Goal: Complete application form: Complete application form

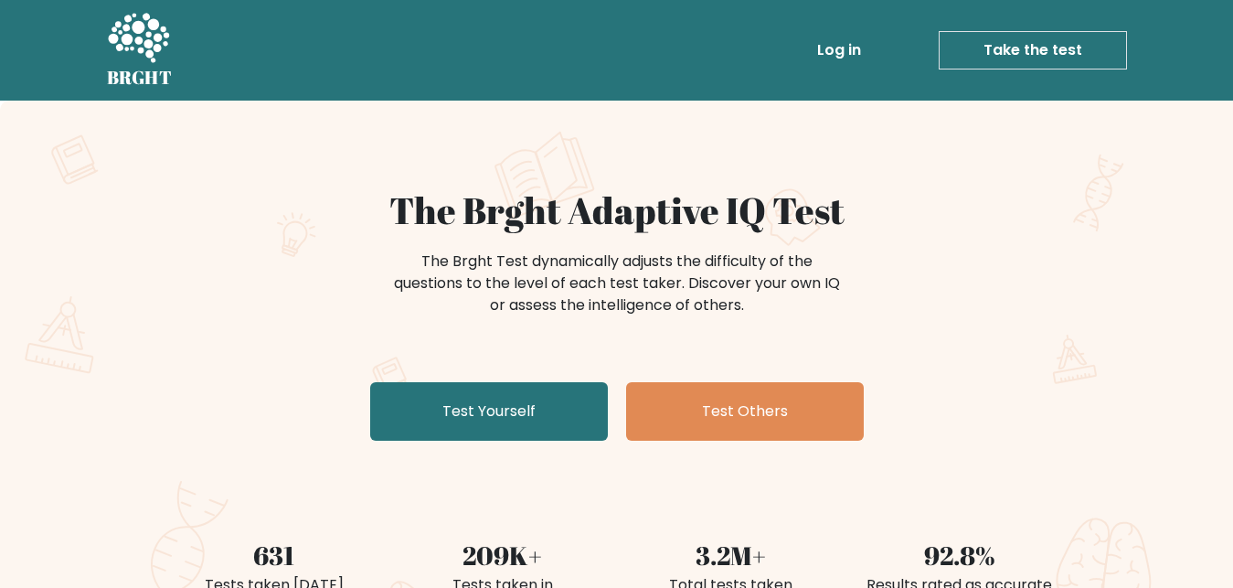
drag, startPoint x: 1227, startPoint y: 69, endPoint x: 1234, endPoint y: 108, distance: 40.0
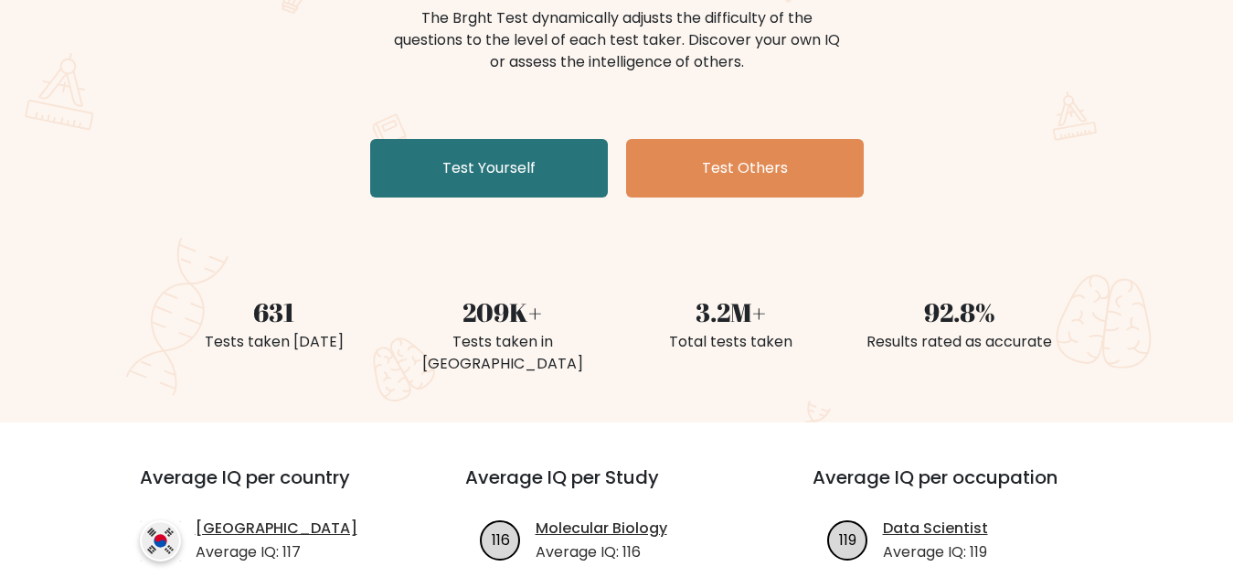
scroll to position [237, 0]
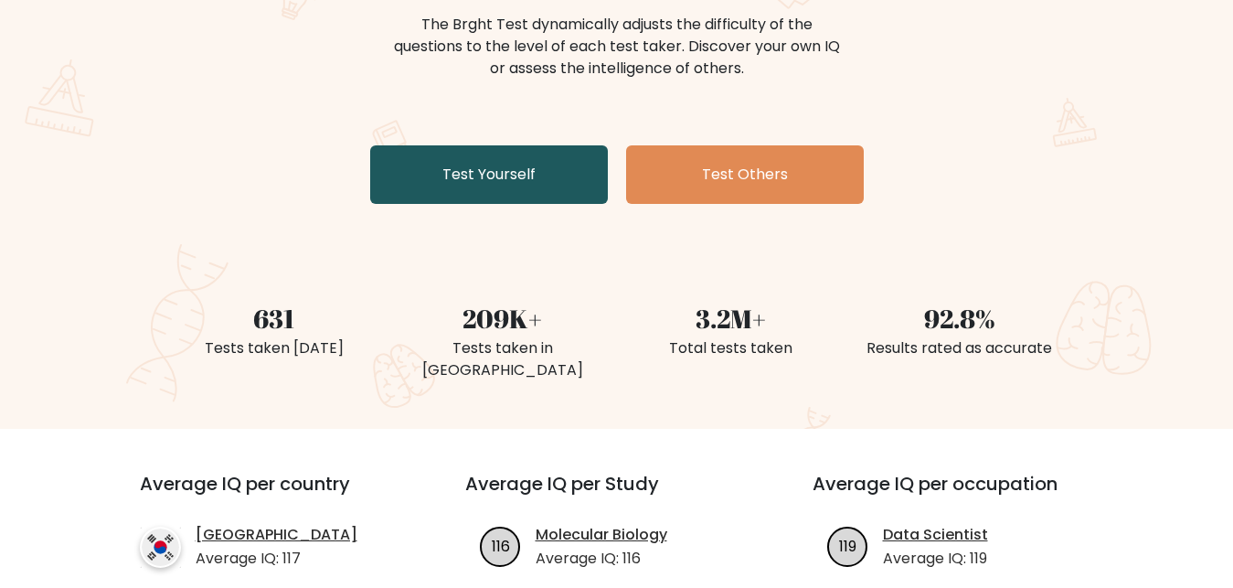
click at [454, 159] on link "Test Yourself" at bounding box center [489, 174] width 238 height 58
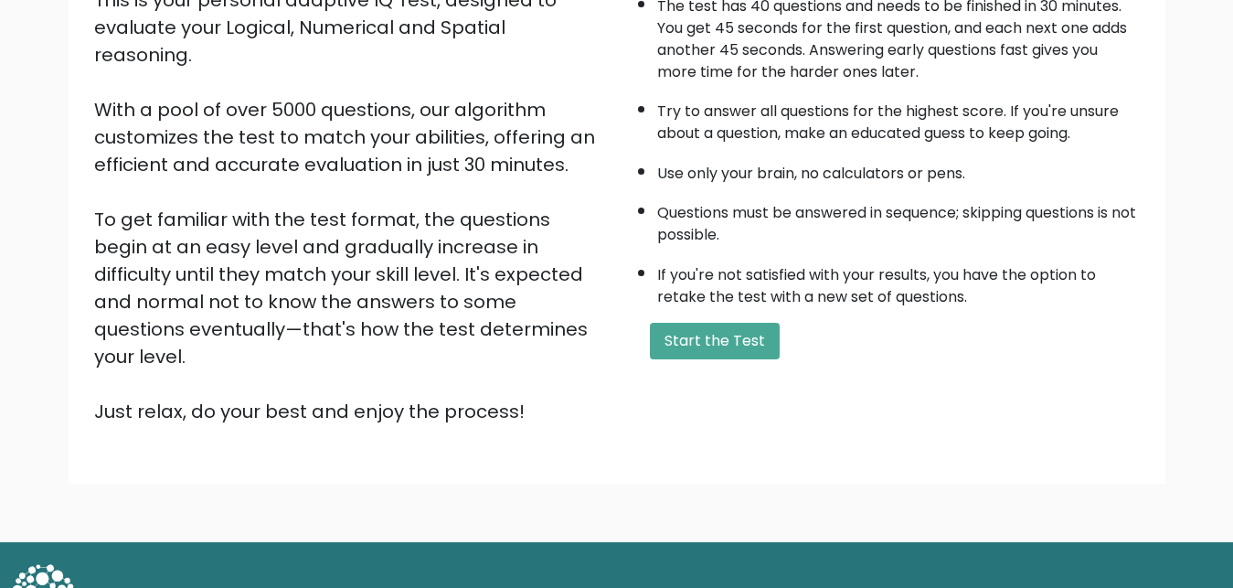
scroll to position [266, 0]
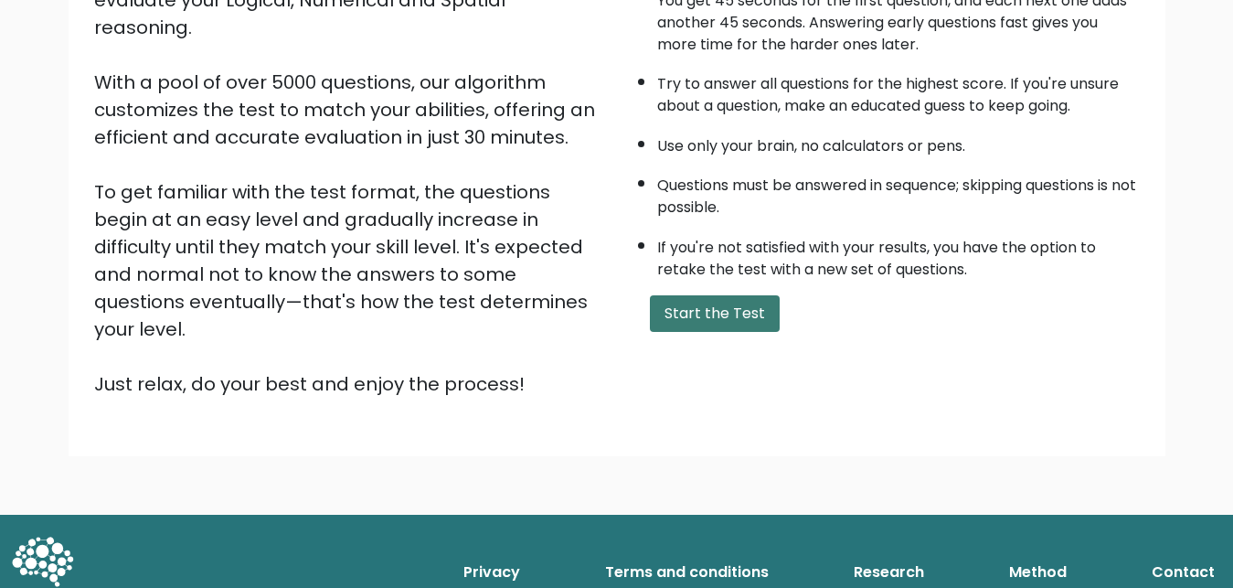
click at [721, 332] on button "Start the Test" at bounding box center [715, 313] width 130 height 37
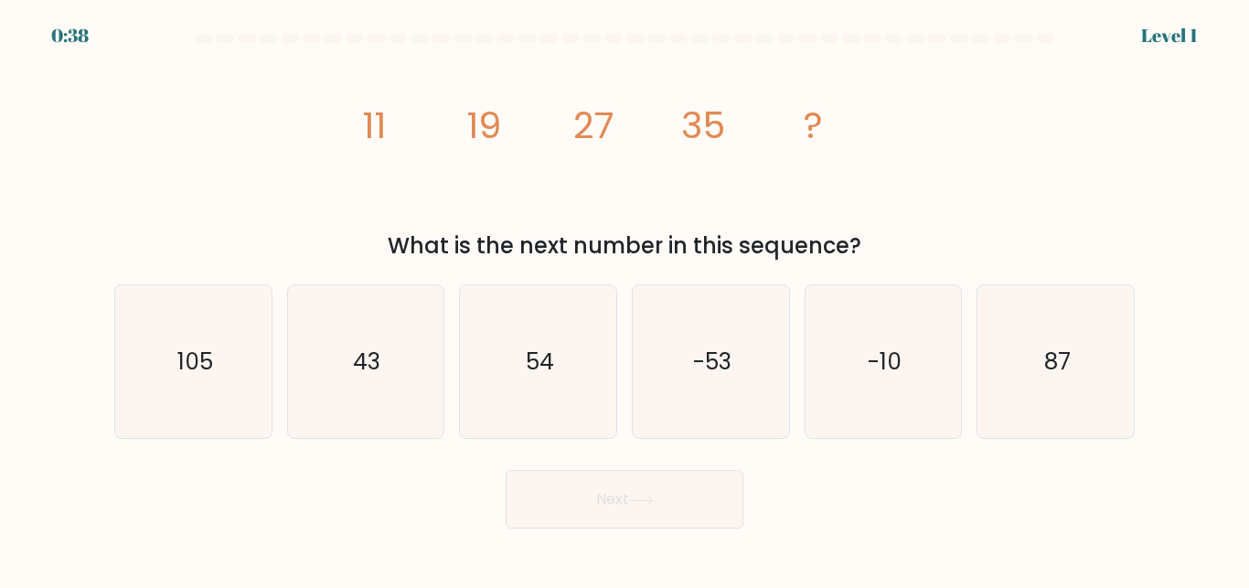
drag, startPoint x: 893, startPoint y: 243, endPoint x: 347, endPoint y: 137, distance: 555.9
click at [347, 137] on div "image/svg+xml 11 19 27 35 ? What is the next number in this sequence?" at bounding box center [624, 156] width 1042 height 212
copy div "image/svg+xml 11 19 27 35 ? What is the next number in this sequence?"
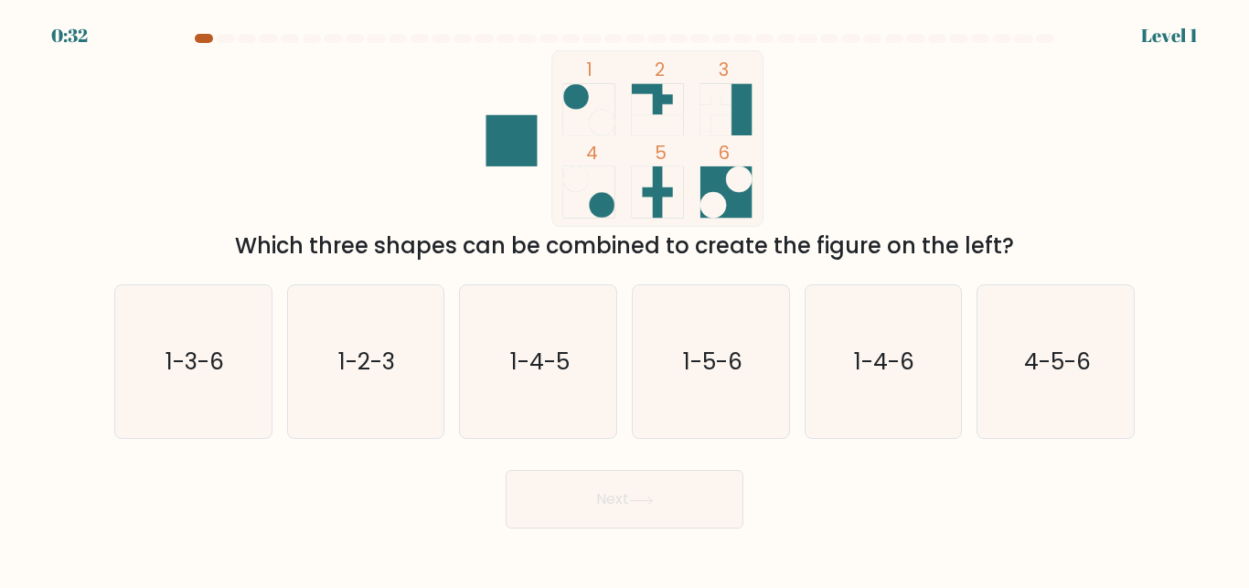
click at [208, 42] on div at bounding box center [204, 38] width 18 height 9
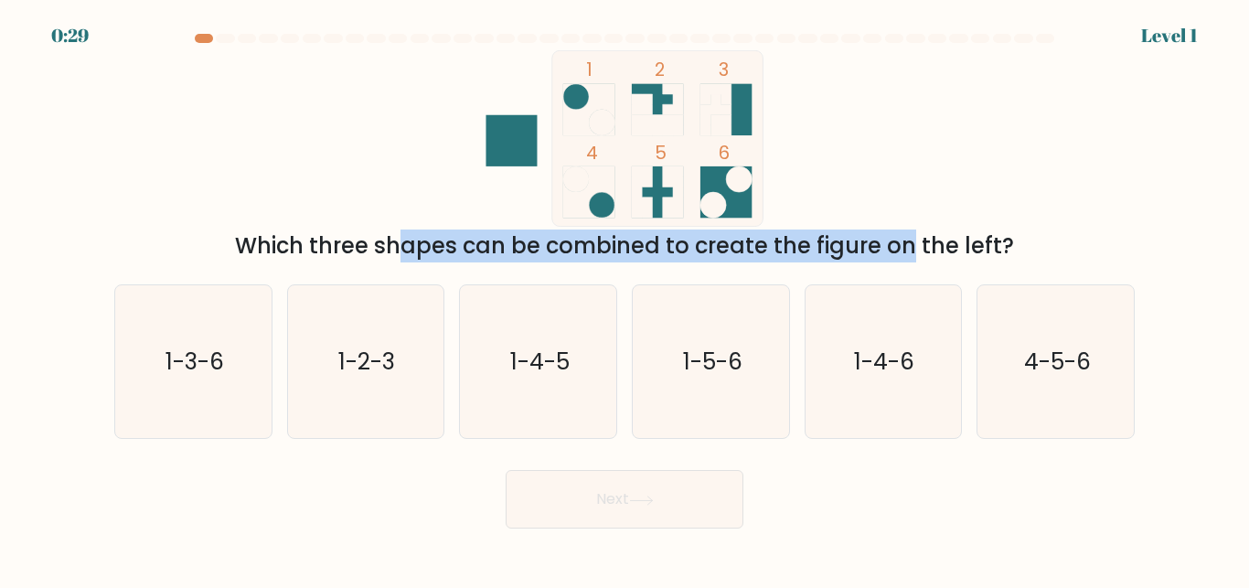
drag, startPoint x: 234, startPoint y: 235, endPoint x: 770, endPoint y: 246, distance: 535.7
click at [770, 246] on div "Which three shapes can be combined to create the figure on the left?" at bounding box center [624, 245] width 998 height 33
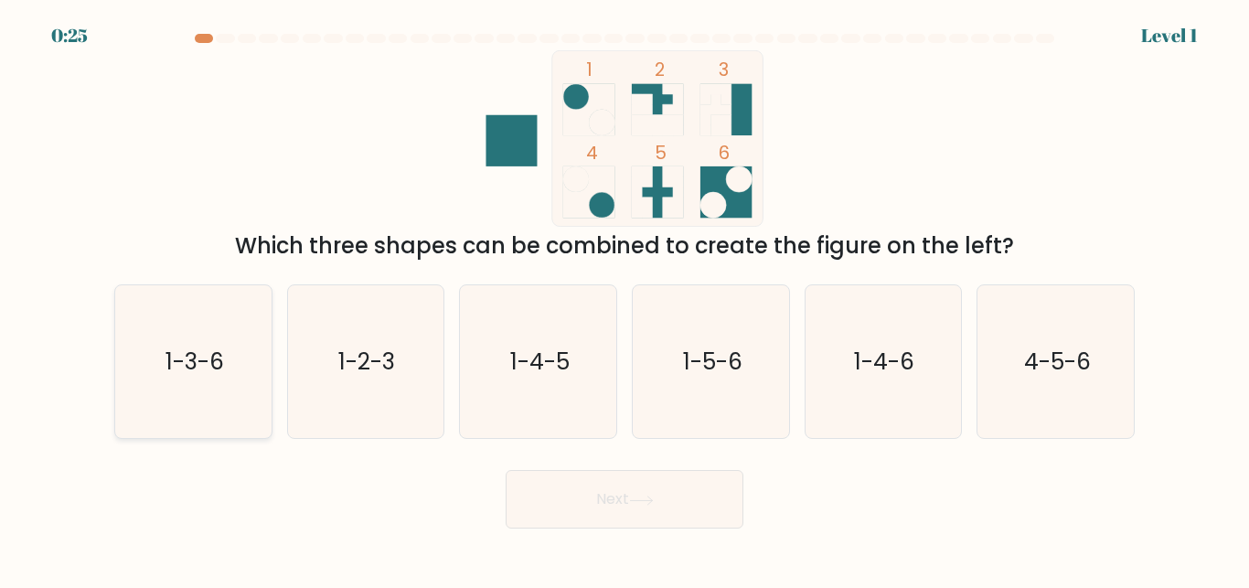
click at [204, 367] on text "1-3-6" at bounding box center [194, 362] width 58 height 32
click at [624, 299] on input "a. 1-3-6" at bounding box center [624, 296] width 1 height 5
radio input "true"
click at [620, 494] on button "Next" at bounding box center [624, 499] width 238 height 58
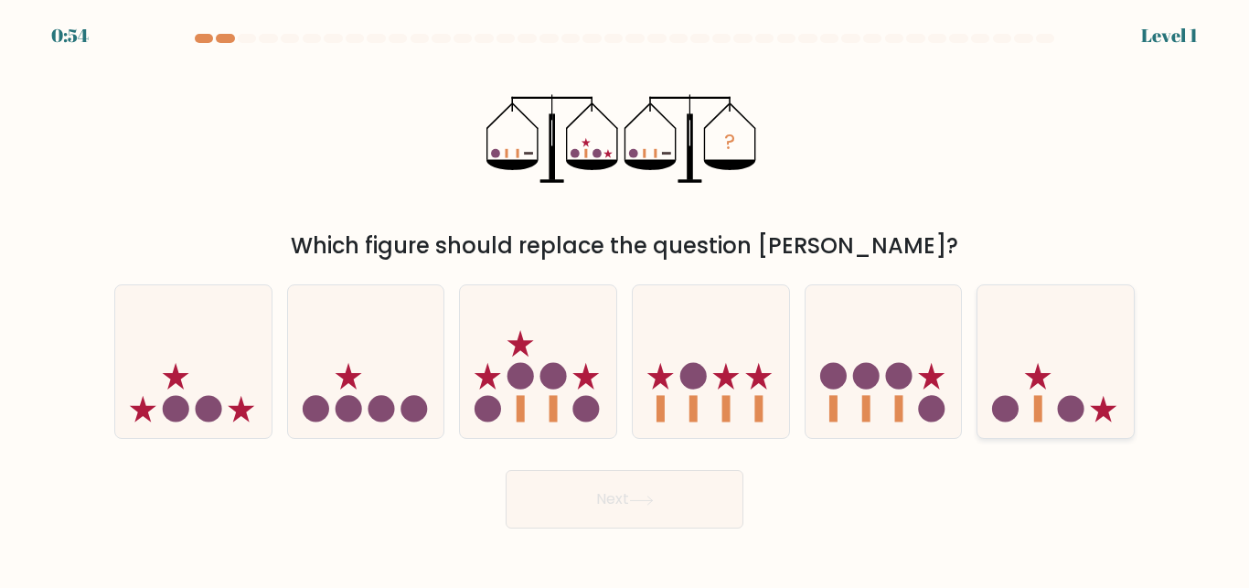
click at [1026, 399] on icon at bounding box center [1055, 361] width 156 height 129
click at [625, 299] on input "f." at bounding box center [624, 296] width 1 height 5
radio input "true"
click at [600, 515] on button "Next" at bounding box center [624, 499] width 238 height 58
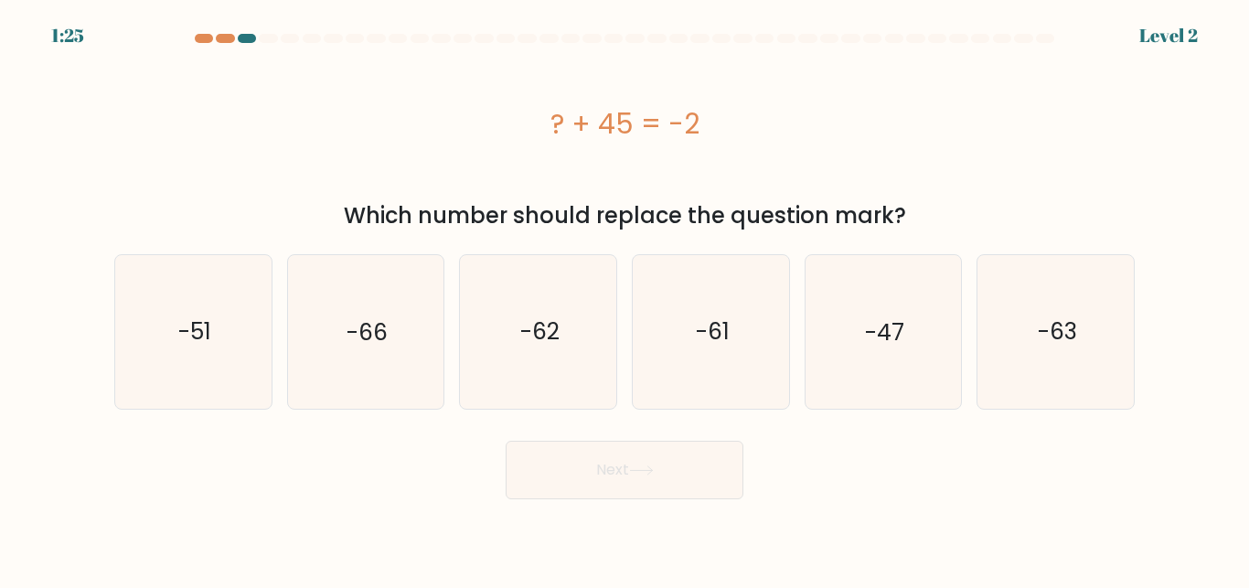
drag, startPoint x: 723, startPoint y: 120, endPoint x: 533, endPoint y: 120, distance: 190.1
click at [533, 120] on div "? + 45 = -2" at bounding box center [624, 123] width 1020 height 41
copy div "? + 45 = -2"
click at [206, 40] on div at bounding box center [204, 38] width 18 height 9
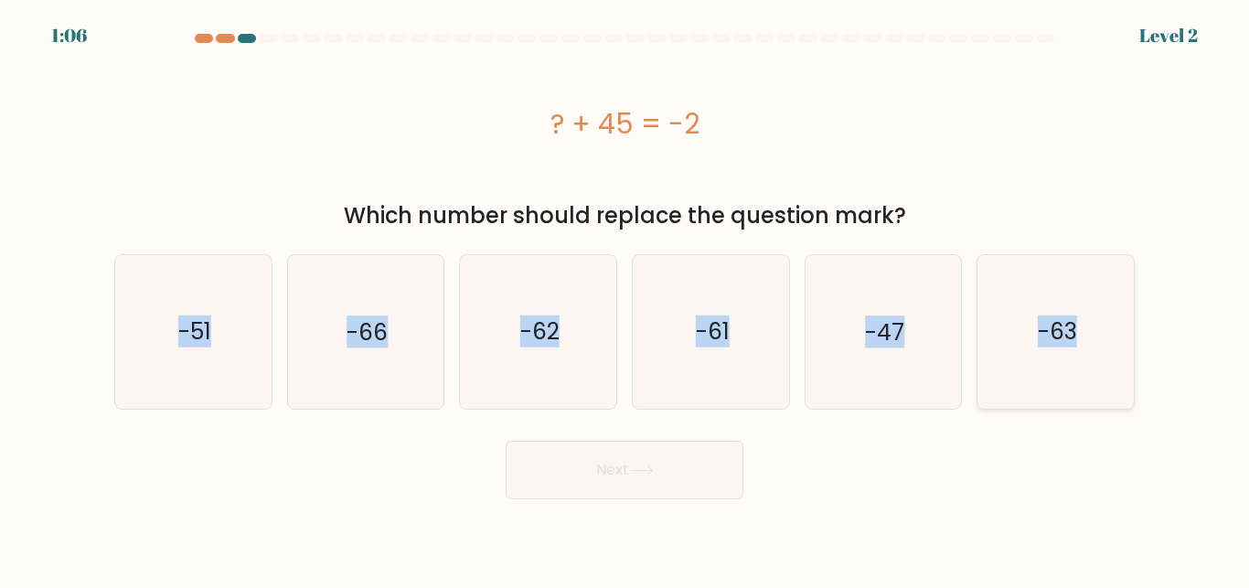
drag, startPoint x: 165, startPoint y: 318, endPoint x: 1114, endPoint y: 325, distance: 949.7
click at [1114, 325] on div "a. -51 b. -66" at bounding box center [624, 323] width 1035 height 169
copy div "-51 b. -66 c. -62 d. -61 e. -47 f. -63"
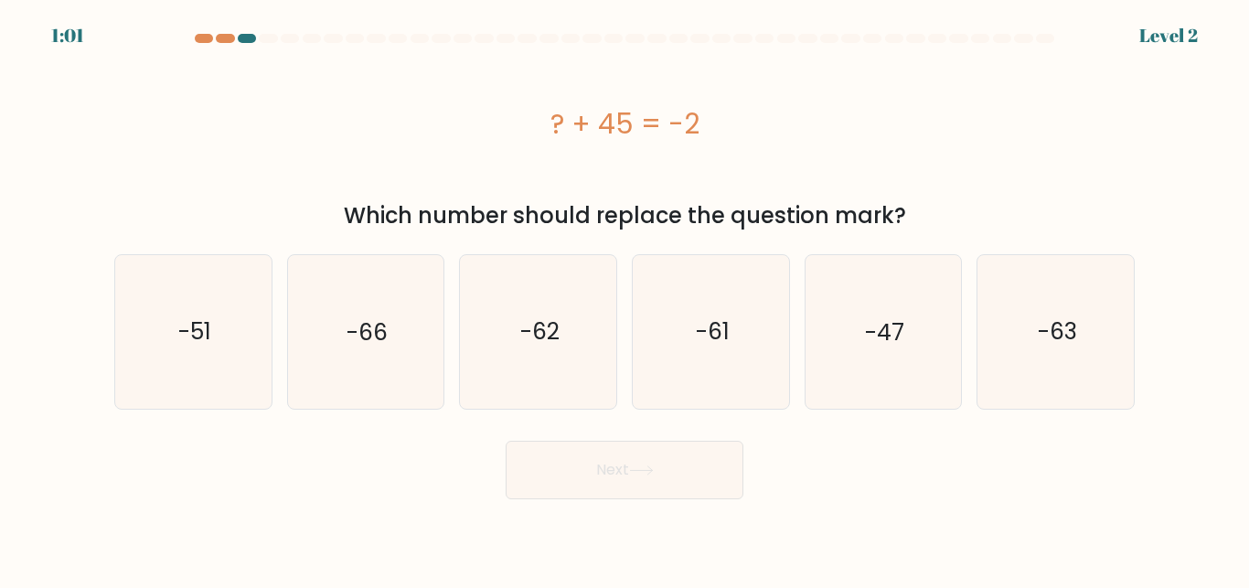
click at [939, 473] on div "Next" at bounding box center [624, 465] width 1042 height 68
click at [890, 333] on text "-47" at bounding box center [884, 331] width 39 height 32
click at [625, 299] on input "e. -47" at bounding box center [624, 296] width 1 height 5
radio input "true"
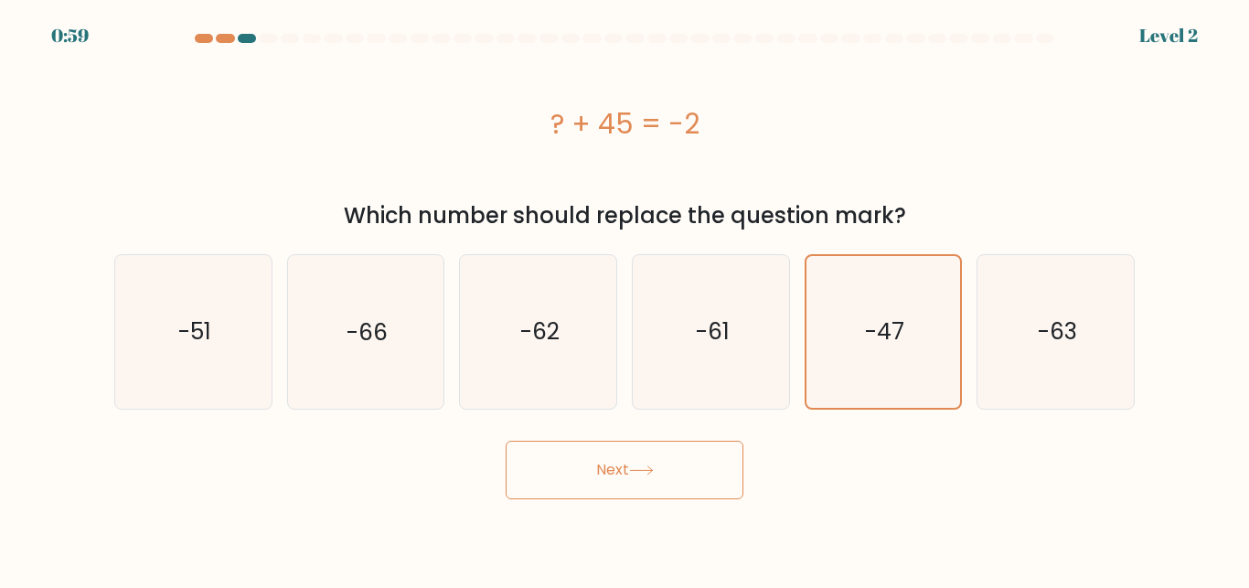
click at [641, 457] on button "Next" at bounding box center [624, 470] width 238 height 58
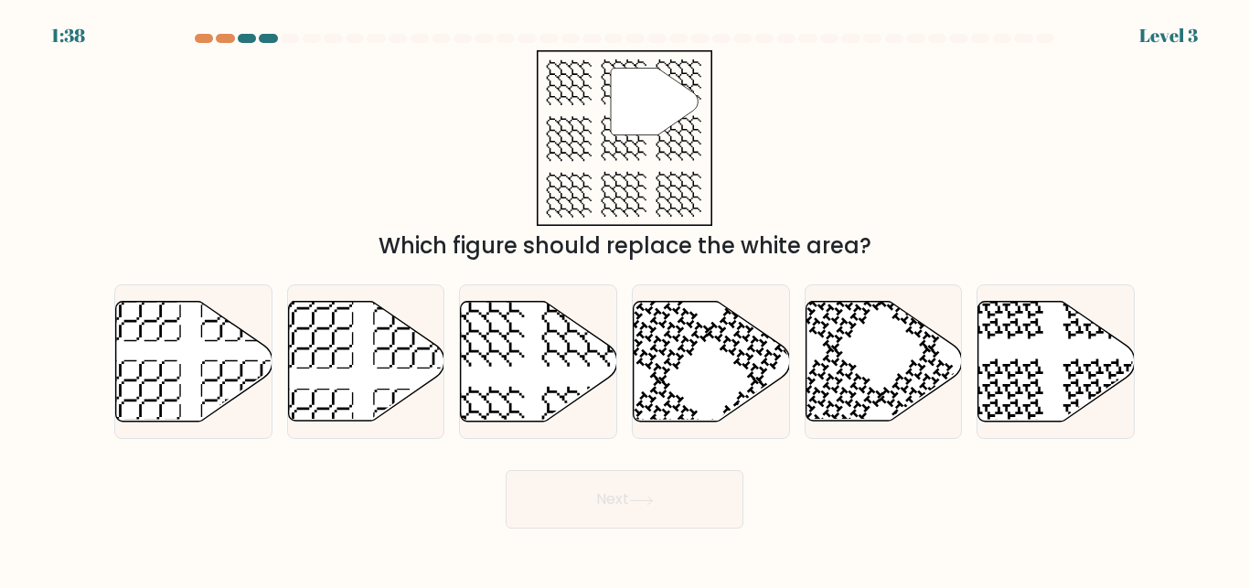
drag, startPoint x: 871, startPoint y: 251, endPoint x: 607, endPoint y: 89, distance: 310.2
click at [607, 89] on div "" Which figure should replace the white area?" at bounding box center [624, 156] width 1042 height 212
click at [768, 176] on div "" Which figure should replace the white area?" at bounding box center [624, 156] width 1042 height 212
click at [912, 338] on icon at bounding box center [883, 362] width 156 height 120
click at [625, 299] on input "e." at bounding box center [624, 296] width 1 height 5
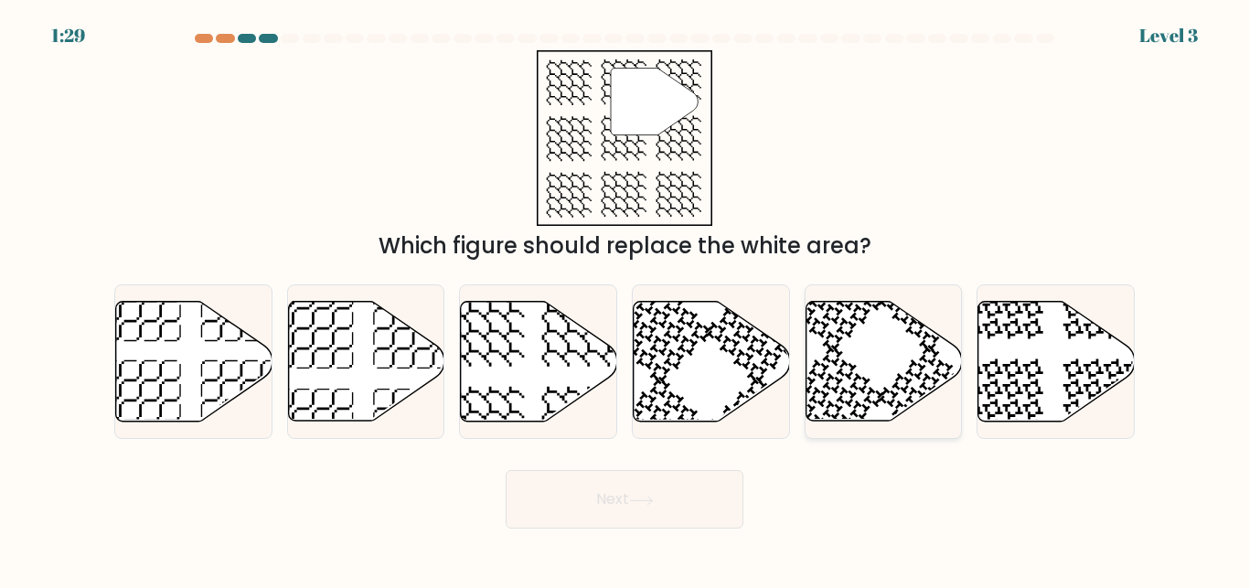
radio input "true"
click at [672, 492] on button "Next" at bounding box center [624, 499] width 238 height 58
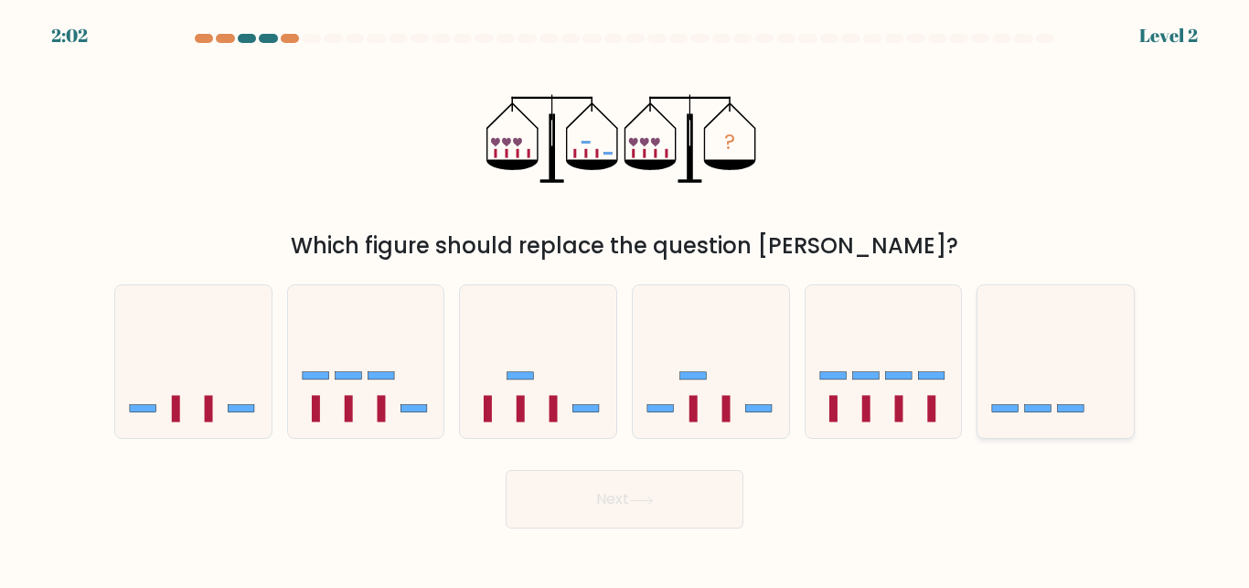
click at [1059, 375] on icon at bounding box center [1055, 361] width 156 height 129
click at [625, 299] on input "f." at bounding box center [624, 296] width 1 height 5
radio input "true"
click at [638, 506] on button "Next" at bounding box center [624, 499] width 238 height 58
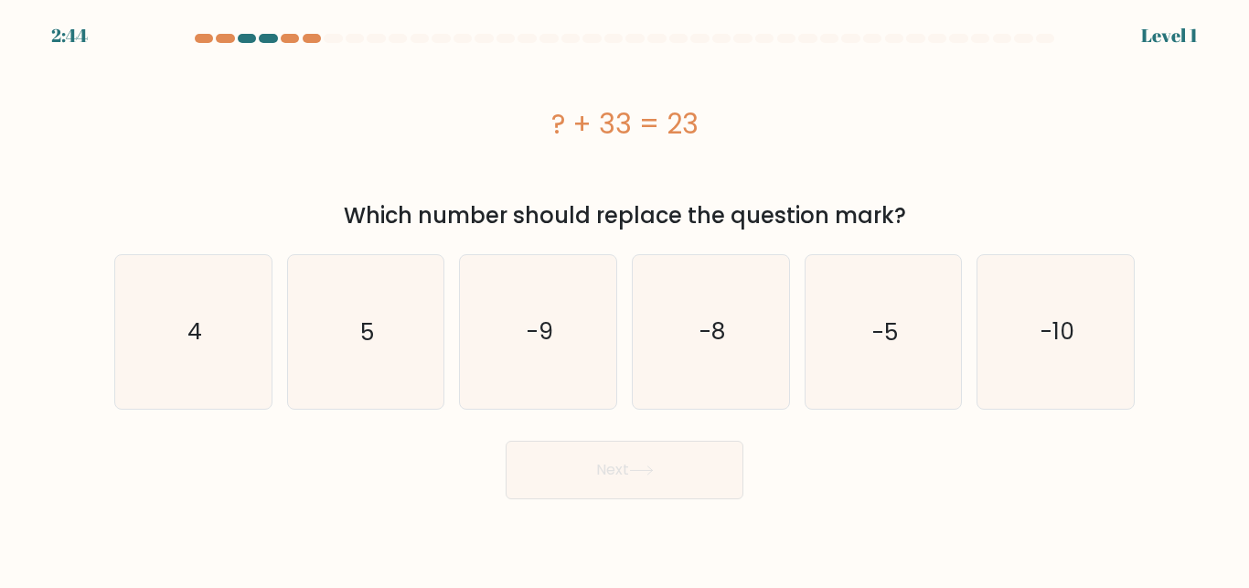
drag, startPoint x: 680, startPoint y: 123, endPoint x: 509, endPoint y: 129, distance: 171.0
click at [509, 129] on div "? + 33 = 23" at bounding box center [624, 123] width 1020 height 41
click at [1053, 323] on text "-10" at bounding box center [1057, 331] width 34 height 32
click at [625, 299] on input "f. -10" at bounding box center [624, 296] width 1 height 5
radio input "true"
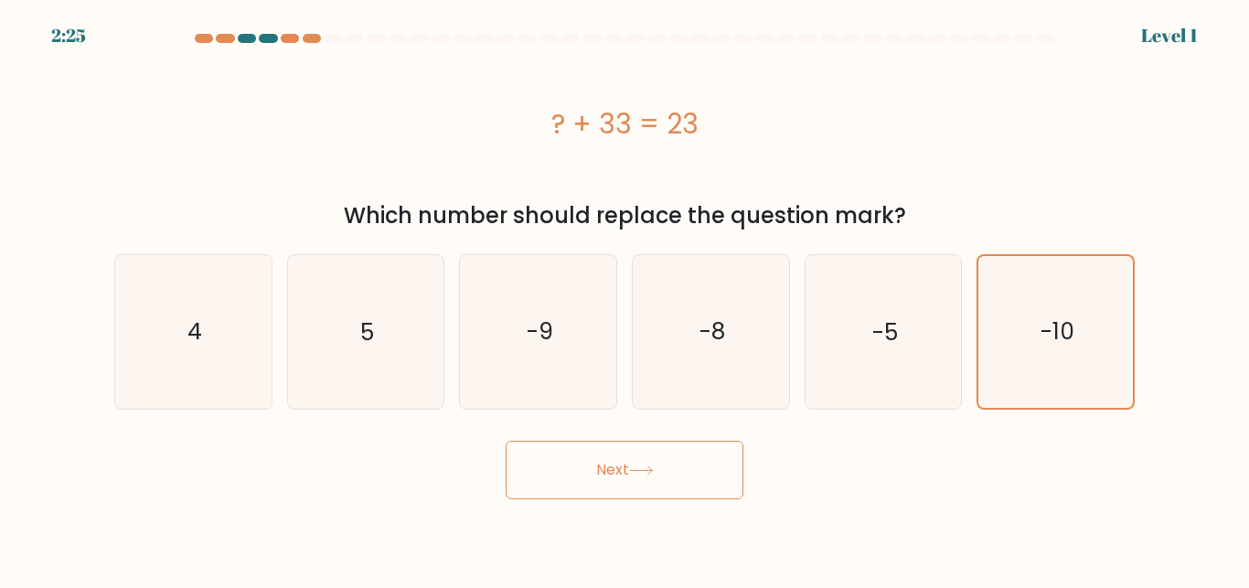
click at [653, 464] on button "Next" at bounding box center [624, 470] width 238 height 58
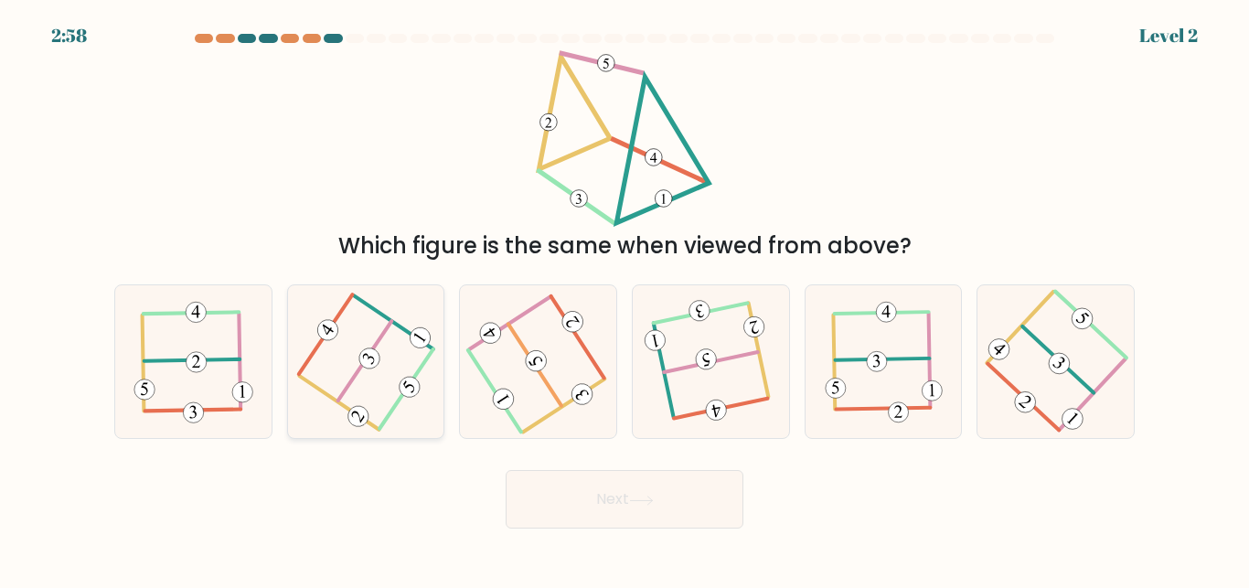
click at [378, 366] on icon at bounding box center [366, 362] width 122 height 122
click at [624, 299] on input "b." at bounding box center [624, 296] width 1 height 5
radio input "true"
click at [616, 512] on button "Next" at bounding box center [624, 499] width 238 height 58
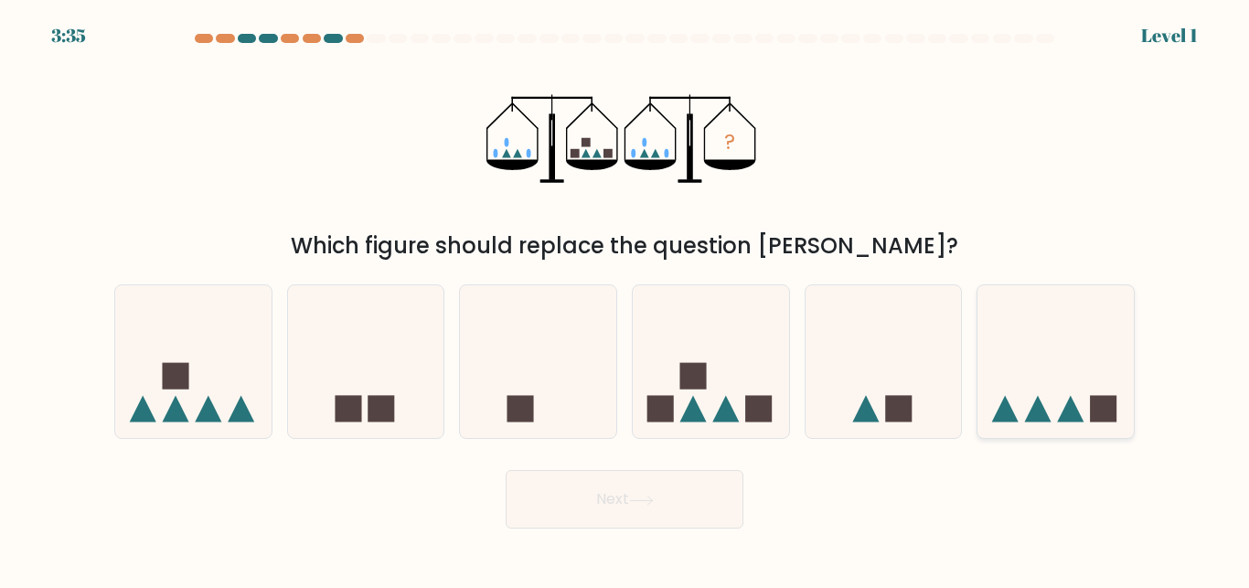
click at [1046, 393] on icon at bounding box center [1055, 361] width 156 height 129
click at [625, 299] on input "f." at bounding box center [624, 296] width 1 height 5
radio input "true"
click at [666, 505] on button "Next" at bounding box center [624, 499] width 238 height 58
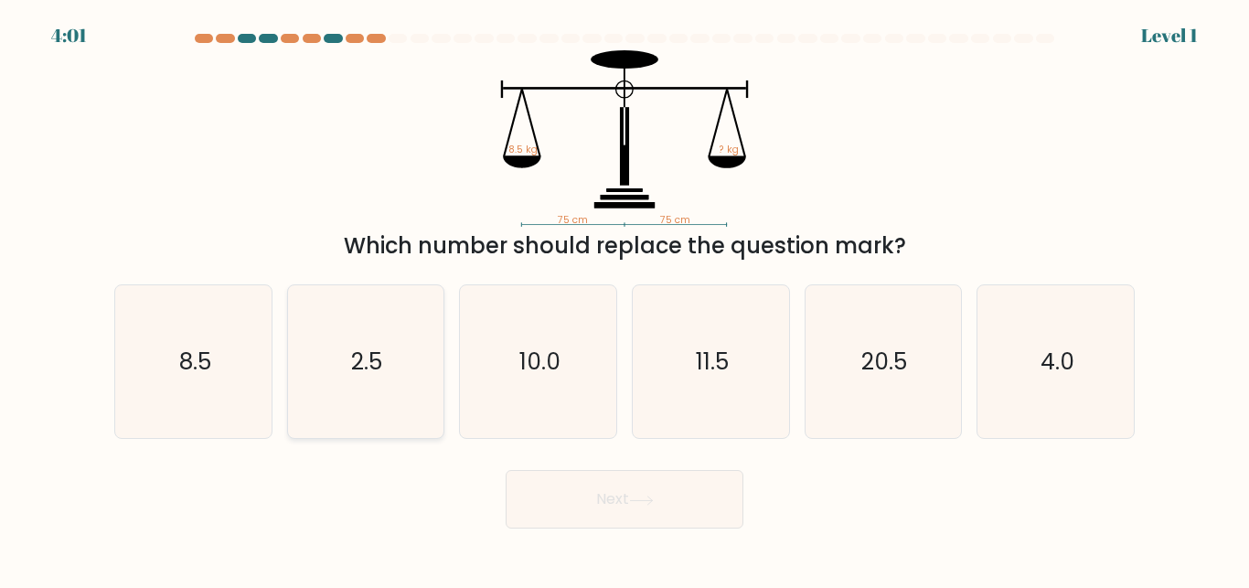
click at [373, 390] on icon "2.5" at bounding box center [365, 361] width 153 height 153
click at [624, 299] on input "b. 2.5" at bounding box center [624, 296] width 1 height 5
radio input "true"
click at [635, 495] on button "Next" at bounding box center [624, 499] width 238 height 58
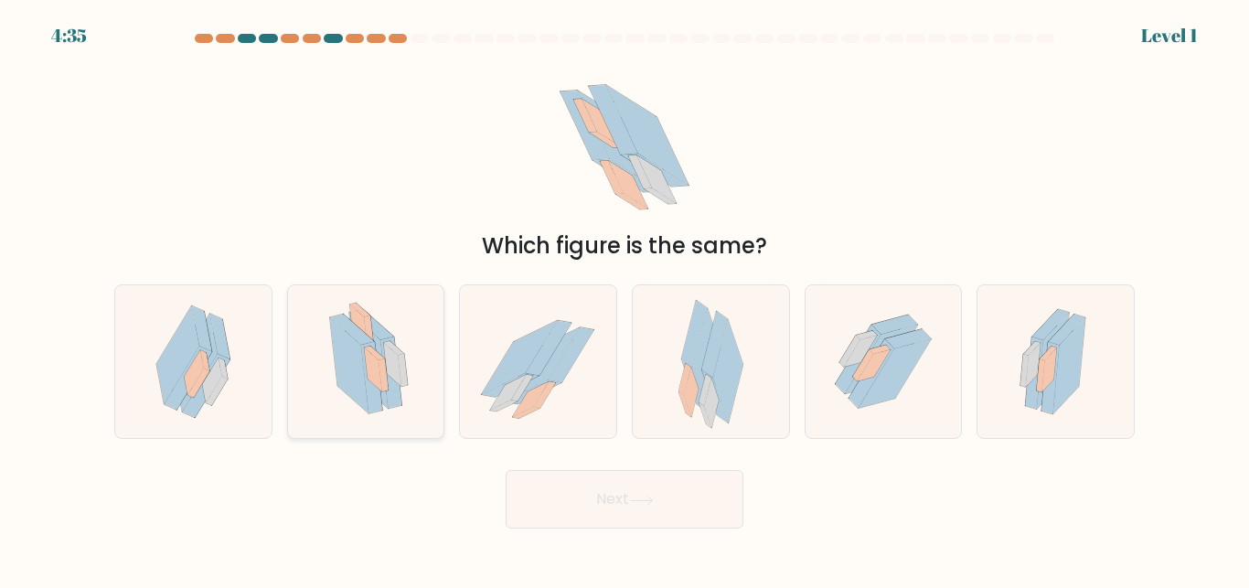
click at [371, 359] on icon at bounding box center [372, 370] width 17 height 44
click at [624, 299] on input "b." at bounding box center [624, 296] width 1 height 5
radio input "true"
click at [627, 488] on button "Next" at bounding box center [624, 499] width 238 height 58
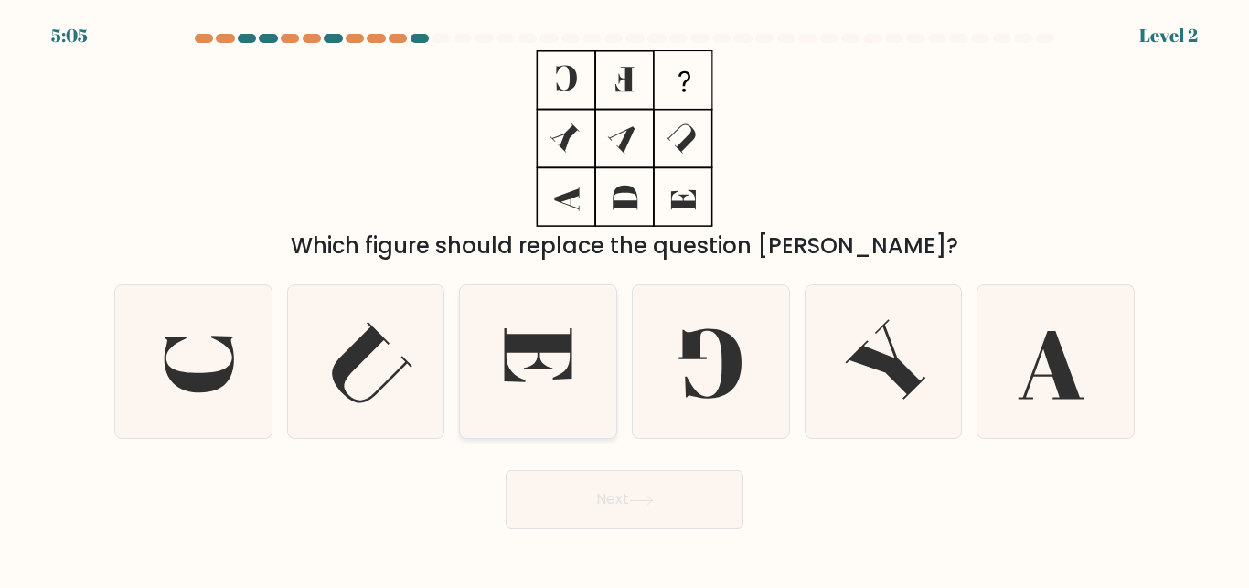
click at [536, 355] on icon at bounding box center [538, 361] width 153 height 153
click at [624, 299] on input "c." at bounding box center [624, 296] width 1 height 5
radio input "true"
click at [674, 488] on button "Next" at bounding box center [624, 499] width 238 height 58
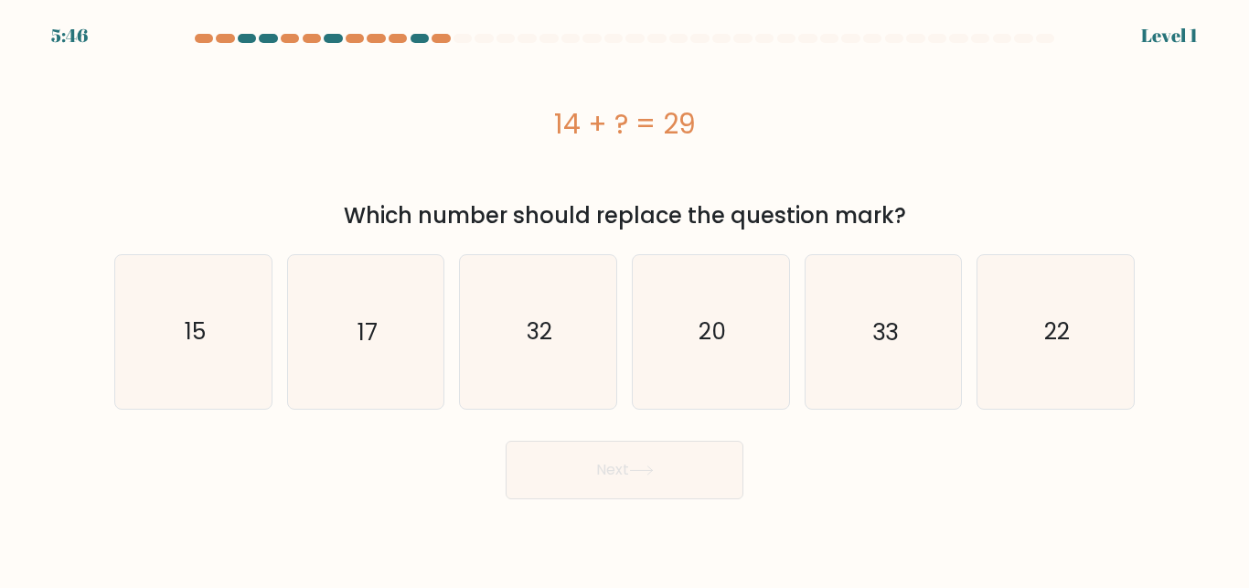
drag, startPoint x: 722, startPoint y: 132, endPoint x: 557, endPoint y: 135, distance: 165.5
click at [557, 135] on div "14 + ? = 29" at bounding box center [624, 123] width 1020 height 41
copy div "14 + ? = 29"
click at [196, 333] on text "15" at bounding box center [194, 331] width 21 height 32
click at [624, 299] on input "a. 15" at bounding box center [624, 296] width 1 height 5
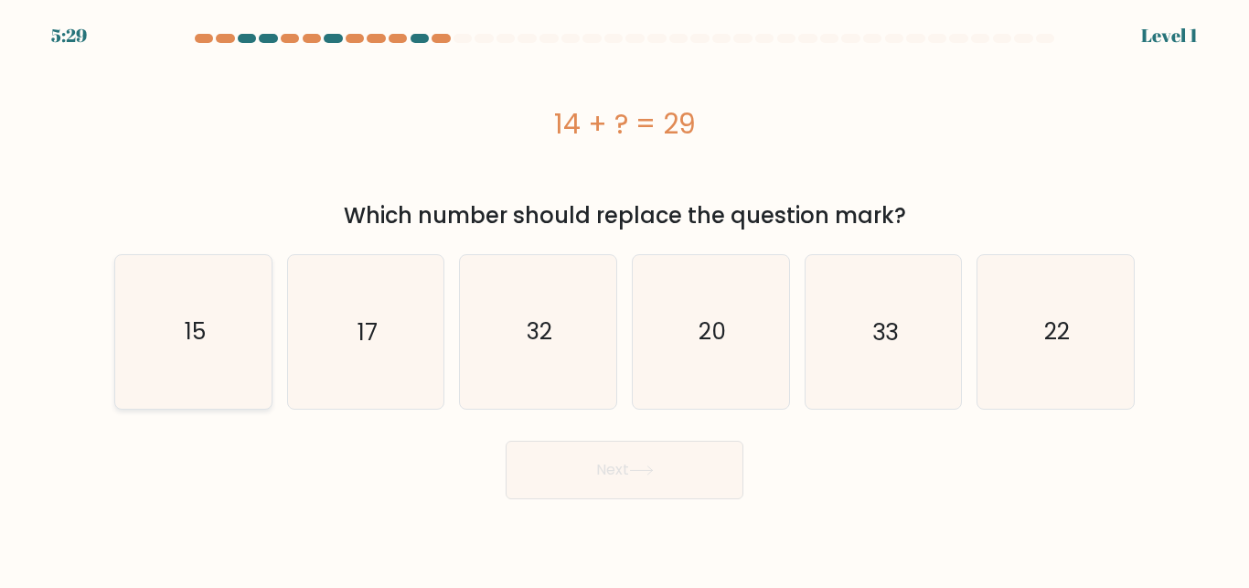
radio input "true"
click at [633, 470] on button "Next" at bounding box center [624, 470] width 238 height 58
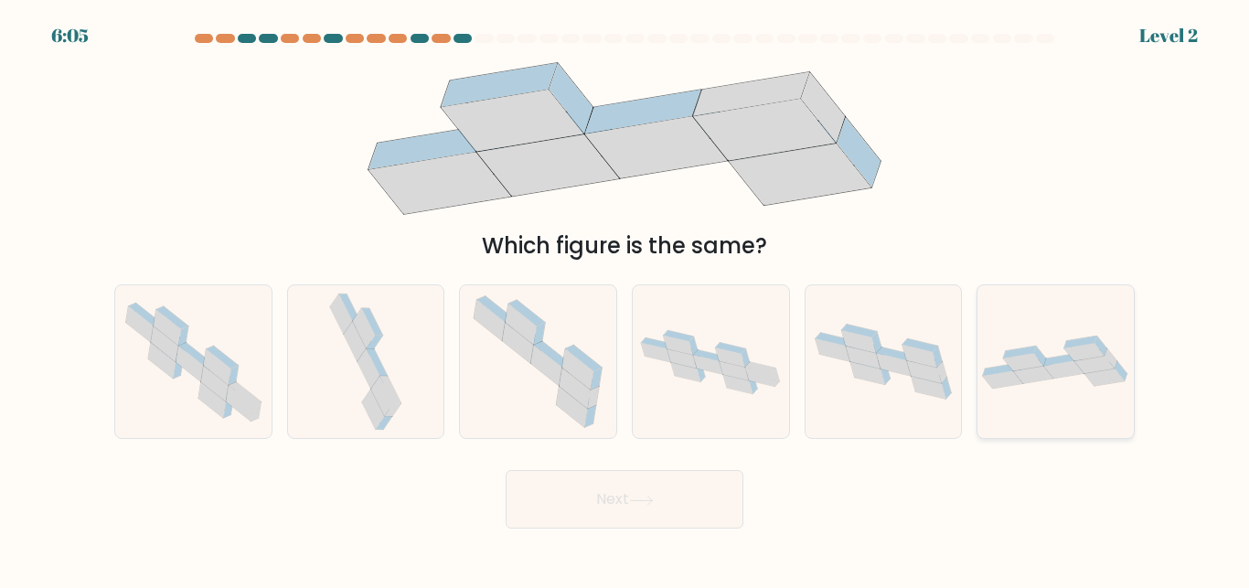
click at [1004, 356] on icon at bounding box center [1055, 361] width 156 height 53
click at [625, 299] on input "f." at bounding box center [624, 296] width 1 height 5
radio input "true"
click at [600, 508] on button "Next" at bounding box center [624, 499] width 238 height 58
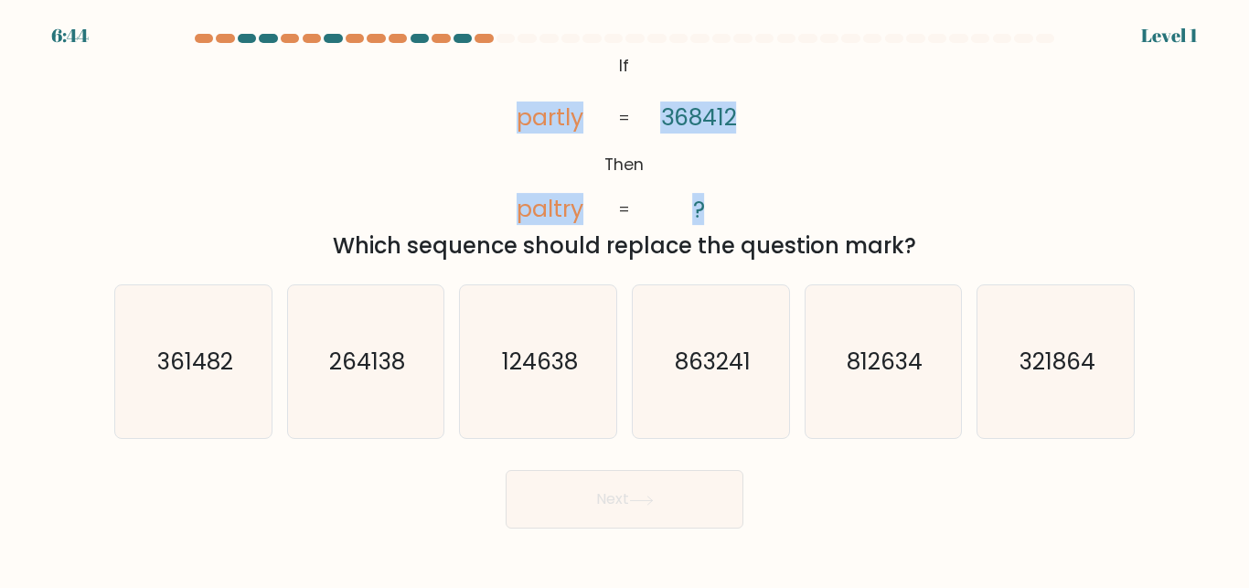
drag, startPoint x: 488, startPoint y: 107, endPoint x: 703, endPoint y: 211, distance: 238.7
click at [703, 211] on icon "@import url('https://fonts.googleapis.com/css?family=Abril+Fatface:400,100,100i…" at bounding box center [624, 138] width 286 height 176
copy icon "partly paltry 368412 ?"
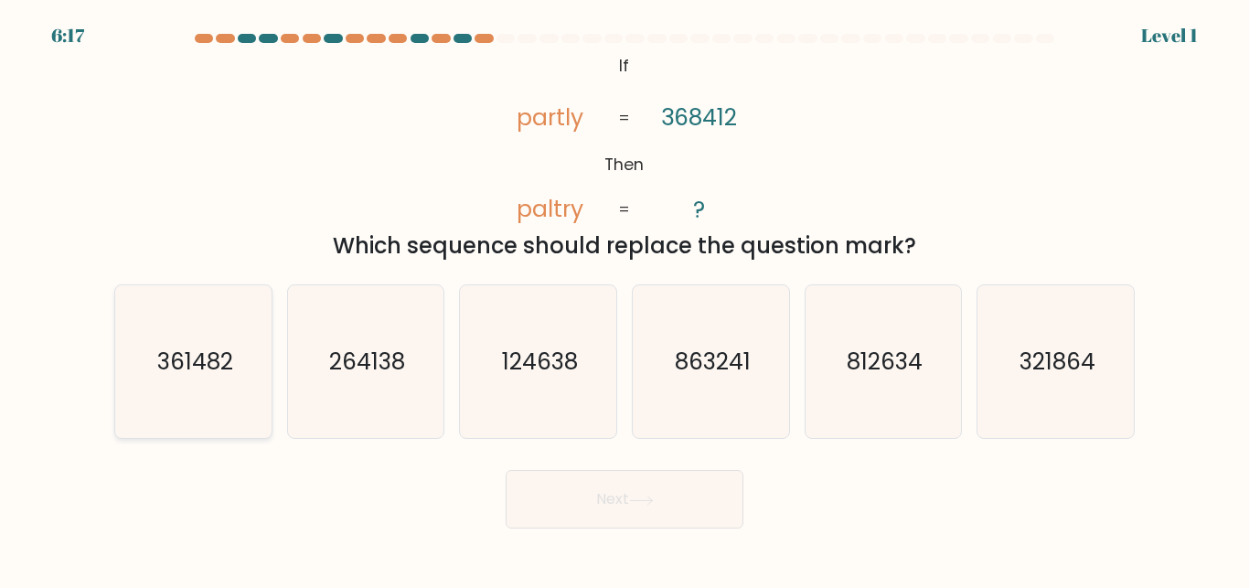
click at [184, 362] on text "361482" at bounding box center [194, 362] width 76 height 32
click at [624, 299] on input "a. 361482" at bounding box center [624, 296] width 1 height 5
radio input "true"
click at [516, 504] on button "Next" at bounding box center [624, 499] width 238 height 58
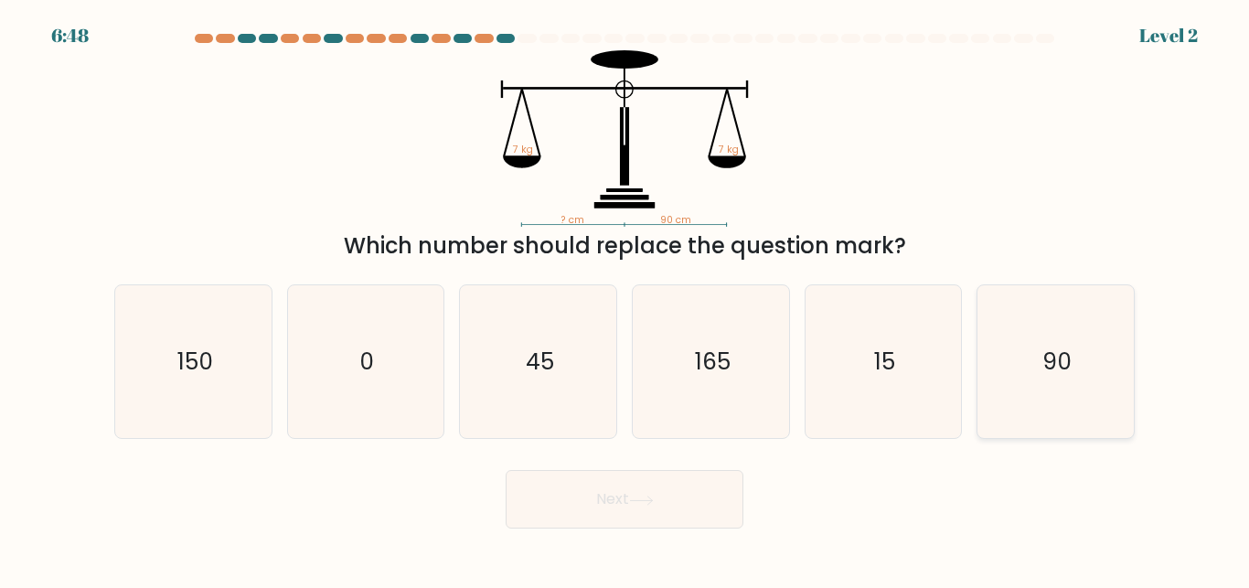
click at [1041, 376] on icon "90" at bounding box center [1055, 361] width 153 height 153
click at [625, 299] on input "f. 90" at bounding box center [624, 296] width 1 height 5
radio input "true"
click at [621, 497] on button "Next" at bounding box center [624, 499] width 238 height 58
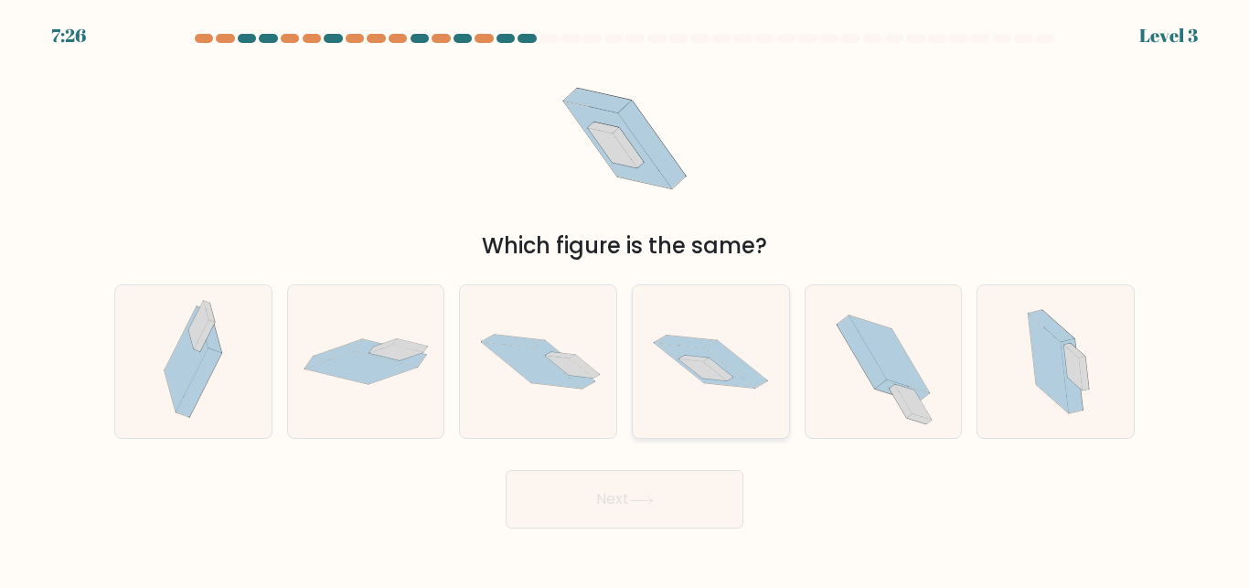
click at [707, 364] on icon at bounding box center [718, 369] width 30 height 23
click at [625, 299] on input "d." at bounding box center [624, 296] width 1 height 5
radio input "true"
click at [643, 510] on button "Next" at bounding box center [624, 499] width 238 height 58
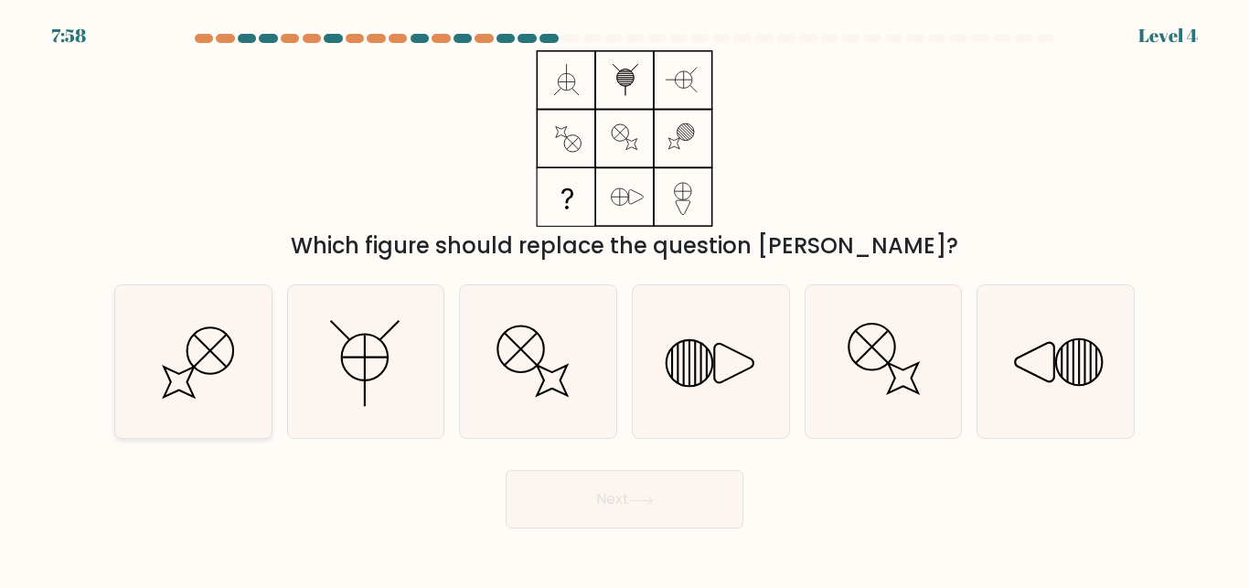
click at [204, 366] on icon at bounding box center [193, 361] width 153 height 153
click at [624, 299] on input "a." at bounding box center [624, 296] width 1 height 5
radio input "true"
click at [691, 377] on icon at bounding box center [710, 361] width 153 height 153
click at [625, 299] on input "d." at bounding box center [624, 296] width 1 height 5
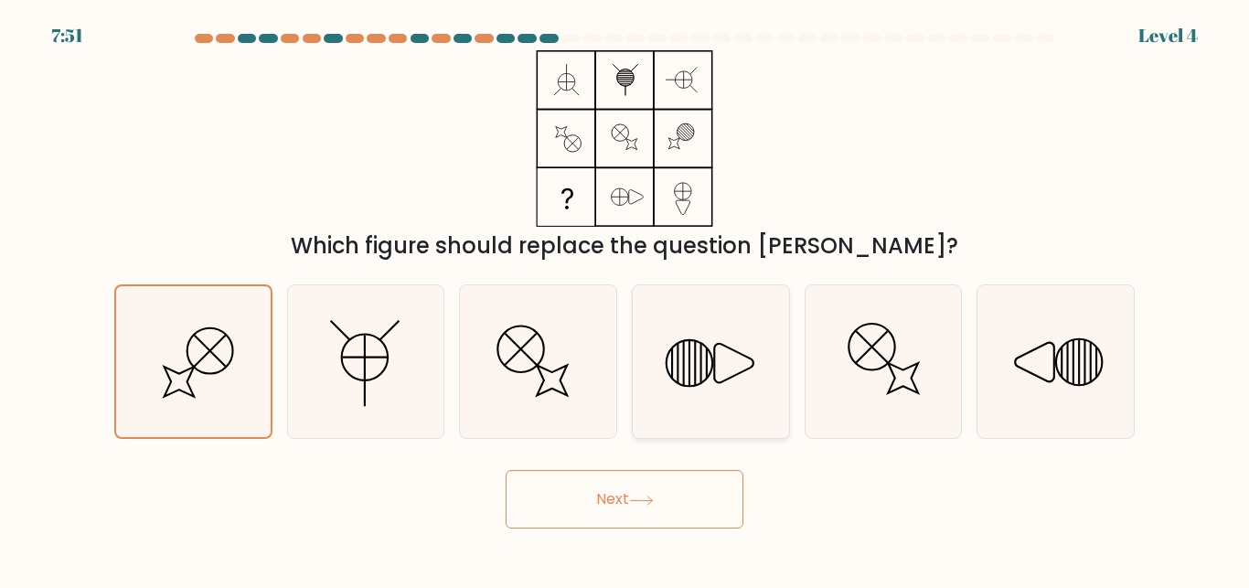
radio input "true"
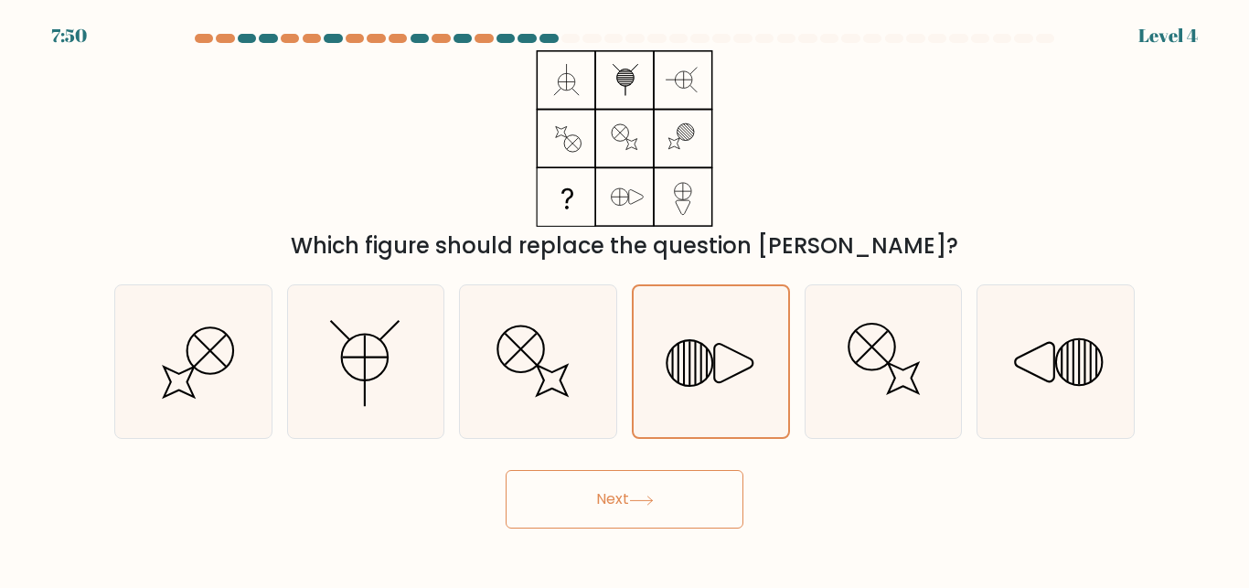
click at [633, 498] on button "Next" at bounding box center [624, 499] width 238 height 58
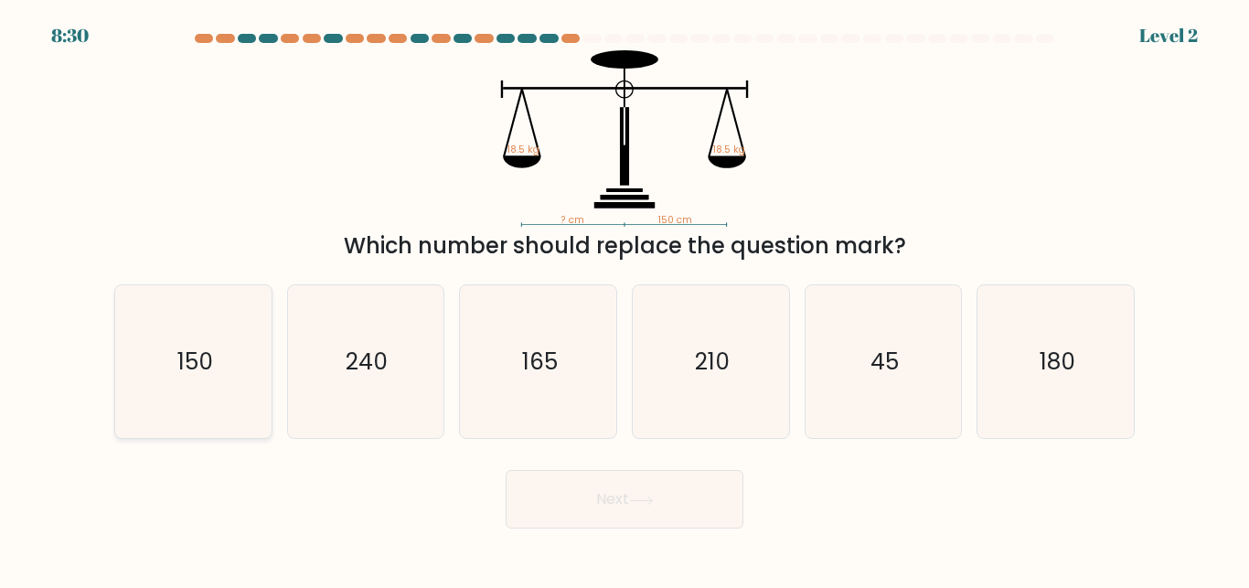
click at [217, 356] on icon "150" at bounding box center [193, 361] width 153 height 153
click at [624, 299] on input "a. 150" at bounding box center [624, 296] width 1 height 5
radio input "true"
click at [667, 499] on button "Next" at bounding box center [624, 499] width 238 height 58
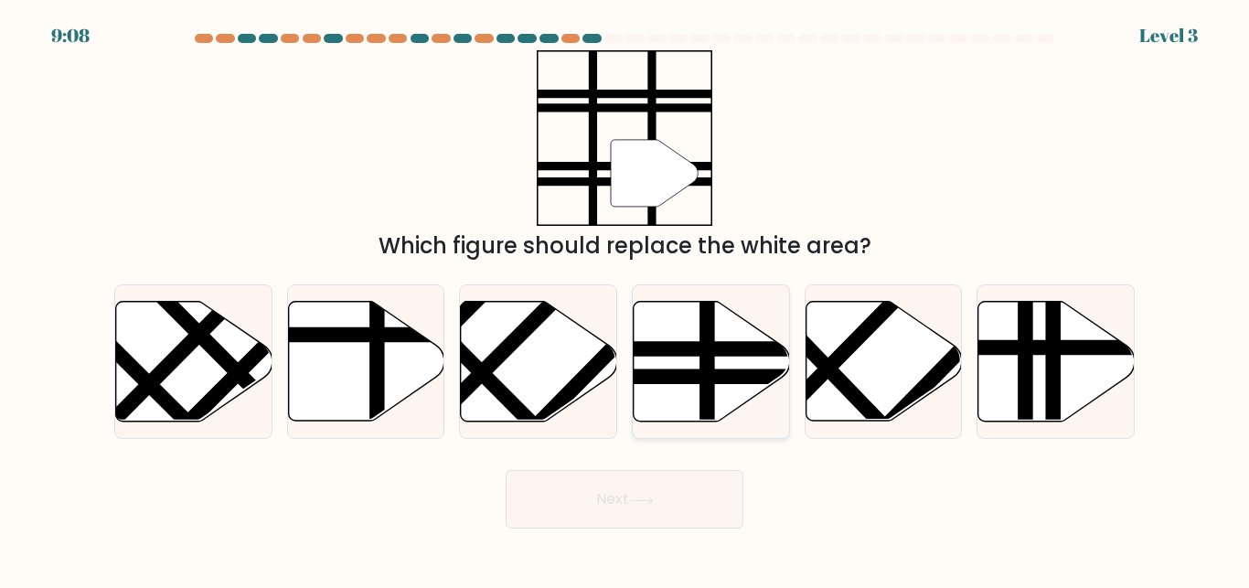
click at [701, 377] on line at bounding box center [658, 377] width 314 height 0
click at [625, 299] on input "d." at bounding box center [624, 296] width 1 height 5
radio input "true"
click at [693, 495] on button "Next" at bounding box center [624, 499] width 238 height 58
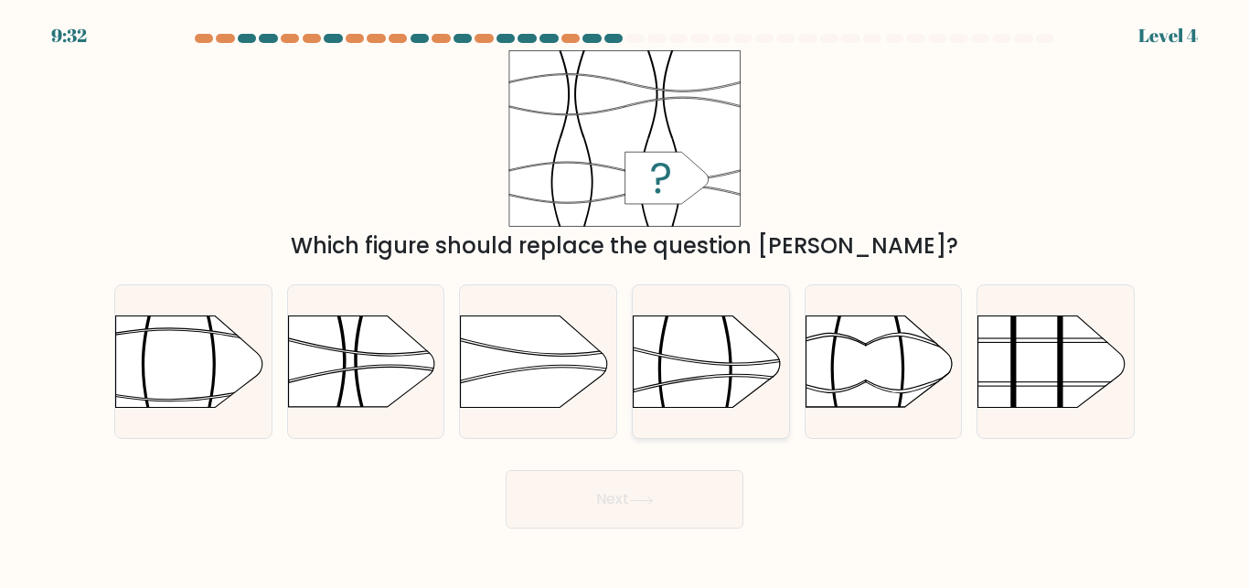
click at [674, 347] on rect at bounding box center [633, 292] width 406 height 309
click at [625, 299] on input "d." at bounding box center [624, 296] width 1 height 5
radio input "true"
click at [670, 492] on button "Next" at bounding box center [624, 499] width 238 height 58
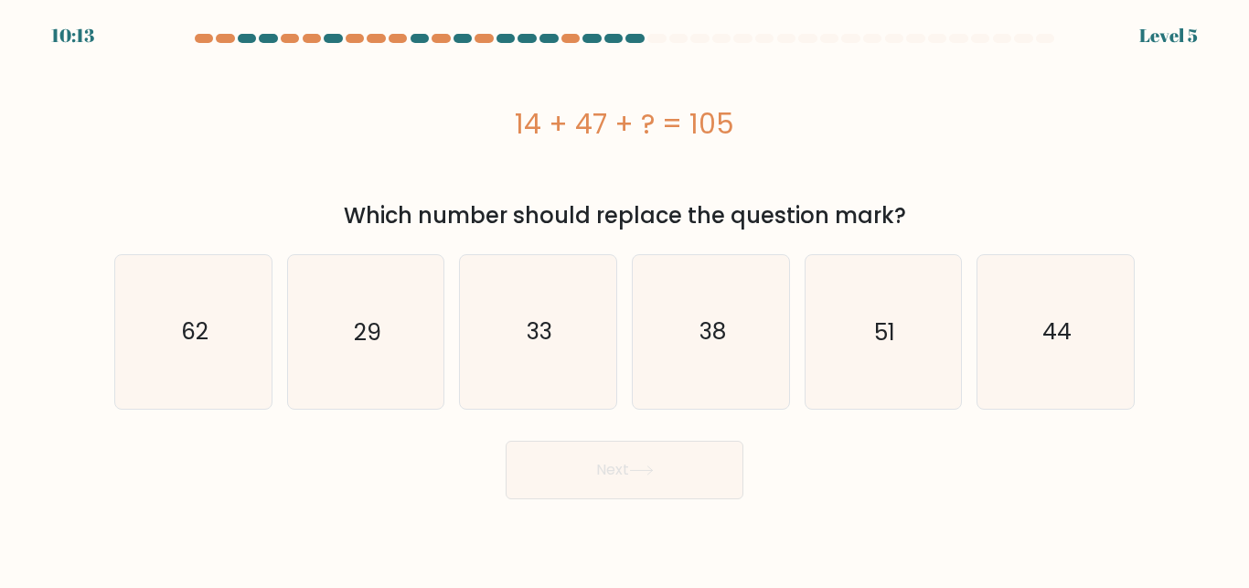
click at [750, 131] on div "14 + 47 + ? = 105" at bounding box center [624, 123] width 1020 height 41
drag, startPoint x: 750, startPoint y: 131, endPoint x: 488, endPoint y: 131, distance: 261.4
click at [488, 131] on div "14 + 47 + ? = 105" at bounding box center [624, 123] width 1020 height 41
copy div "14 + 47 + ? = 105"
click at [1022, 324] on icon "44" at bounding box center [1055, 331] width 153 height 153
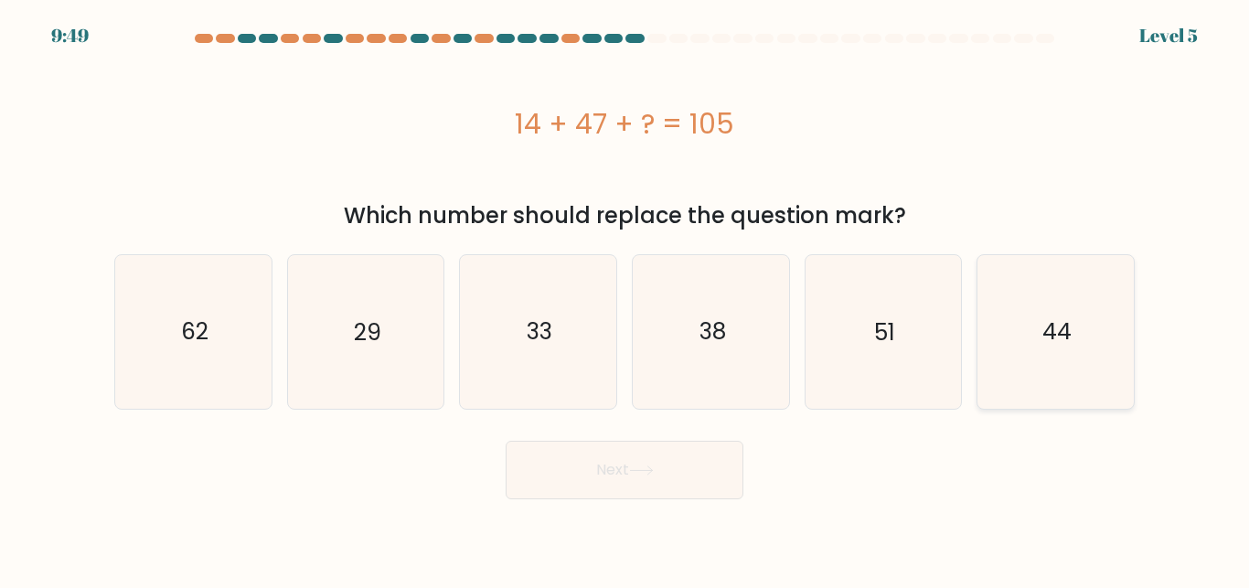
click at [625, 299] on input "f. 44" at bounding box center [624, 296] width 1 height 5
radio input "true"
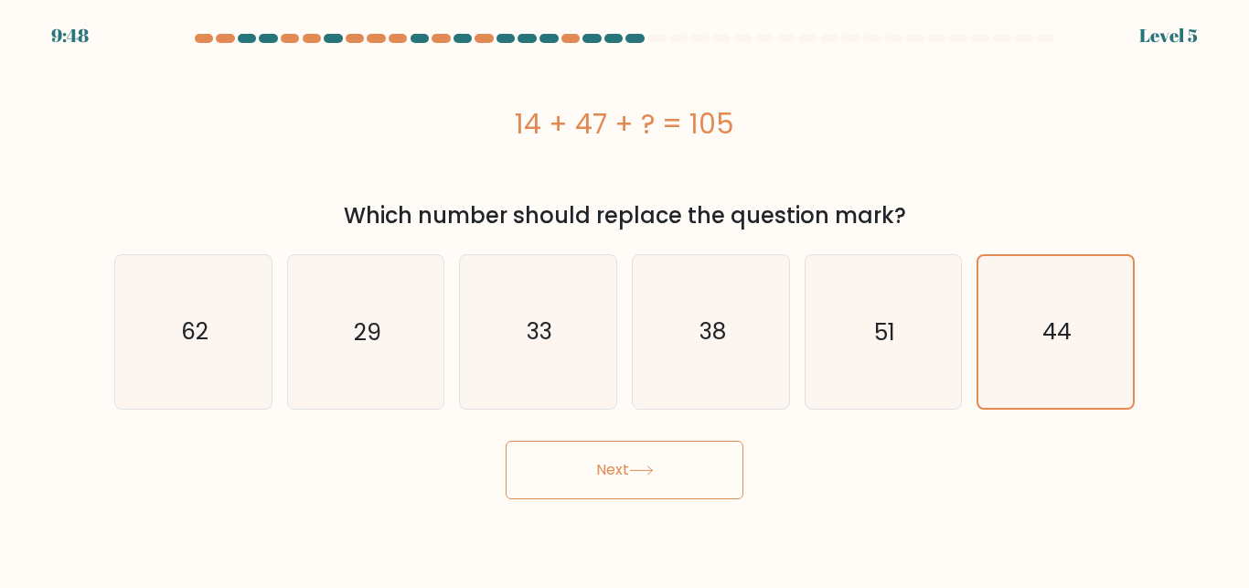
click at [662, 475] on button "Next" at bounding box center [624, 470] width 238 height 58
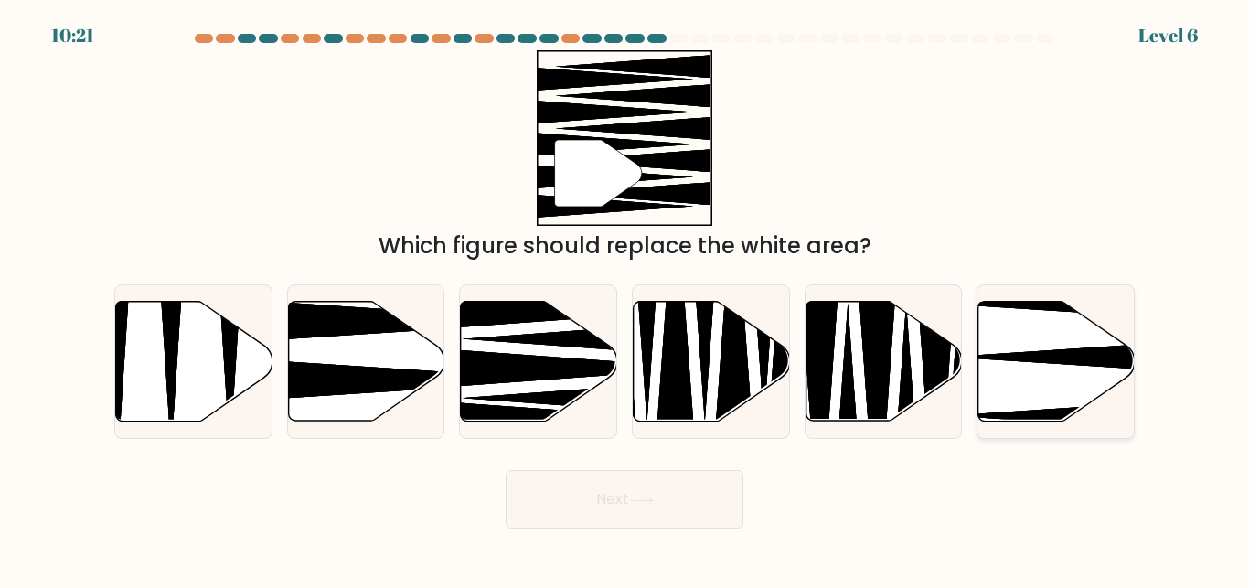
click at [1023, 335] on icon at bounding box center [1056, 362] width 156 height 120
click at [625, 299] on input "f." at bounding box center [624, 296] width 1 height 5
radio input "true"
click at [615, 511] on button "Next" at bounding box center [624, 499] width 238 height 58
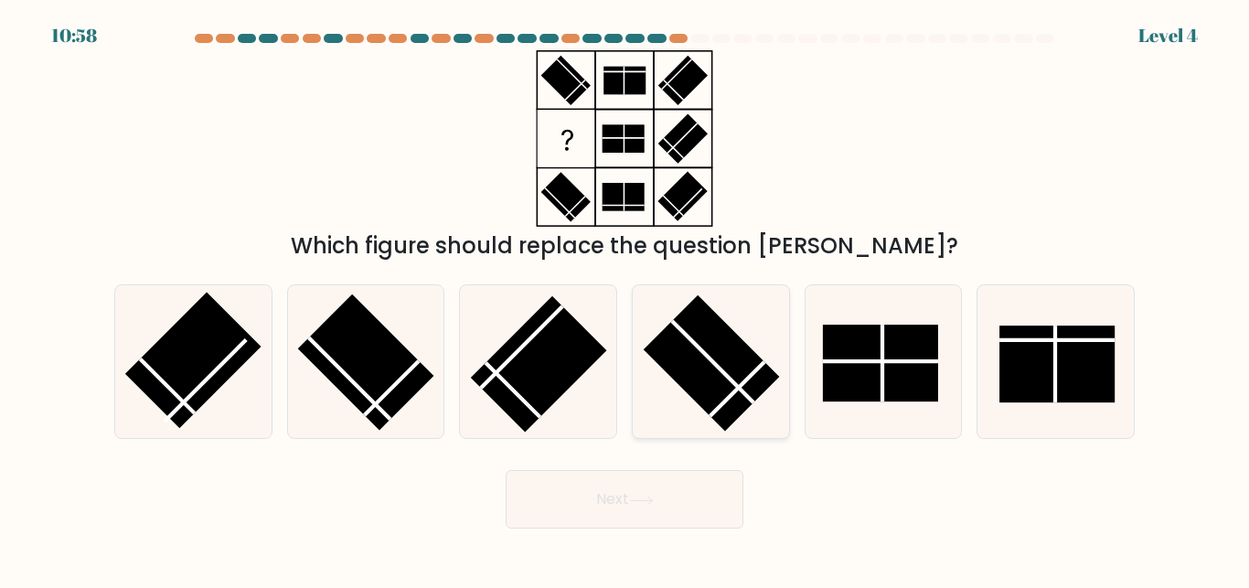
click at [696, 388] on rect at bounding box center [711, 363] width 136 height 136
click at [625, 299] on input "d." at bounding box center [624, 296] width 1 height 5
radio input "true"
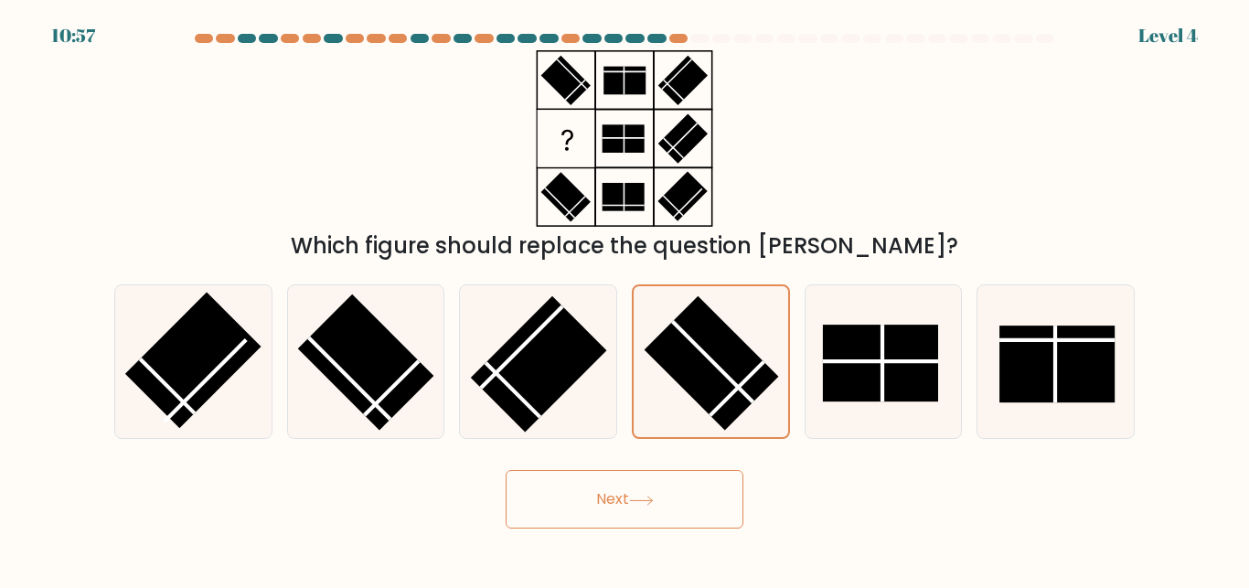
click at [668, 484] on button "Next" at bounding box center [624, 499] width 238 height 58
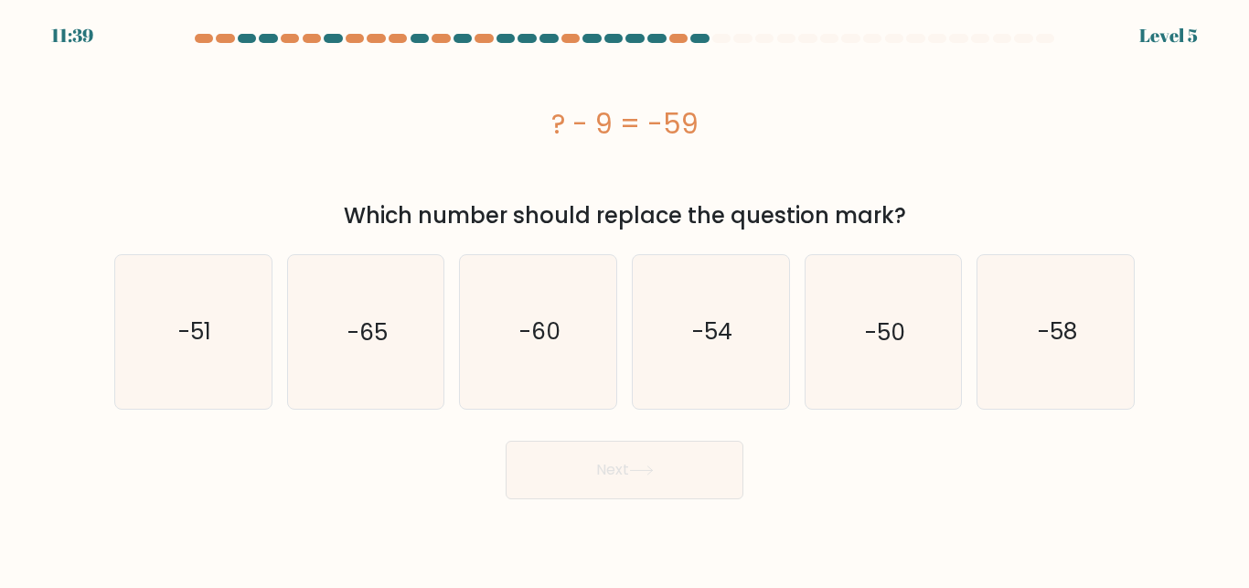
drag, startPoint x: 709, startPoint y: 122, endPoint x: 515, endPoint y: 122, distance: 194.7
click at [515, 122] on div "? - 9 = -59" at bounding box center [624, 123] width 1020 height 41
copy div "? - 9 = -59"
click at [910, 350] on icon "-50" at bounding box center [882, 331] width 153 height 153
click at [625, 299] on input "e. -50" at bounding box center [624, 296] width 1 height 5
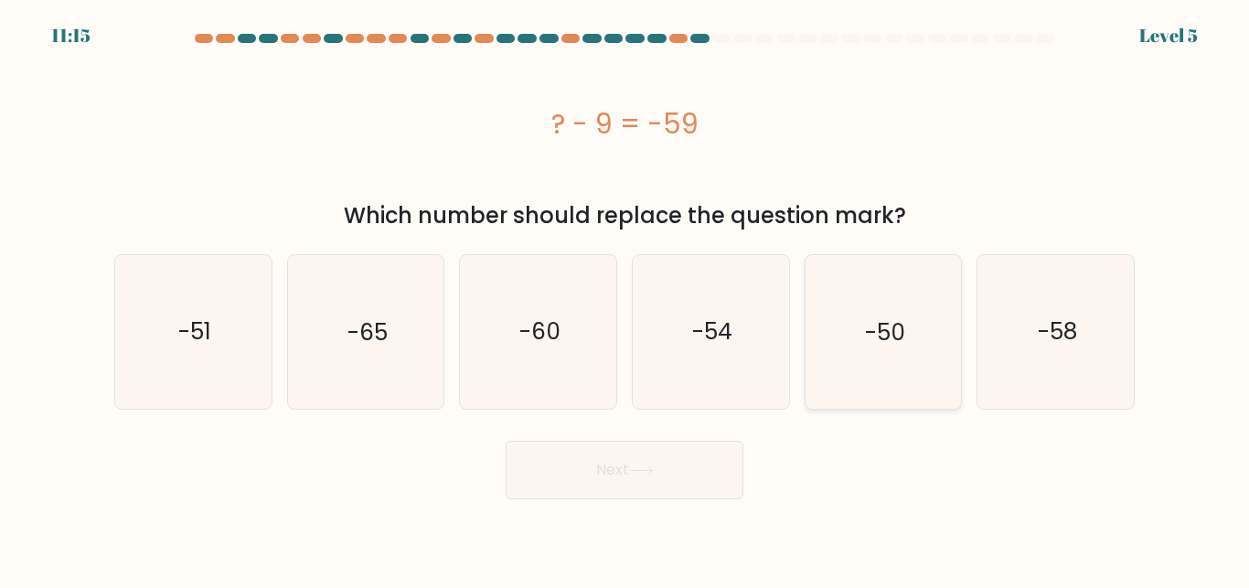
radio input "true"
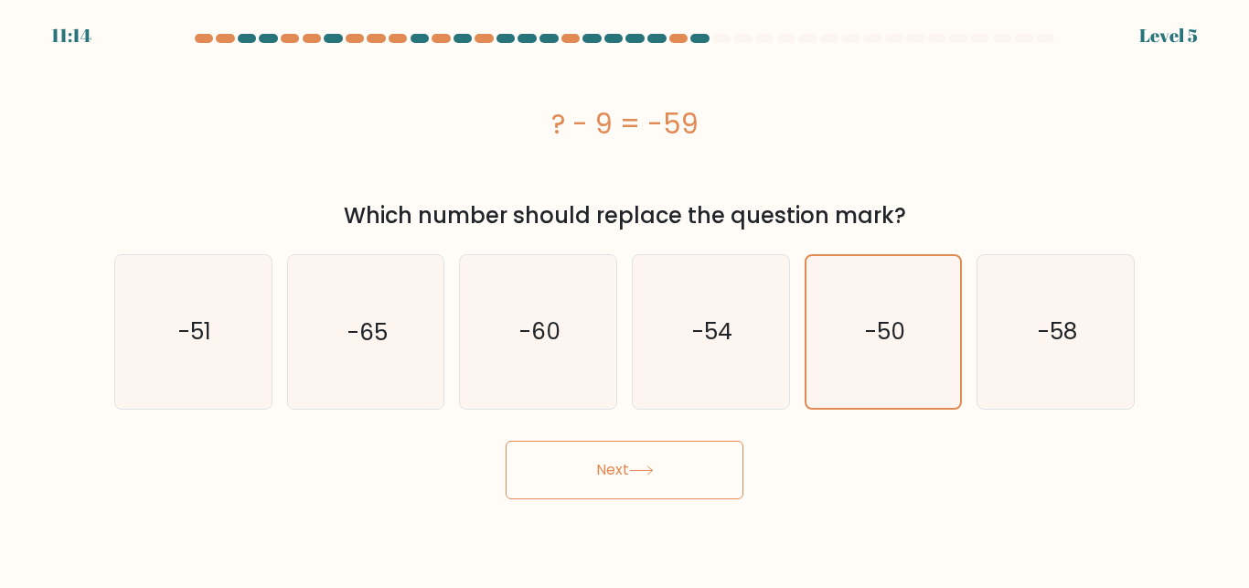
click at [693, 456] on button "Next" at bounding box center [624, 470] width 238 height 58
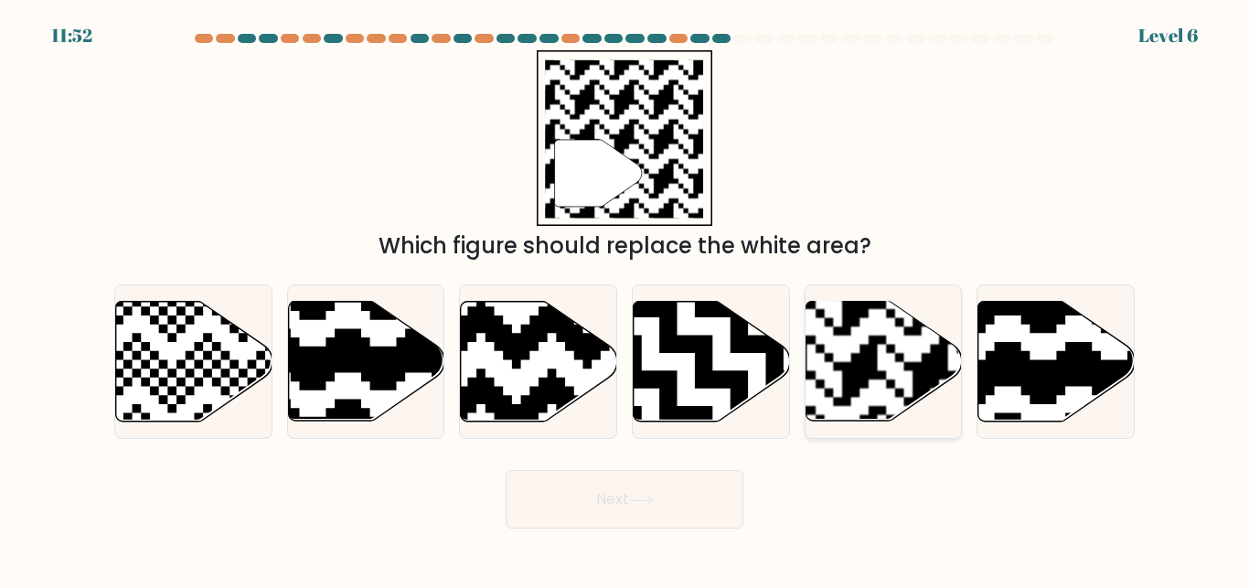
click at [894, 359] on rect at bounding box center [930, 300] width 283 height 283
click at [625, 299] on input "e." at bounding box center [624, 296] width 1 height 5
radio input "true"
click at [667, 488] on button "Next" at bounding box center [624, 499] width 238 height 58
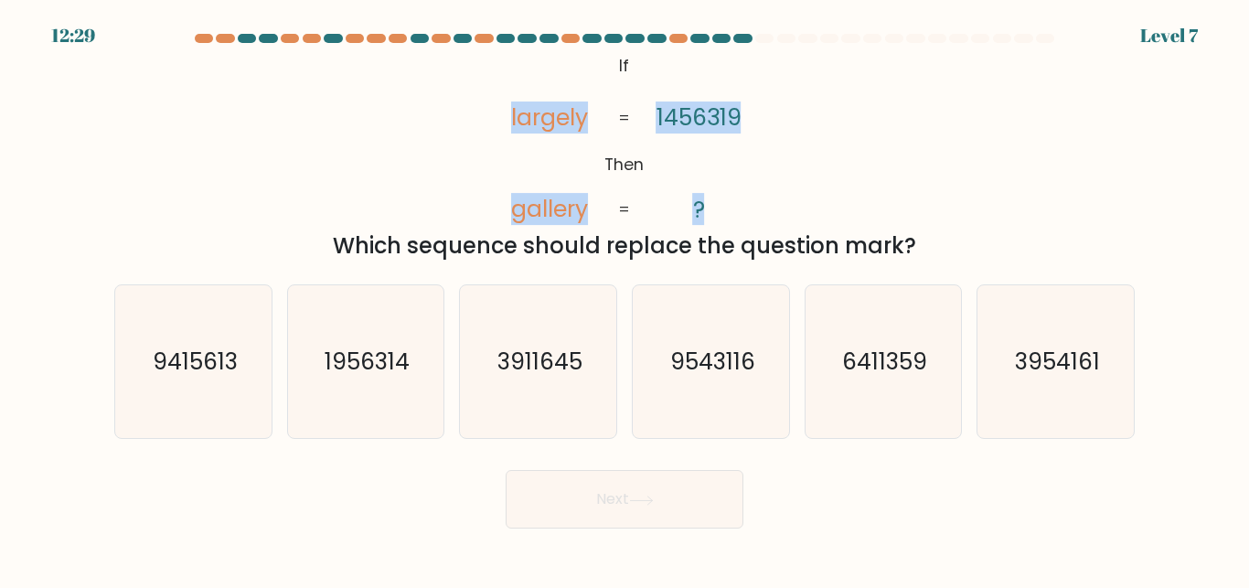
drag, startPoint x: 507, startPoint y: 113, endPoint x: 704, endPoint y: 195, distance: 212.7
click at [704, 195] on icon "@import url('https://fonts.googleapis.com/css?family=Abril+Fatface:400,100,100i…" at bounding box center [624, 138] width 286 height 176
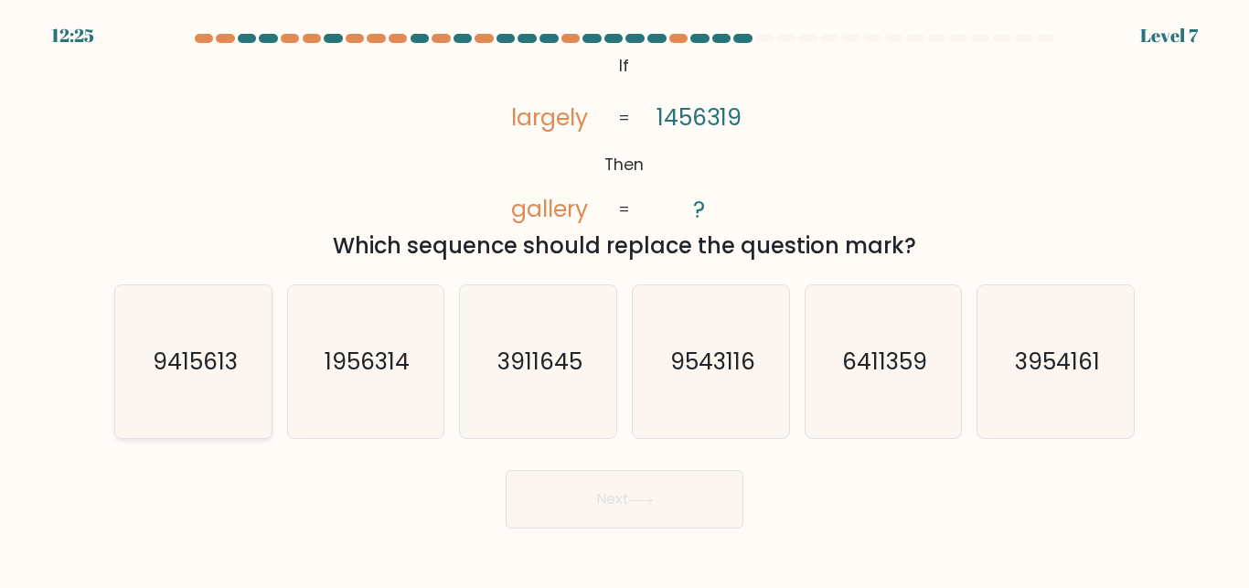
click at [243, 351] on icon "9415613" at bounding box center [193, 361] width 153 height 153
click at [624, 299] on input "a. 9415613" at bounding box center [624, 296] width 1 height 5
radio input "true"
click at [606, 503] on button "Next" at bounding box center [624, 499] width 238 height 58
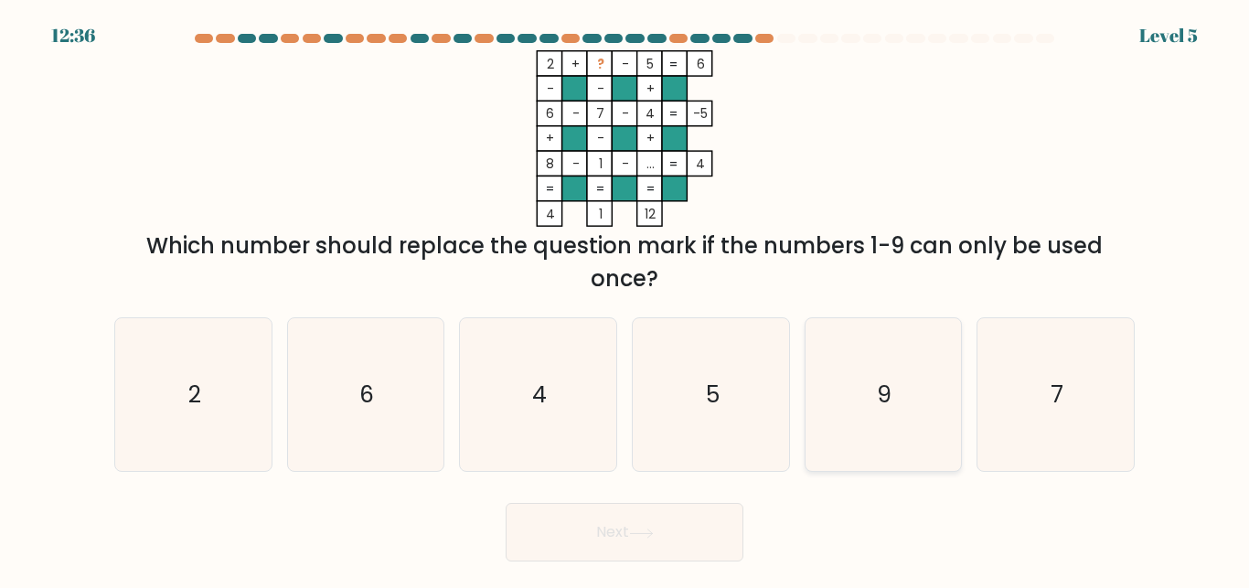
click at [882, 378] on text "9" at bounding box center [884, 394] width 15 height 32
click at [625, 299] on input "e. 9" at bounding box center [624, 296] width 1 height 5
radio input "true"
click at [652, 521] on button "Next" at bounding box center [624, 532] width 238 height 58
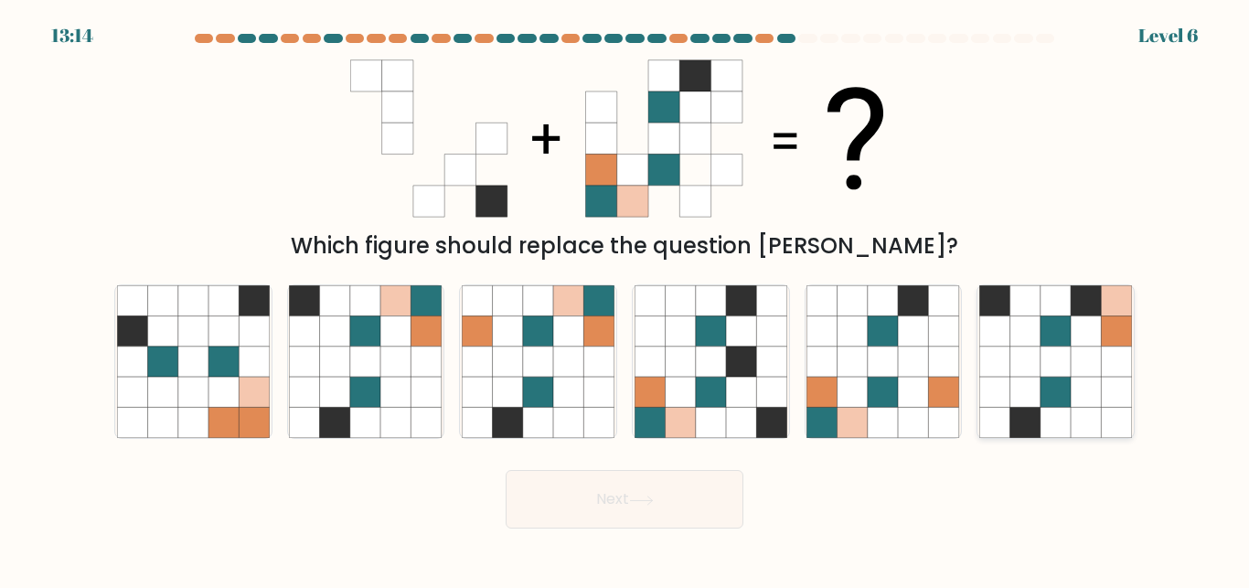
click at [1049, 362] on icon at bounding box center [1055, 361] width 30 height 30
click at [625, 299] on input "f." at bounding box center [624, 296] width 1 height 5
radio input "true"
click at [660, 488] on button "Next" at bounding box center [624, 499] width 238 height 58
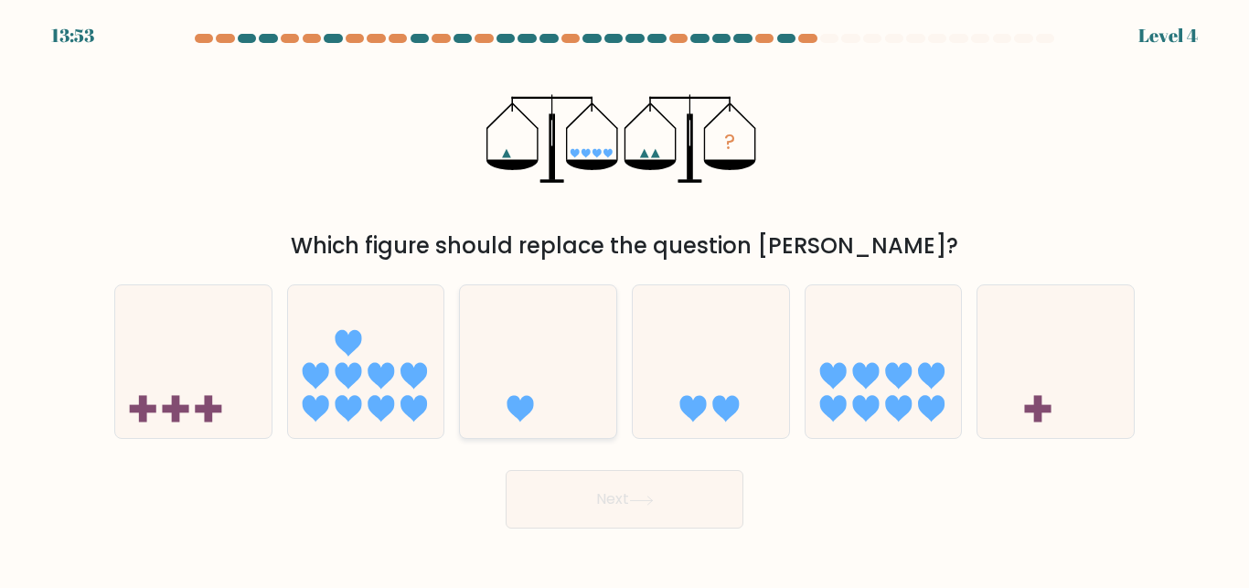
click at [526, 382] on icon at bounding box center [538, 361] width 156 height 129
click at [624, 299] on input "c." at bounding box center [624, 296] width 1 height 5
radio input "true"
click at [665, 486] on button "Next" at bounding box center [624, 499] width 238 height 58
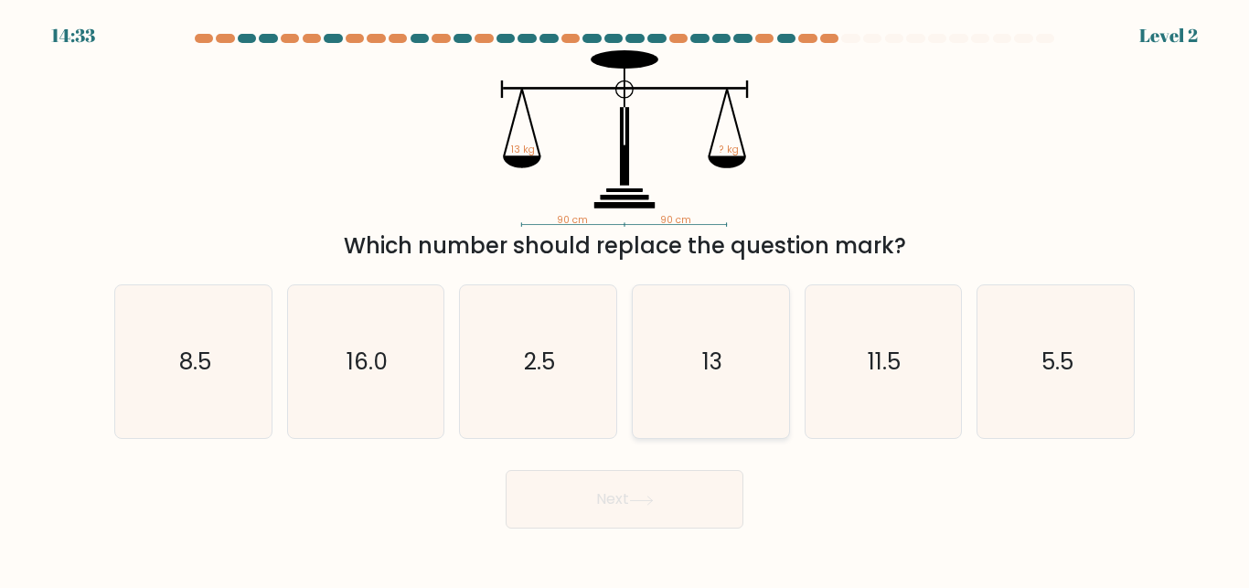
click at [737, 356] on icon "13" at bounding box center [710, 361] width 153 height 153
click at [625, 299] on input "d. 13" at bounding box center [624, 296] width 1 height 5
radio input "true"
click at [640, 519] on button "Next" at bounding box center [624, 499] width 238 height 58
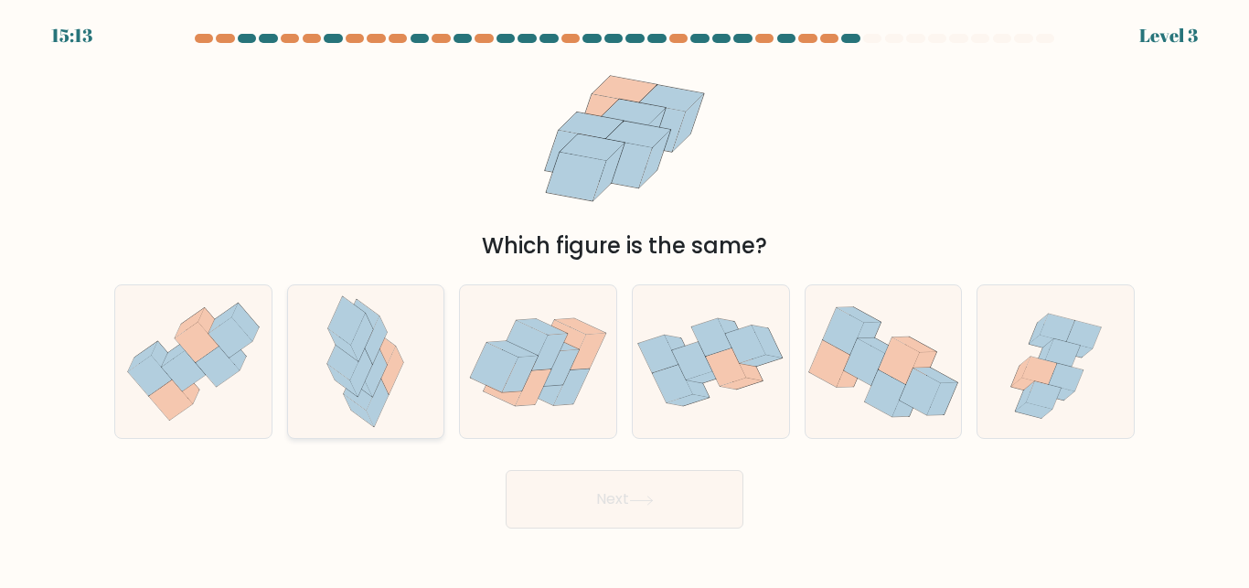
click at [367, 382] on icon at bounding box center [377, 373] width 22 height 48
click at [624, 299] on input "b." at bounding box center [624, 296] width 1 height 5
radio input "true"
click at [652, 502] on icon at bounding box center [641, 499] width 22 height 8
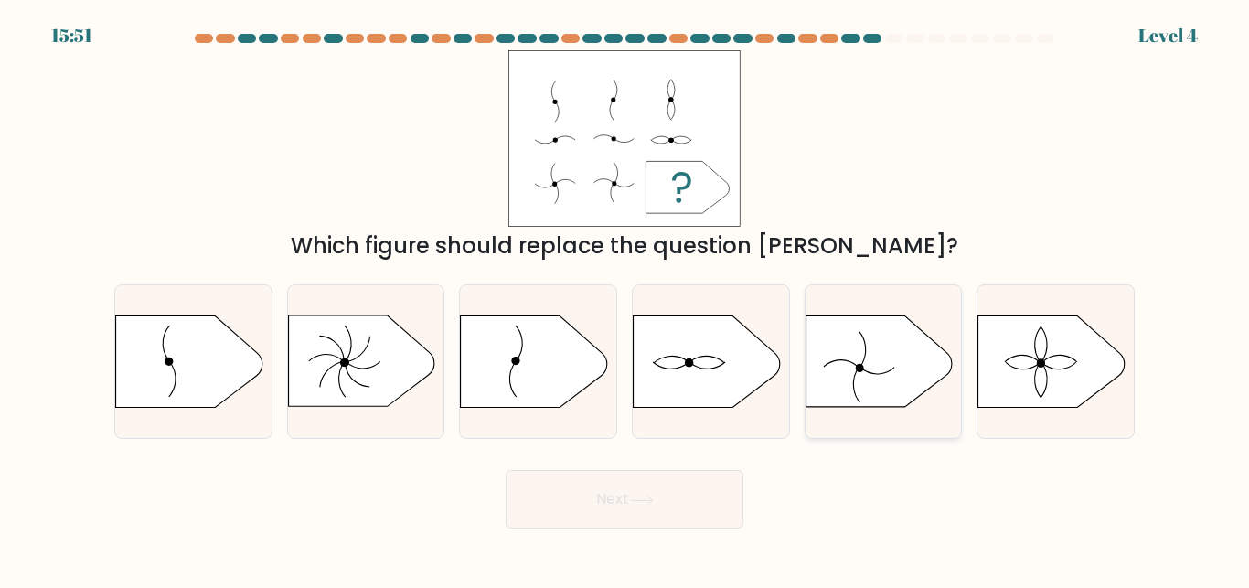
click at [867, 359] on icon at bounding box center [878, 361] width 146 height 91
click at [625, 299] on input "e." at bounding box center [624, 296] width 1 height 5
radio input "true"
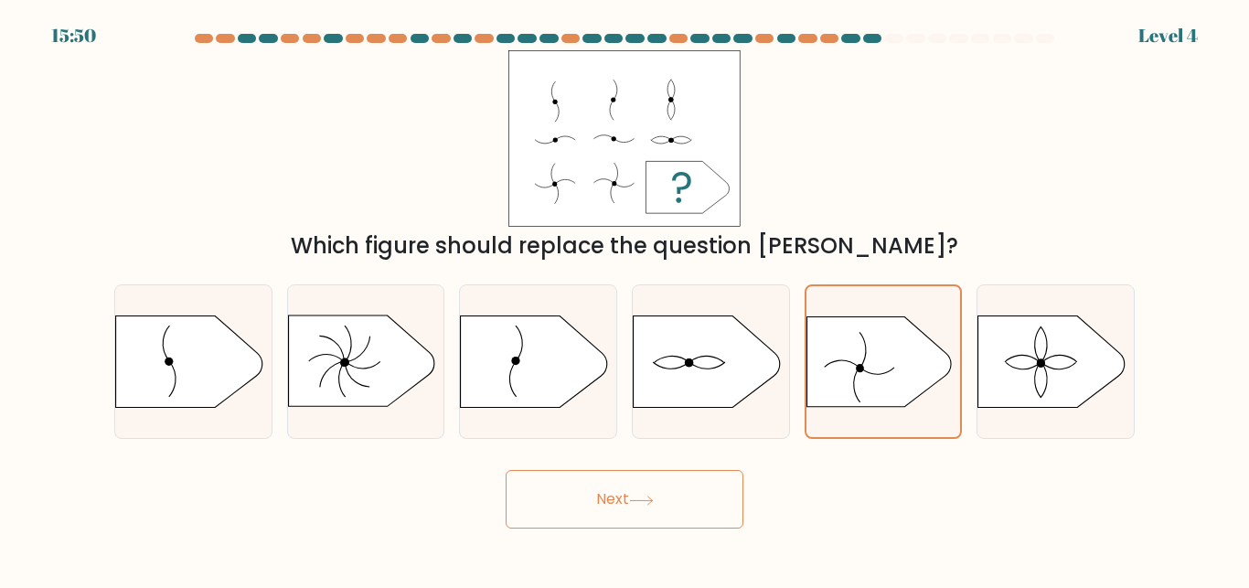
click at [623, 485] on button "Next" at bounding box center [624, 499] width 238 height 58
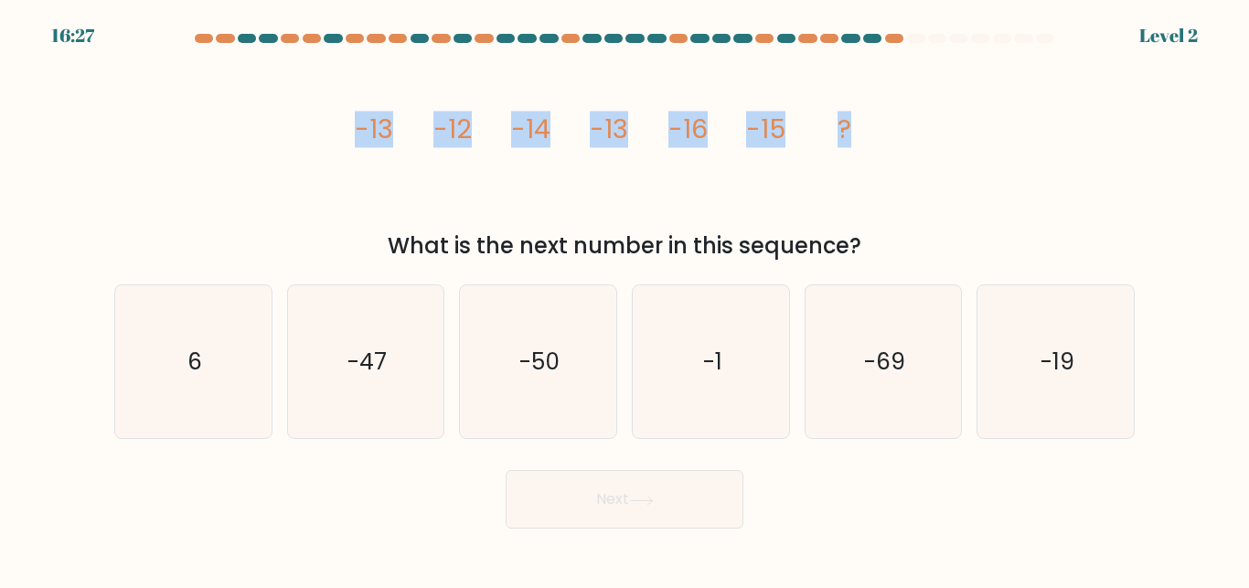
drag, startPoint x: 881, startPoint y: 127, endPoint x: 846, endPoint y: 122, distance: 36.1
click at [846, 122] on icon "image/svg+xml -13 -12 -14 -13 -16 -15 ?" at bounding box center [624, 138] width 548 height 176
copy icon "image/svg+xml -13 -12 -14 -13 -16 -15 ?"
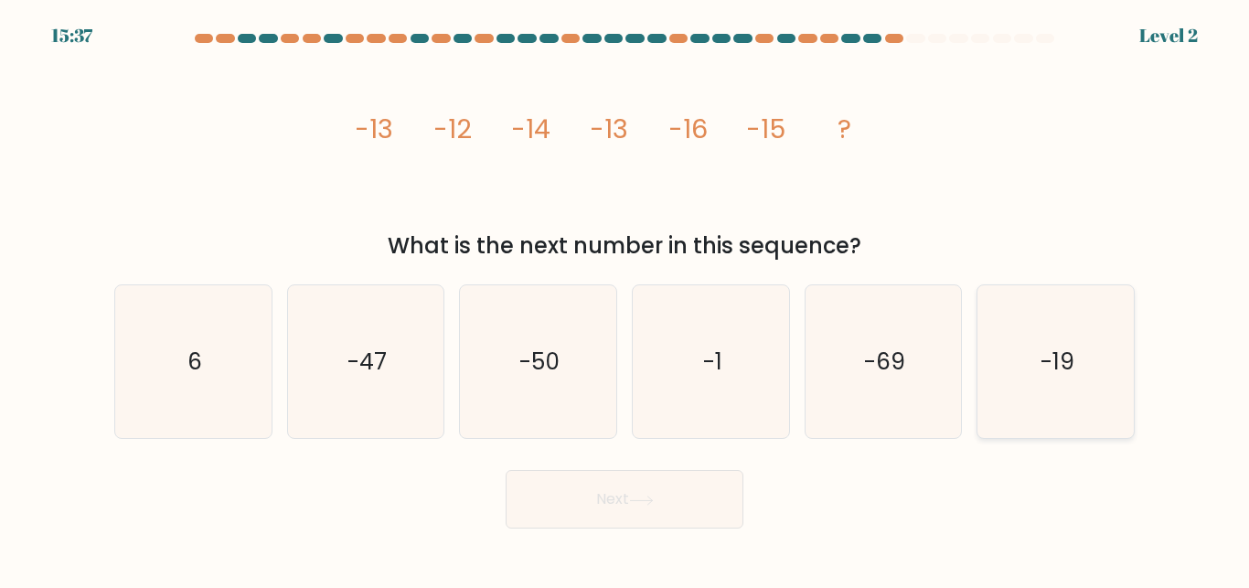
click at [1079, 375] on icon "-19" at bounding box center [1055, 361] width 153 height 153
click at [625, 299] on input "f. -19" at bounding box center [624, 296] width 1 height 5
radio input "true"
click at [622, 509] on button "Next" at bounding box center [624, 499] width 238 height 58
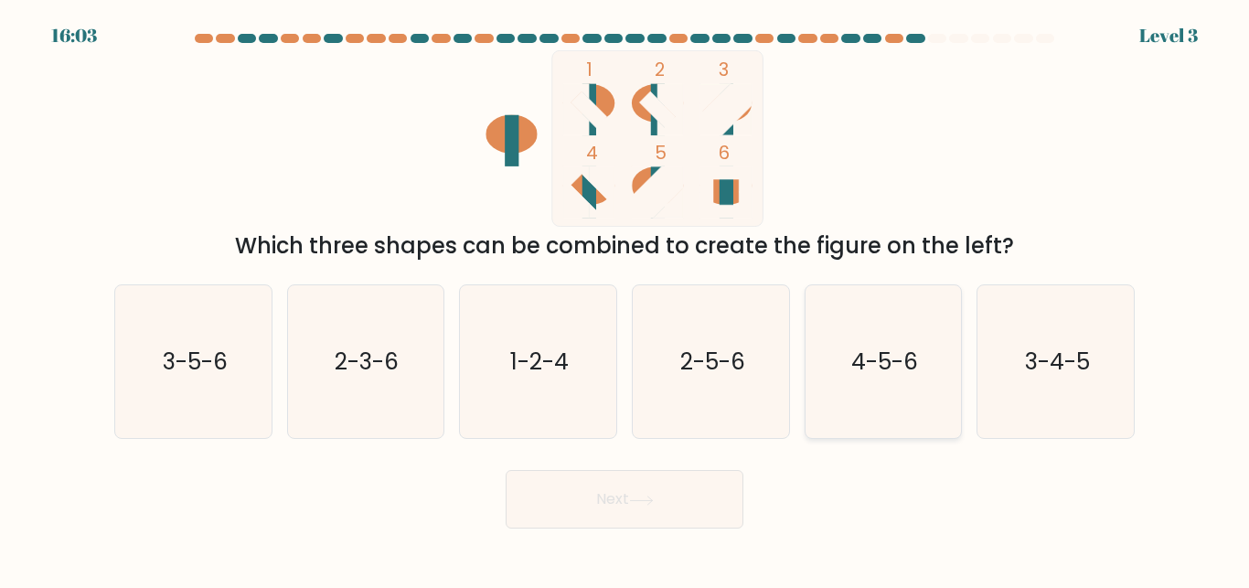
click at [851, 347] on text "4-5-6" at bounding box center [884, 362] width 67 height 32
click at [625, 299] on input "e. 4-5-6" at bounding box center [624, 296] width 1 height 5
radio input "true"
click at [622, 484] on button "Next" at bounding box center [624, 499] width 238 height 58
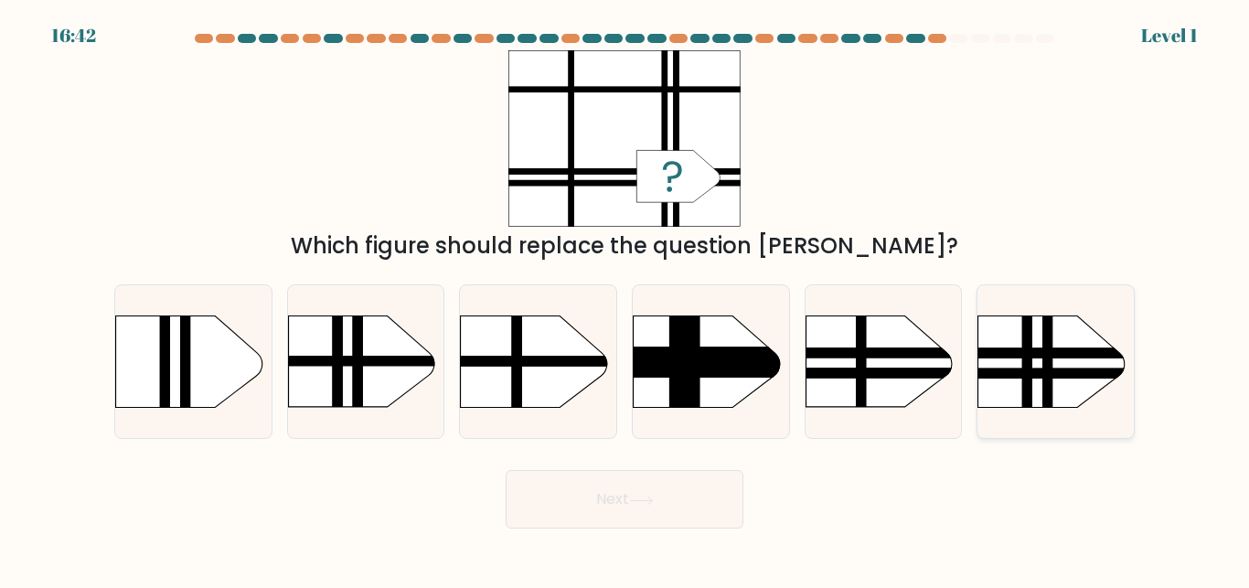
click at [1059, 352] on rect at bounding box center [955, 353] width 407 height 10
click at [625, 299] on input "f." at bounding box center [624, 296] width 1 height 5
radio input "true"
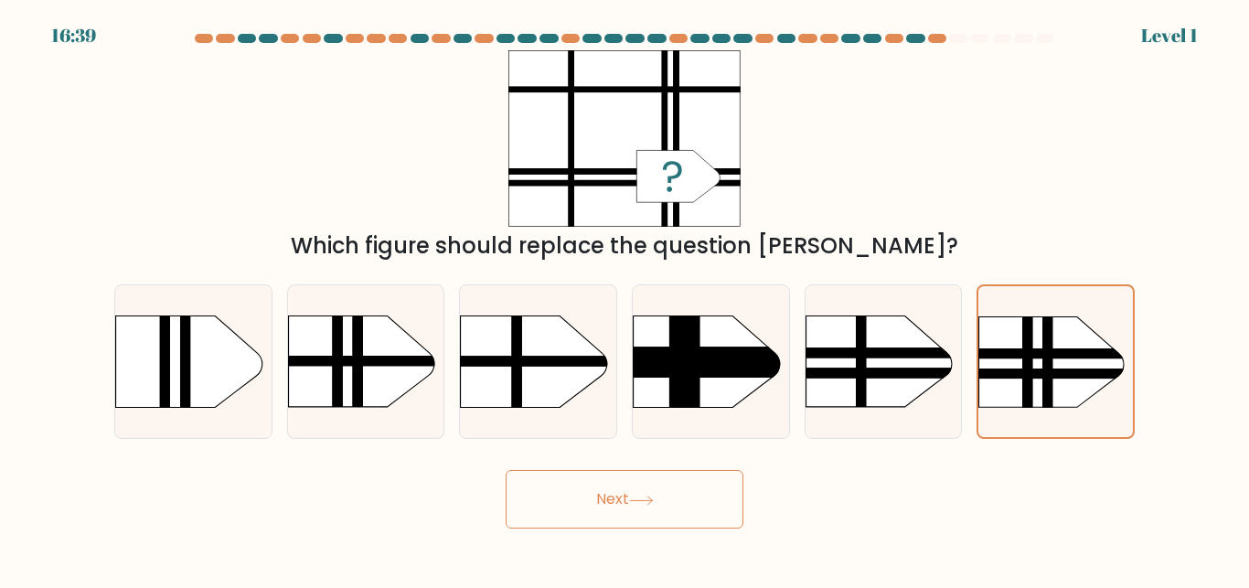
click at [667, 482] on button "Next" at bounding box center [624, 499] width 238 height 58
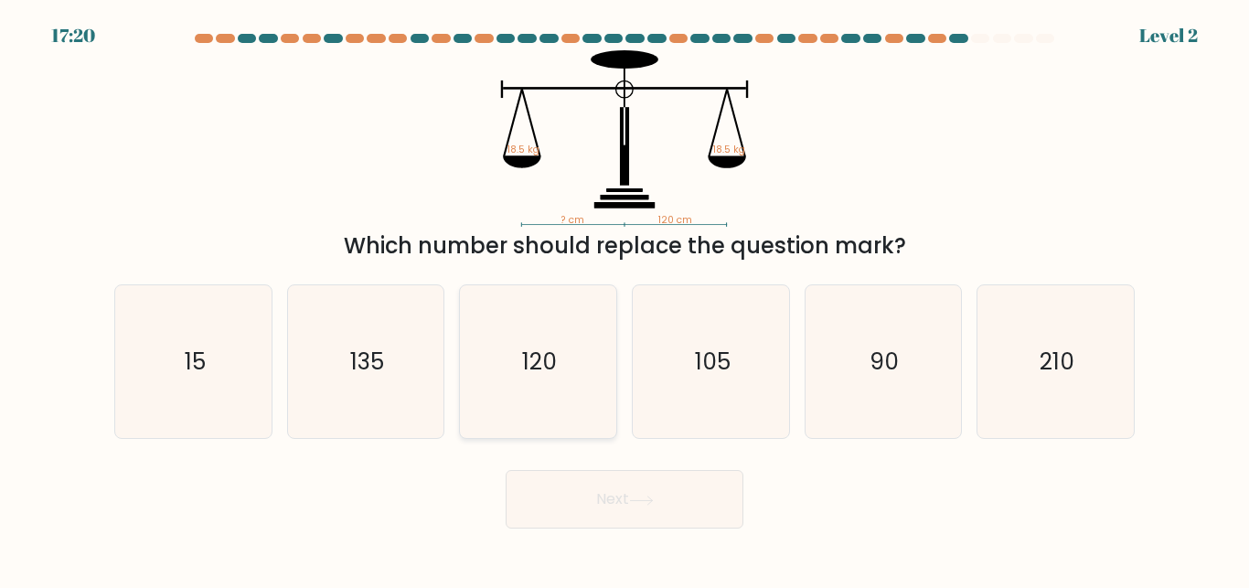
click at [551, 368] on text "120" at bounding box center [539, 362] width 35 height 32
click at [624, 299] on input "c. 120" at bounding box center [624, 296] width 1 height 5
radio input "true"
click at [617, 506] on button "Next" at bounding box center [624, 499] width 238 height 58
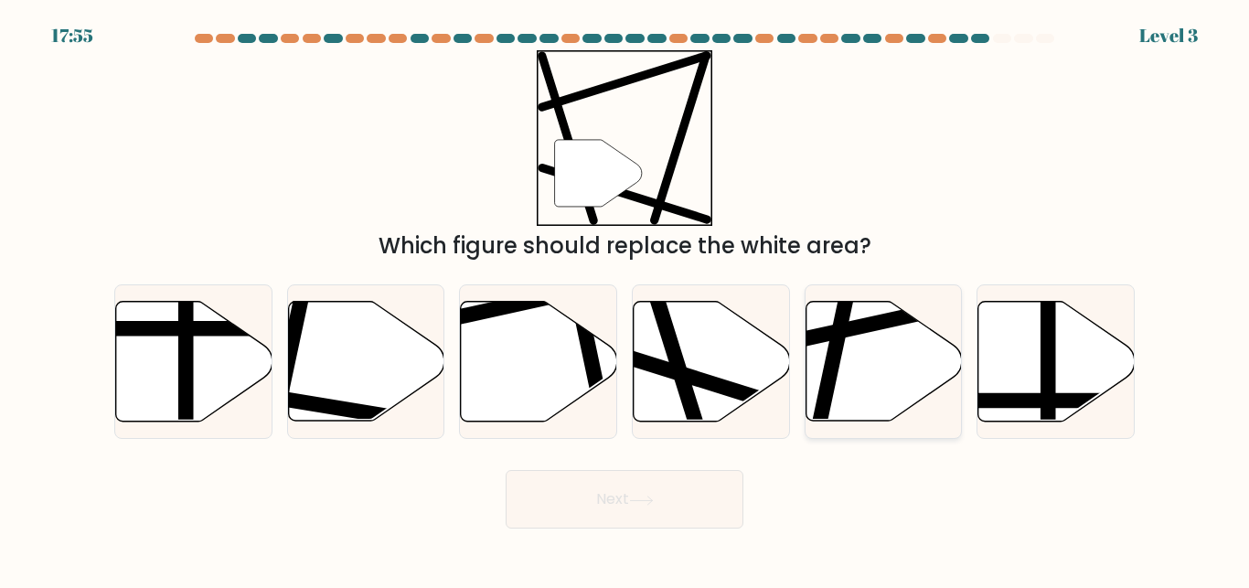
click at [835, 369] on line at bounding box center [818, 426] width 63 height 297
click at [625, 299] on input "e." at bounding box center [624, 296] width 1 height 5
radio input "true"
click at [682, 365] on line at bounding box center [657, 298] width 92 height 295
click at [625, 299] on input "d." at bounding box center [624, 296] width 1 height 5
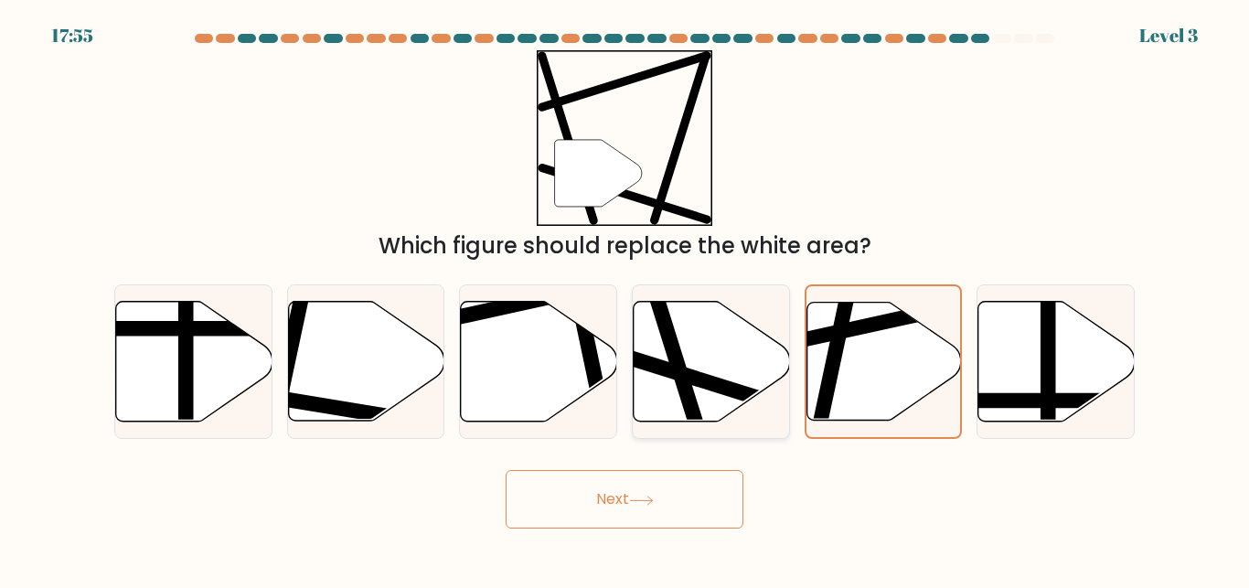
radio input "true"
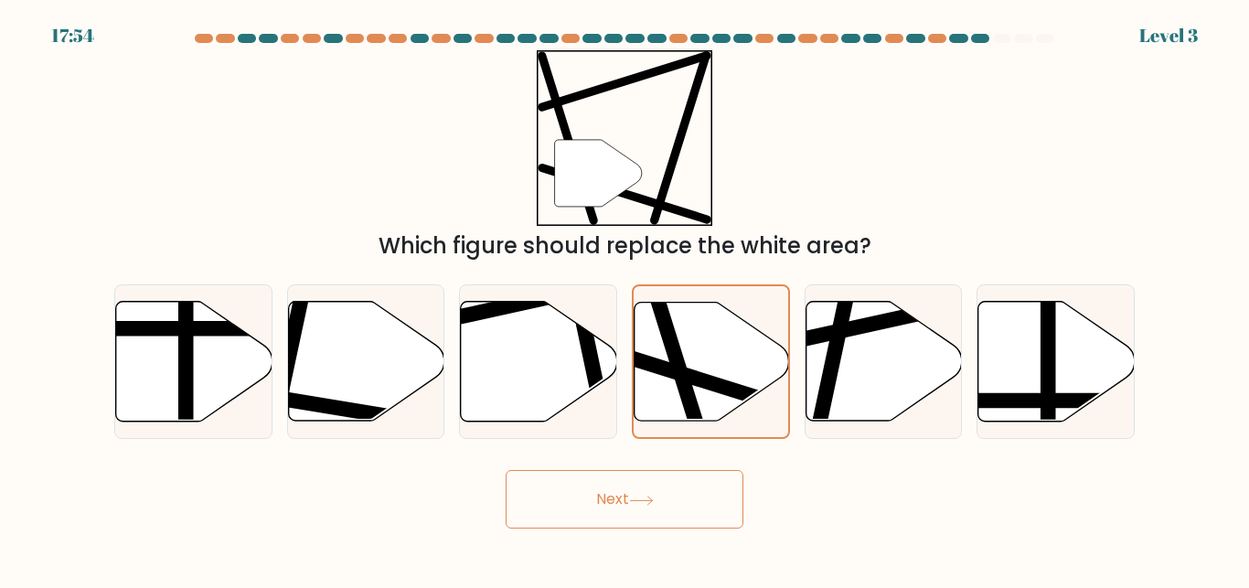
click at [609, 477] on button "Next" at bounding box center [624, 499] width 238 height 58
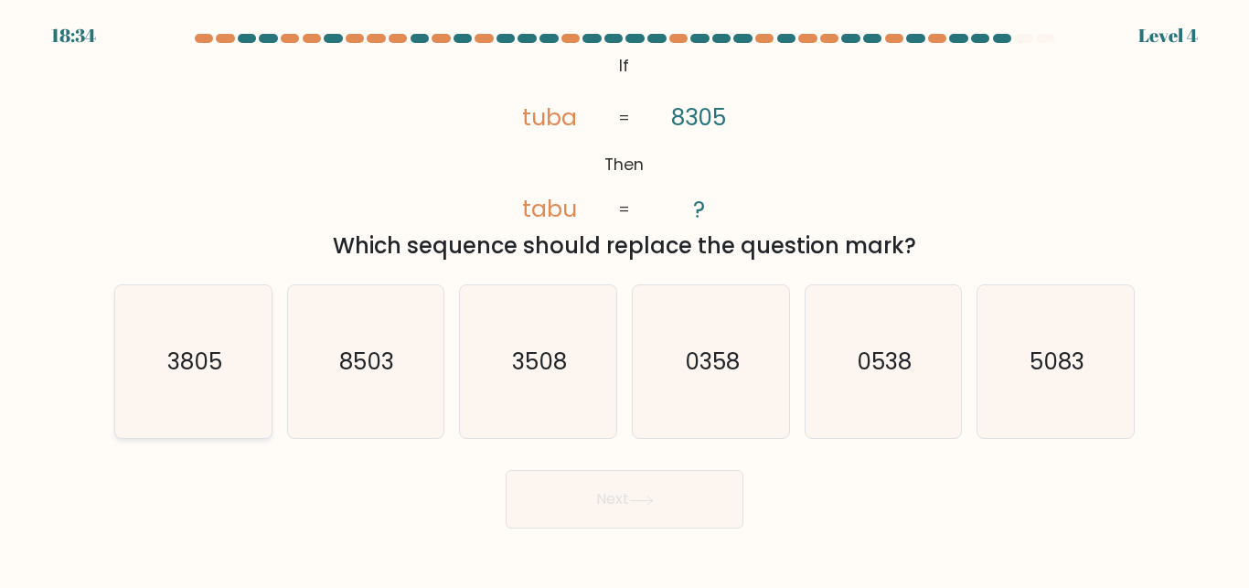
click at [204, 356] on text "3805" at bounding box center [194, 362] width 55 height 32
click at [624, 299] on input "a. 3805" at bounding box center [624, 296] width 1 height 5
radio input "true"
click at [627, 489] on button "Next" at bounding box center [624, 499] width 238 height 58
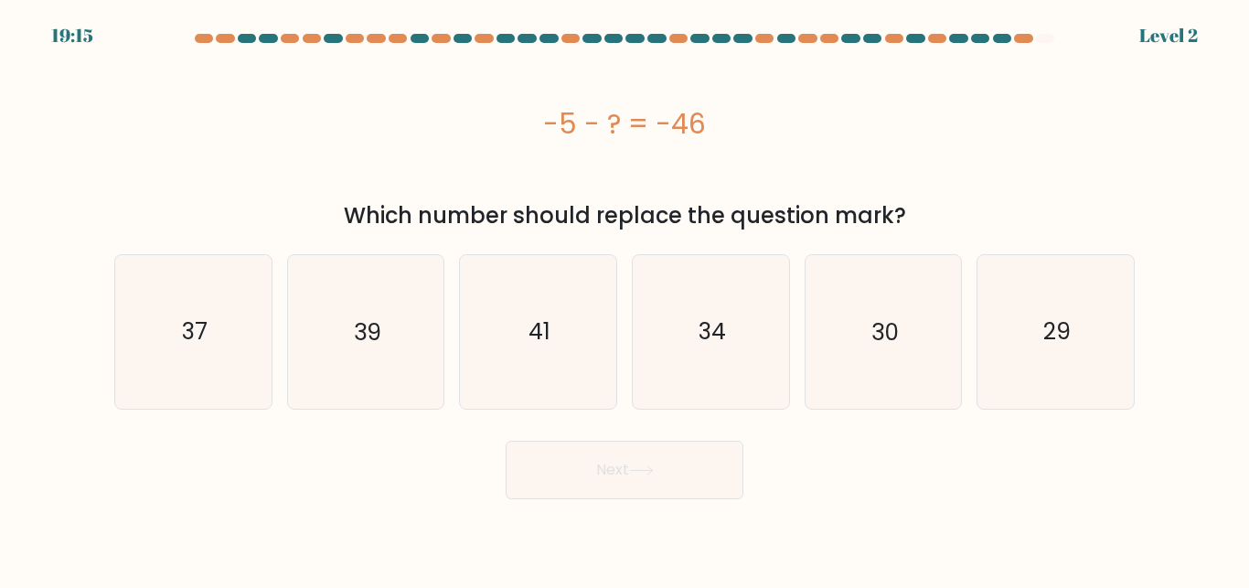
drag, startPoint x: 743, startPoint y: 144, endPoint x: 522, endPoint y: 159, distance: 221.7
click at [522, 159] on div "-5 - ? = -46" at bounding box center [624, 123] width 1020 height 146
copy div "-5 - ? = -46"
click at [562, 326] on icon "41" at bounding box center [538, 331] width 153 height 153
click at [624, 299] on input "c. 41" at bounding box center [624, 296] width 1 height 5
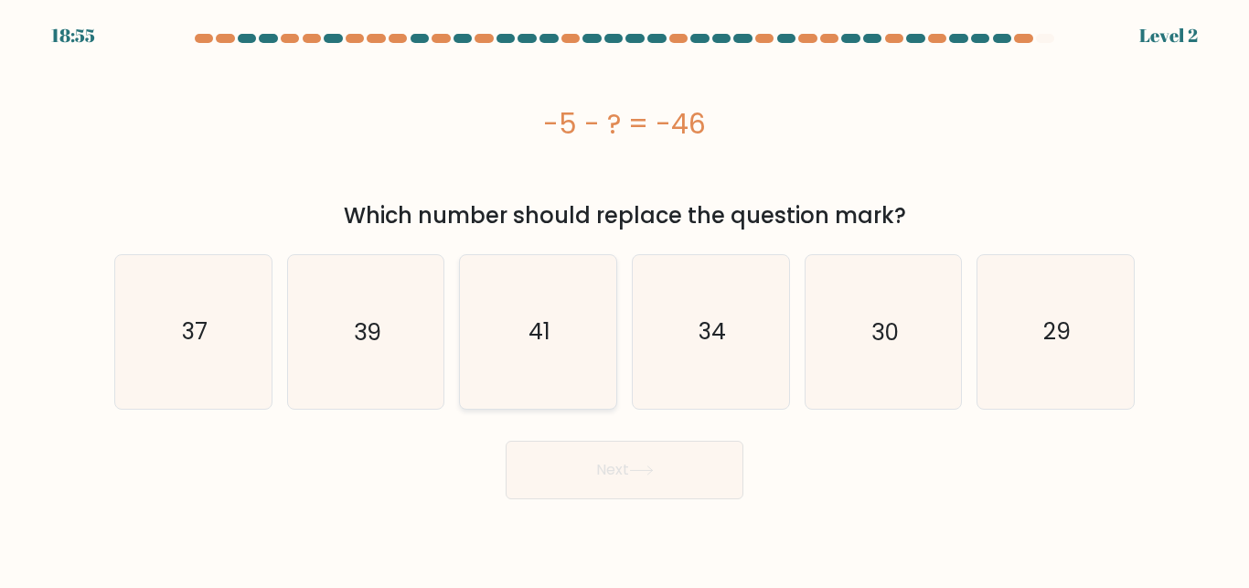
radio input "true"
click at [651, 491] on button "Next" at bounding box center [624, 470] width 238 height 58
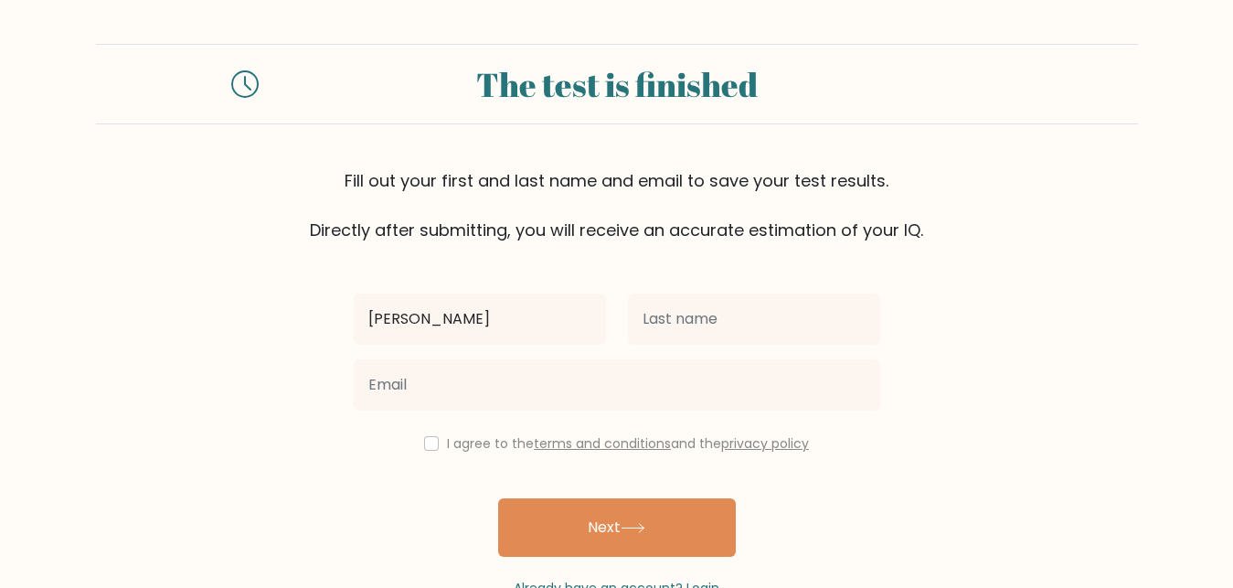
type input "Merry Ann"
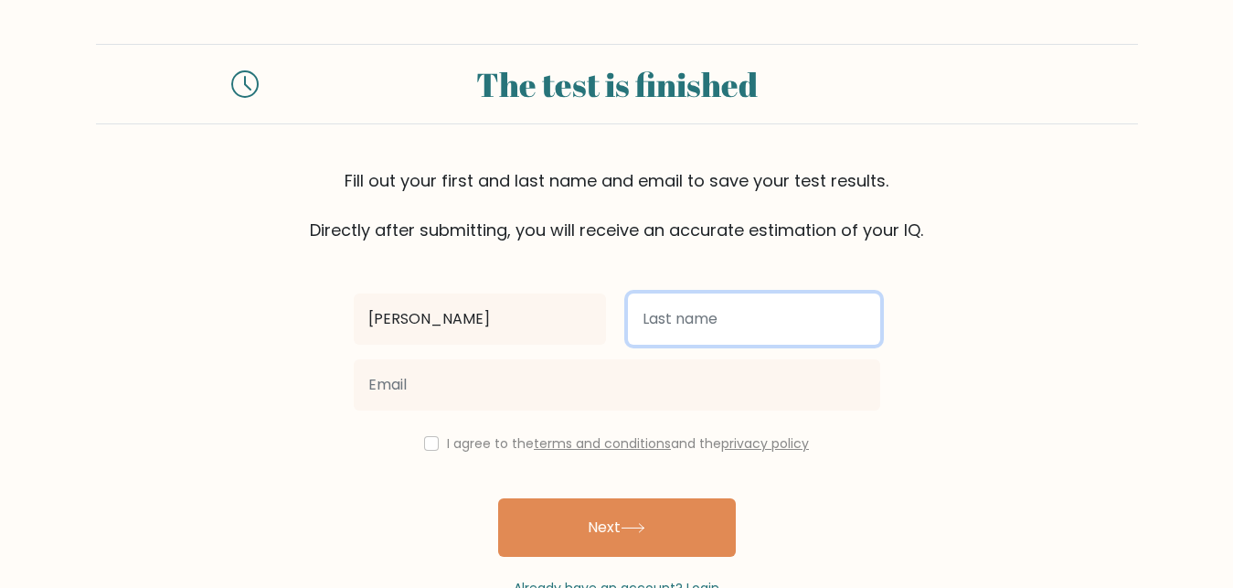
click at [726, 321] on input "text" at bounding box center [754, 318] width 252 height 51
type input "Arado"
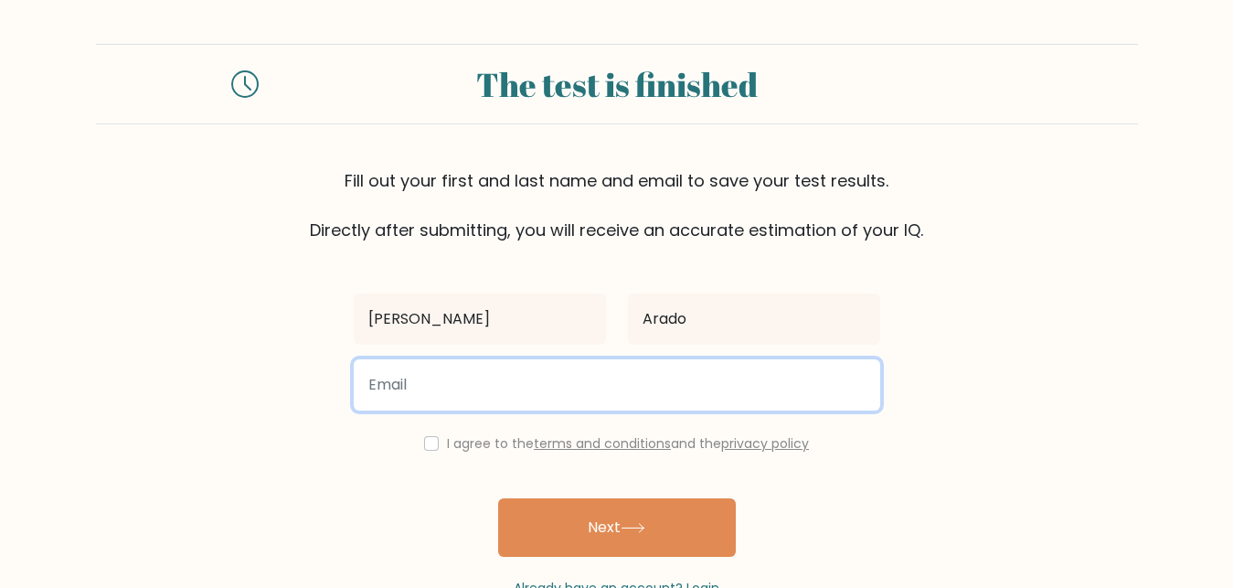
click at [429, 367] on input "email" at bounding box center [617, 384] width 526 height 51
type input "batusinmerryann99@gmail.com"
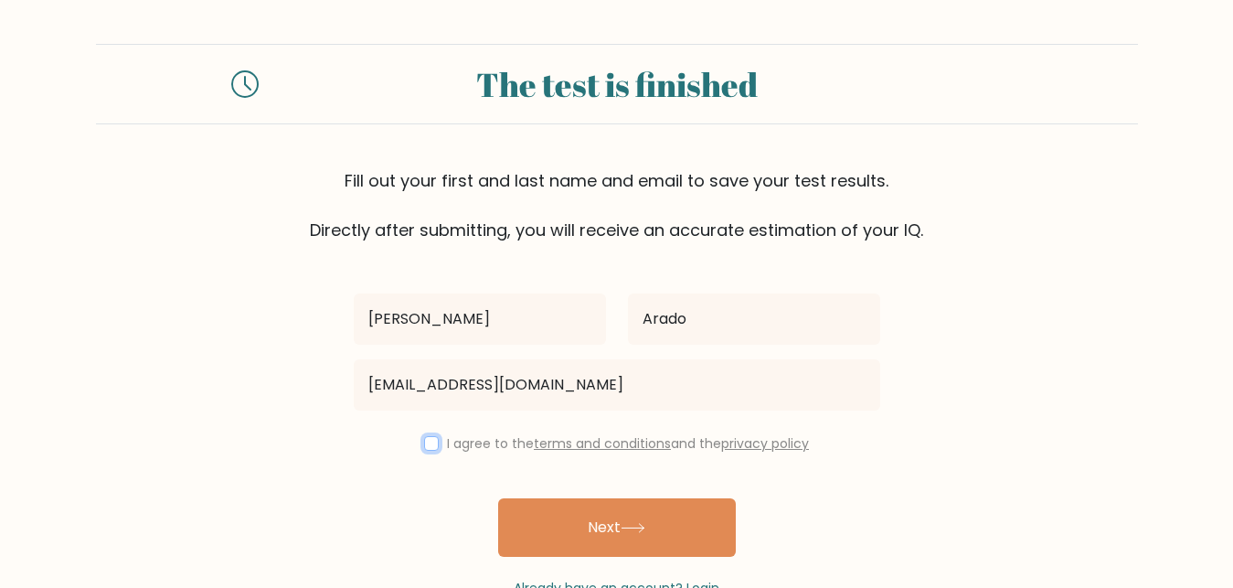
click at [434, 445] on input "checkbox" at bounding box center [431, 443] width 15 height 15
checkbox input "true"
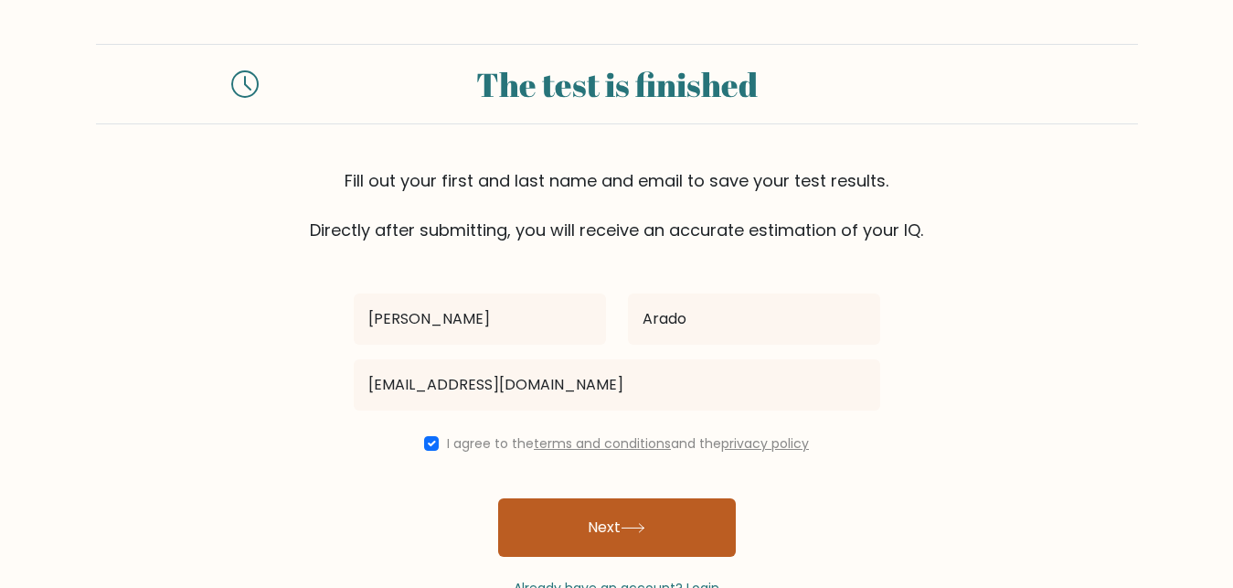
click at [586, 541] on button "Next" at bounding box center [617, 527] width 238 height 58
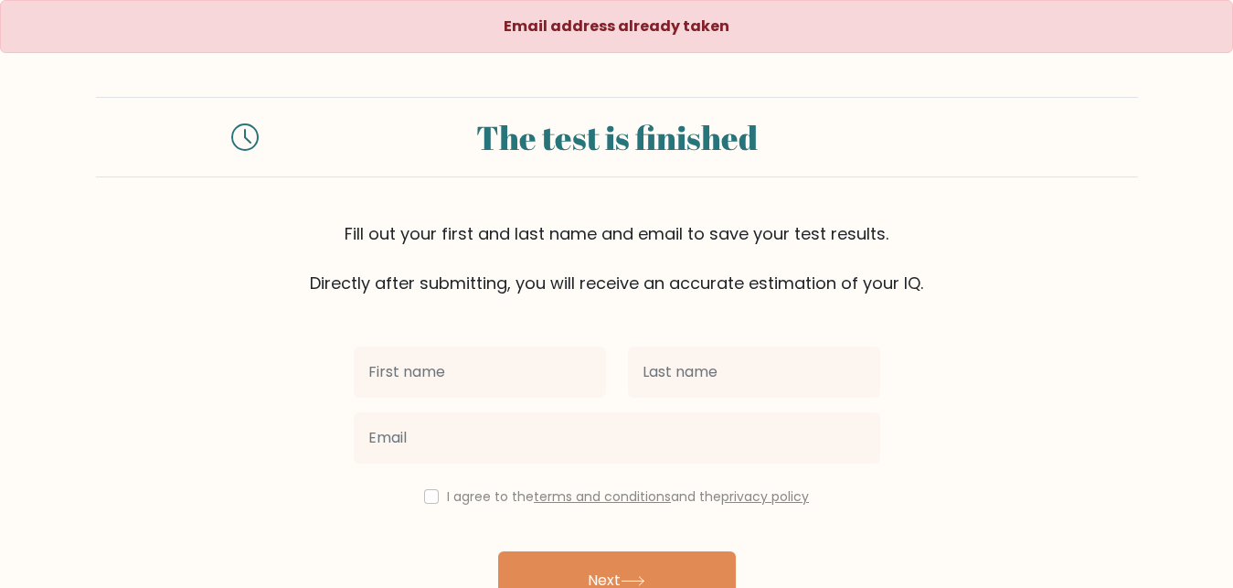
click at [463, 363] on input "text" at bounding box center [480, 371] width 252 height 51
type input "[PERSON_NAME]"
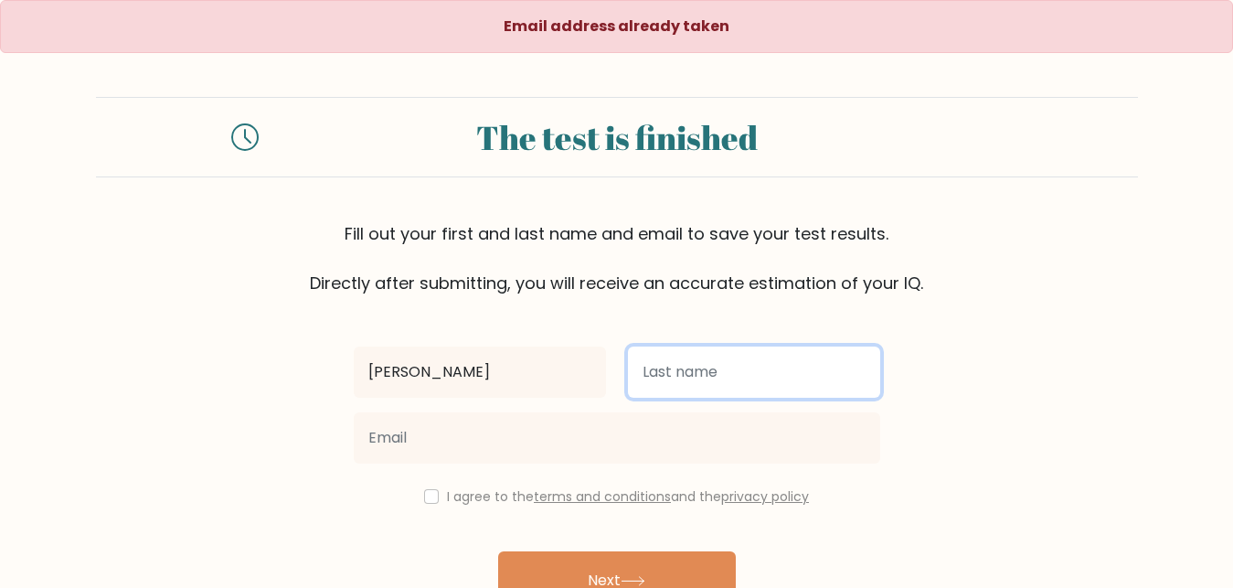
click at [672, 378] on input "text" at bounding box center [754, 371] width 252 height 51
type input "Batusin"
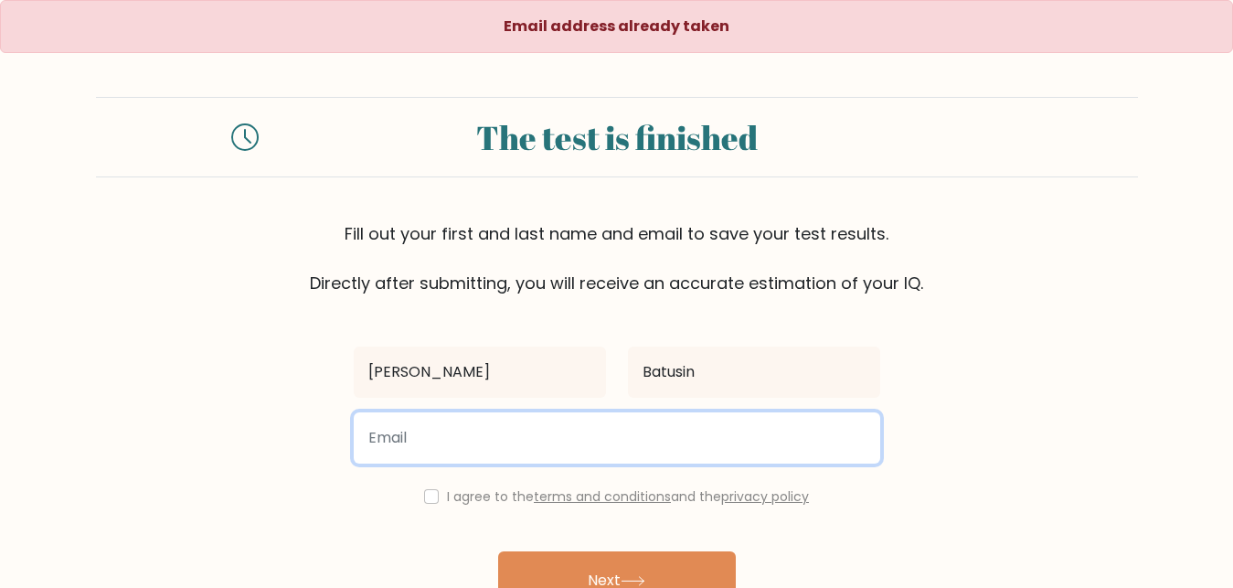
click at [414, 441] on input "email" at bounding box center [617, 437] width 526 height 51
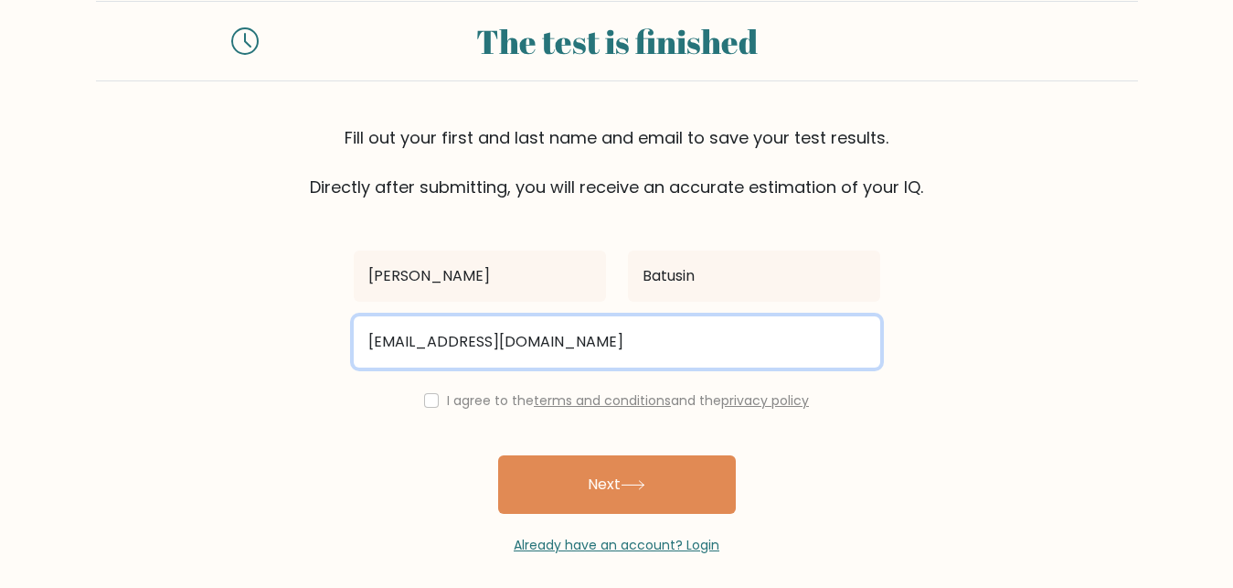
scroll to position [109, 0]
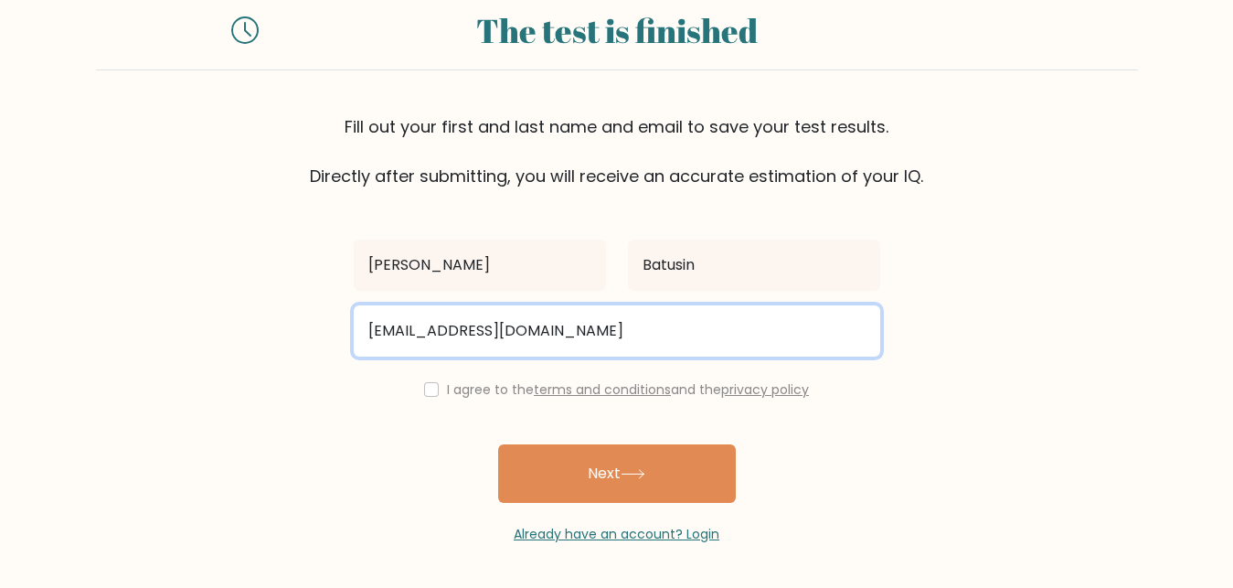
type input "batusinm6@gmail.com"
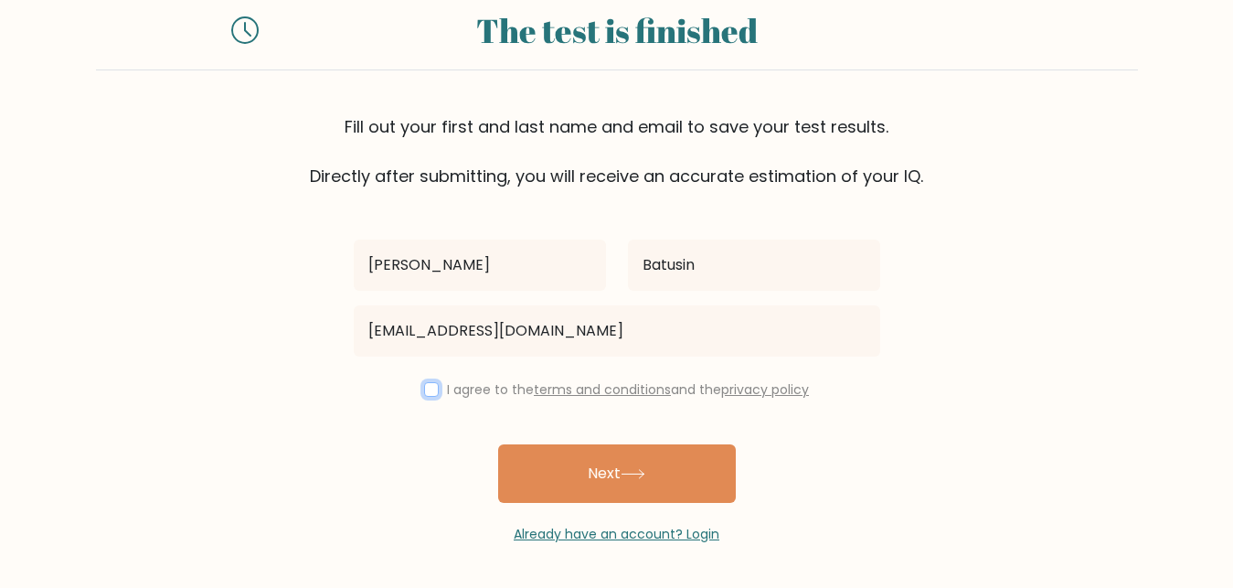
click at [427, 395] on input "checkbox" at bounding box center [431, 389] width 15 height 15
checkbox input "true"
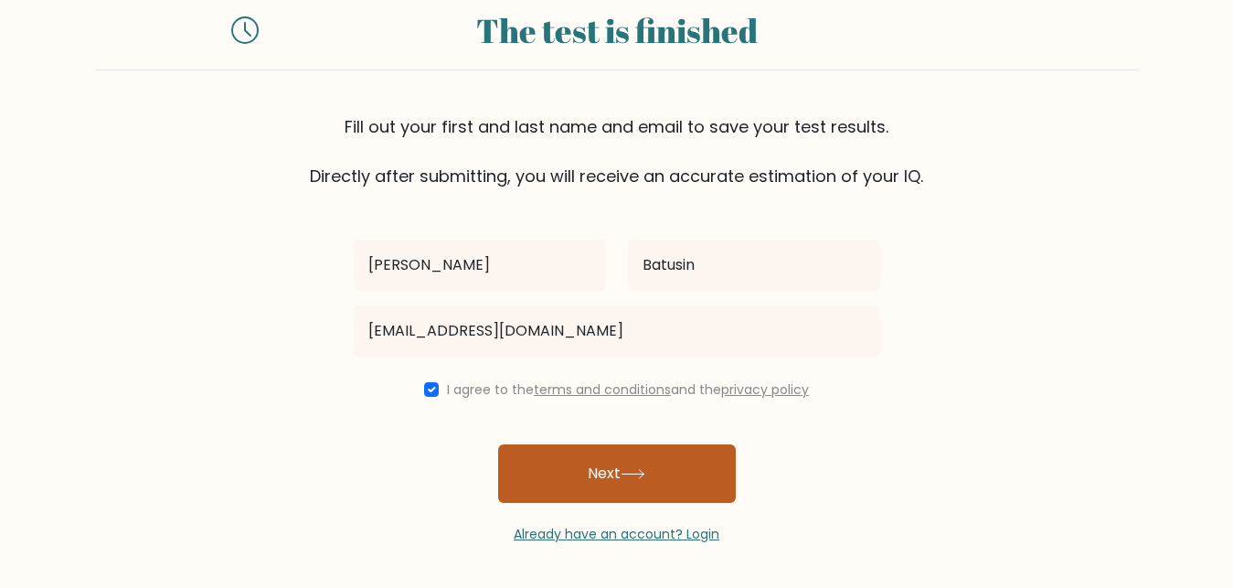
click at [615, 458] on button "Next" at bounding box center [617, 473] width 238 height 58
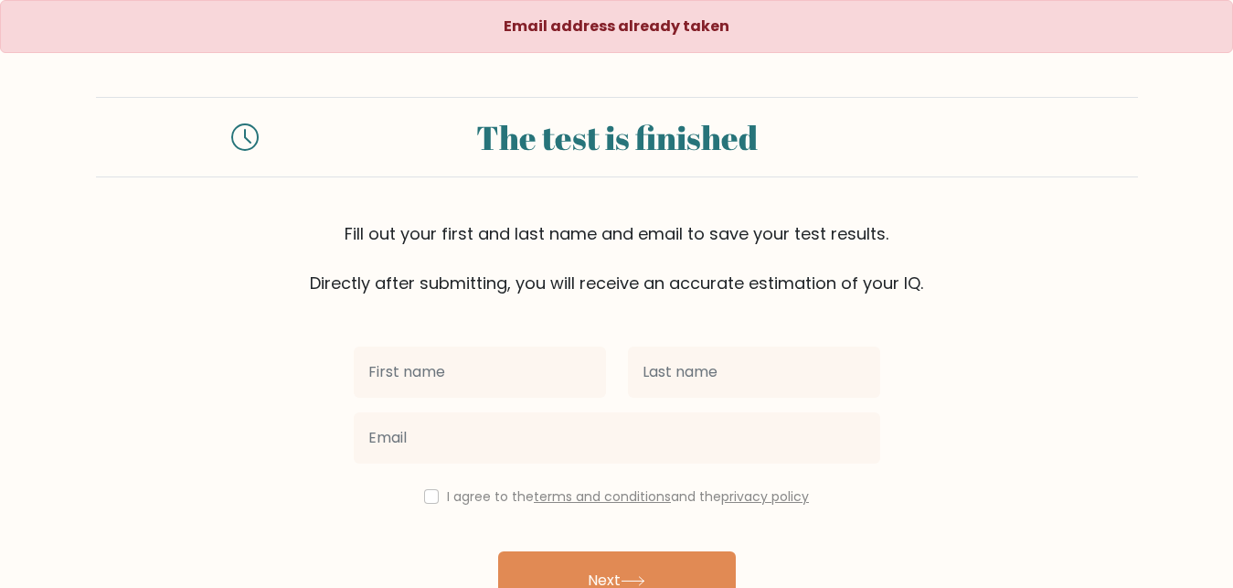
click at [239, 135] on icon at bounding box center [244, 136] width 27 height 27
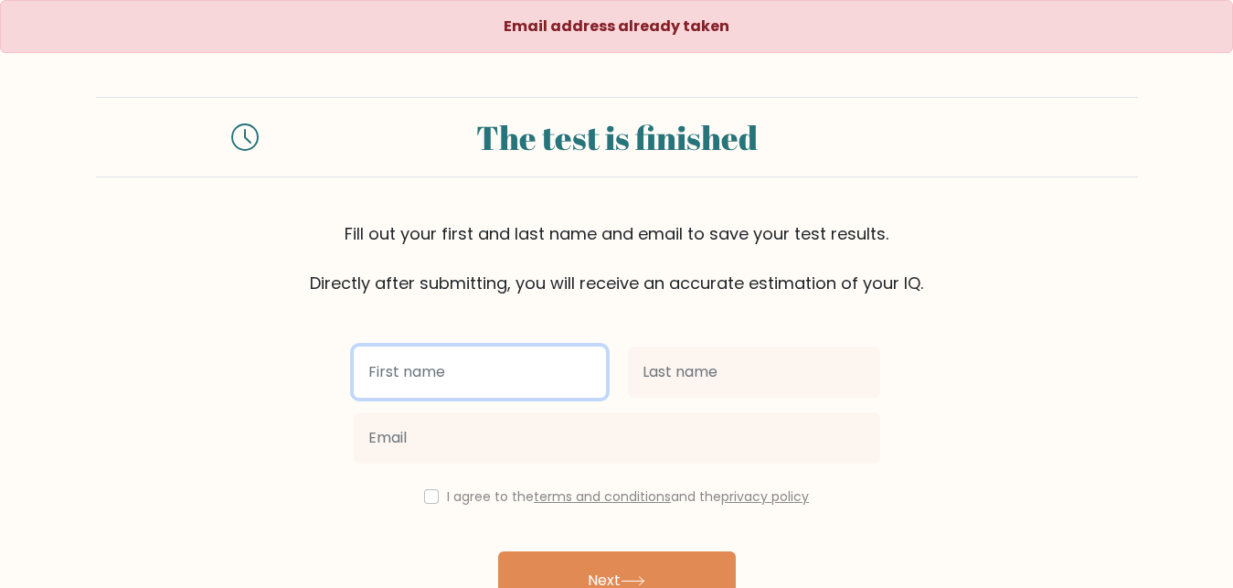
click at [460, 361] on input "text" at bounding box center [480, 371] width 252 height 51
type input "[PERSON_NAME]"
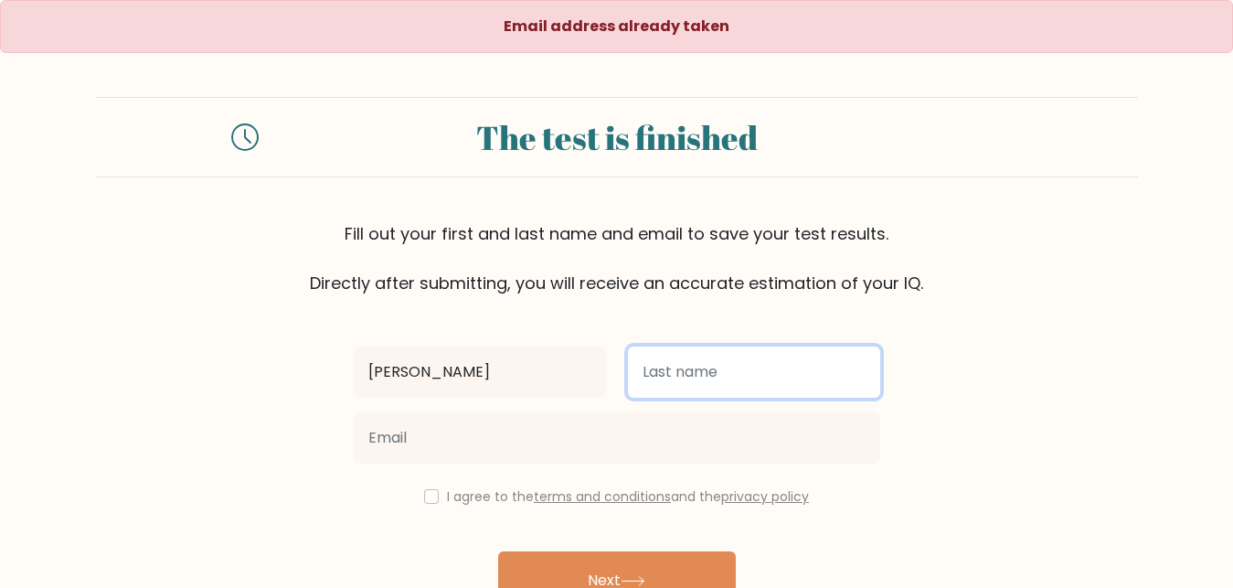
click at [656, 382] on input "text" at bounding box center [754, 371] width 252 height 51
type input "Arado"
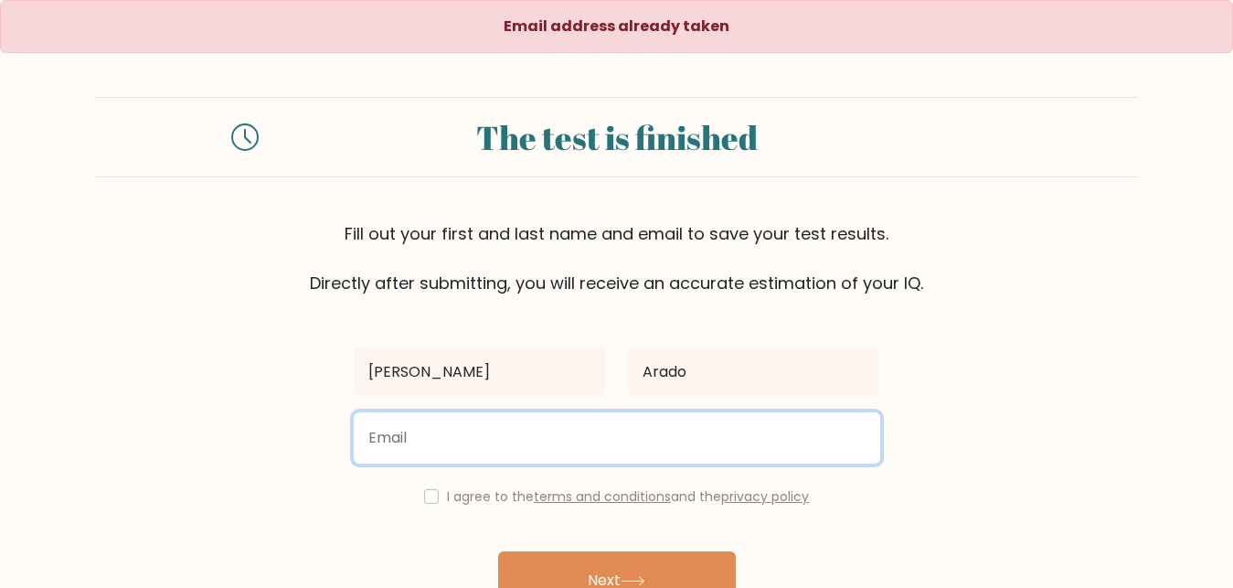
click at [543, 445] on input "email" at bounding box center [617, 437] width 526 height 51
type input "merryannbatusin07@gmail.com"
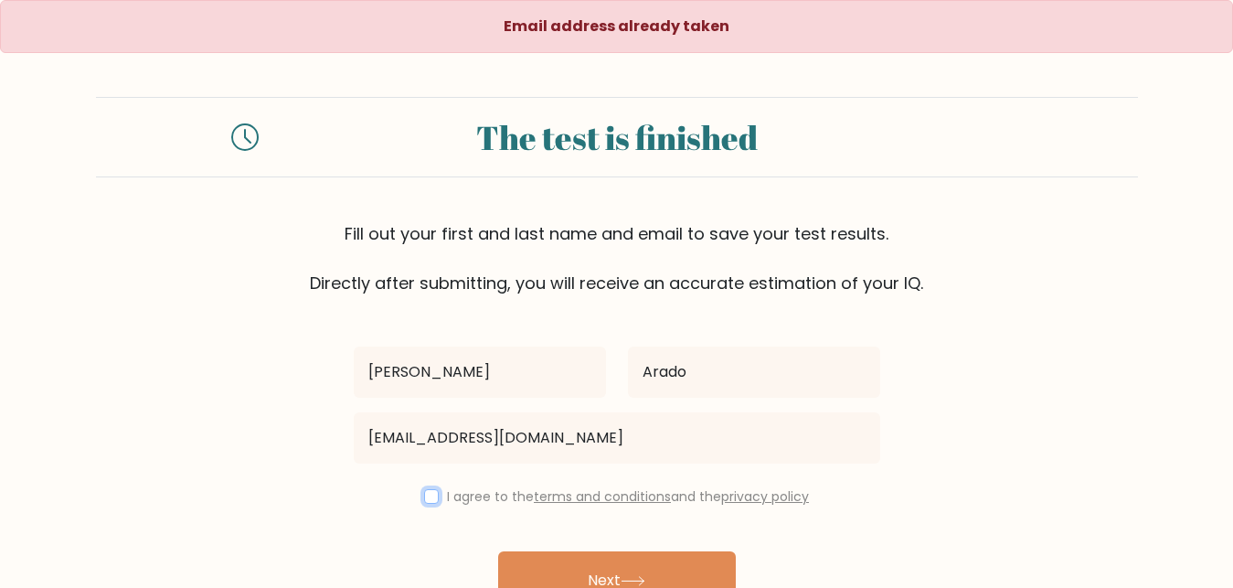
click at [424, 496] on input "checkbox" at bounding box center [431, 496] width 15 height 15
checkbox input "true"
click at [563, 552] on div "Merry Ann Arado merryannbatusin07@gmail.com I agree to the terms and conditions…" at bounding box center [617, 473] width 548 height 356
click at [580, 569] on button "Next" at bounding box center [617, 580] width 238 height 58
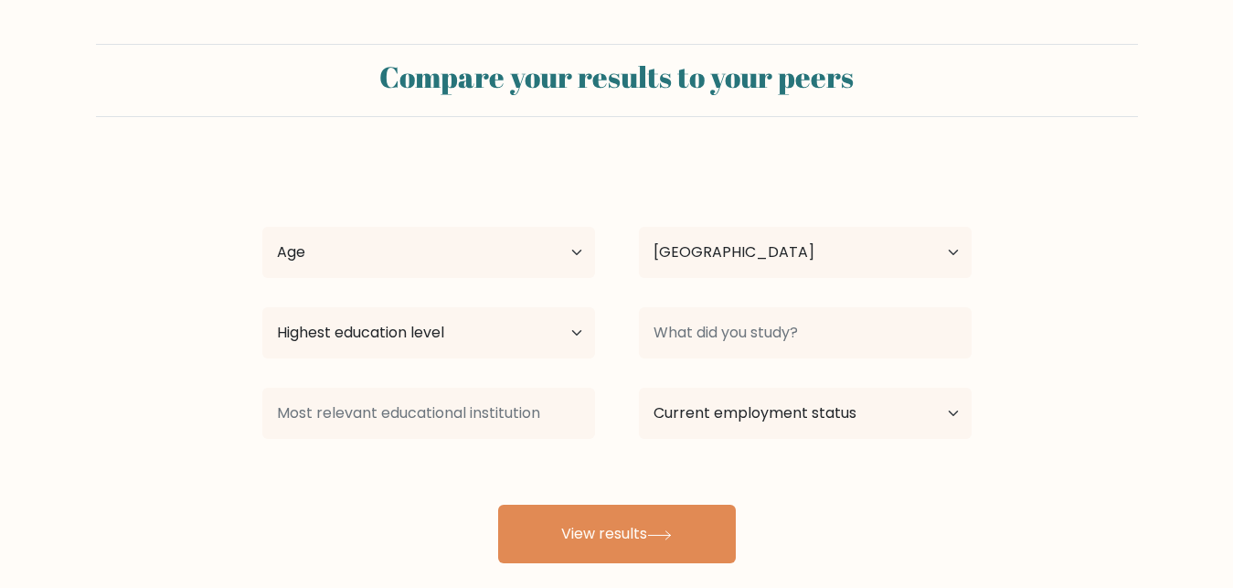
select select "PH"
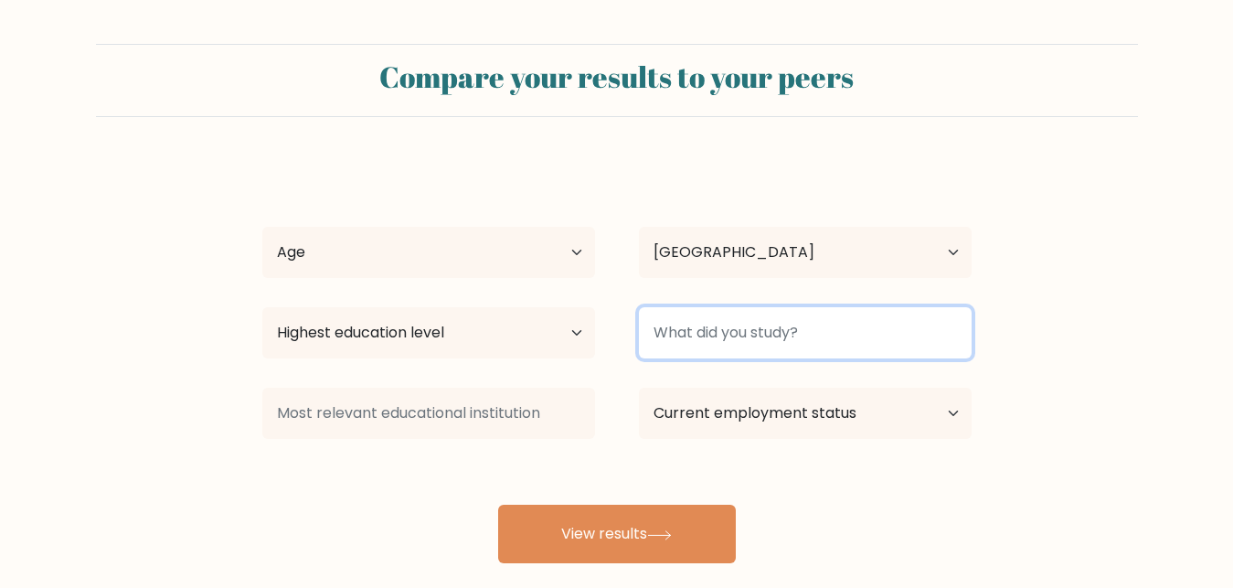
click at [742, 321] on input at bounding box center [805, 332] width 333 height 51
click at [734, 330] on input at bounding box center [805, 332] width 333 height 51
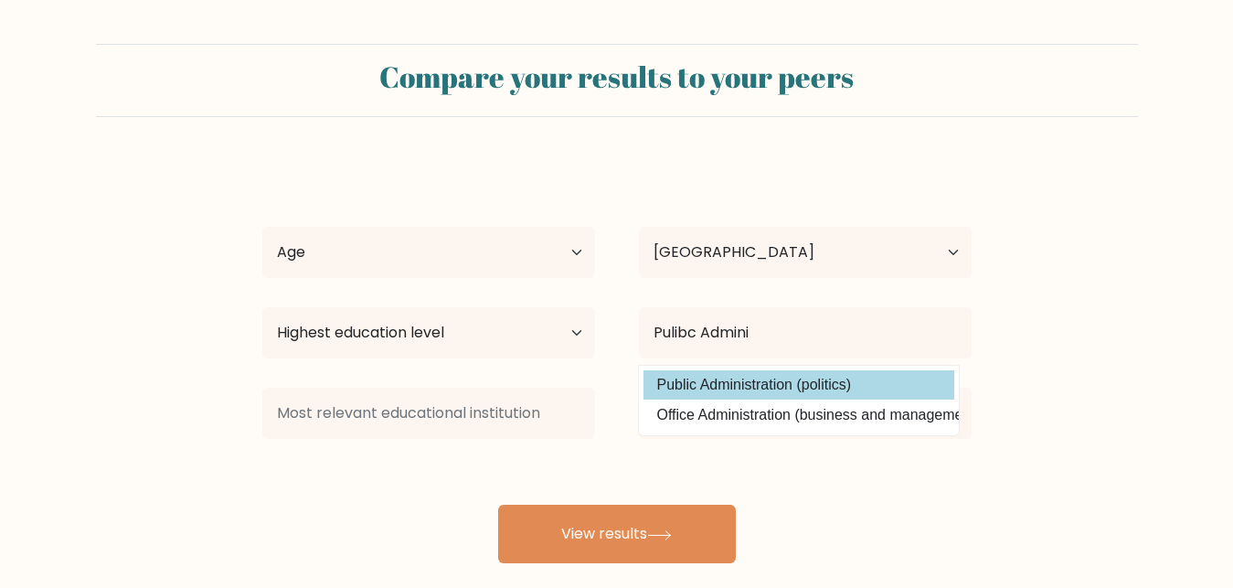
click at [812, 384] on option "Public Administration (politics)" at bounding box center [798, 384] width 311 height 29
type input "Public Administration"
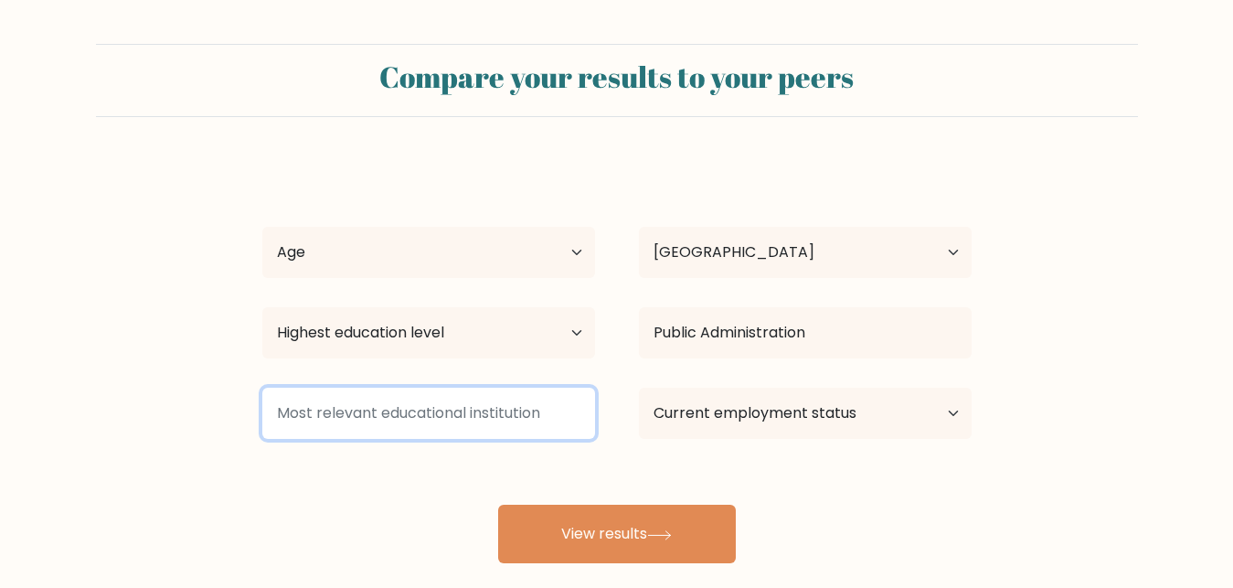
click at [448, 431] on input at bounding box center [428, 413] width 333 height 51
click at [449, 409] on input at bounding box center [428, 413] width 333 height 51
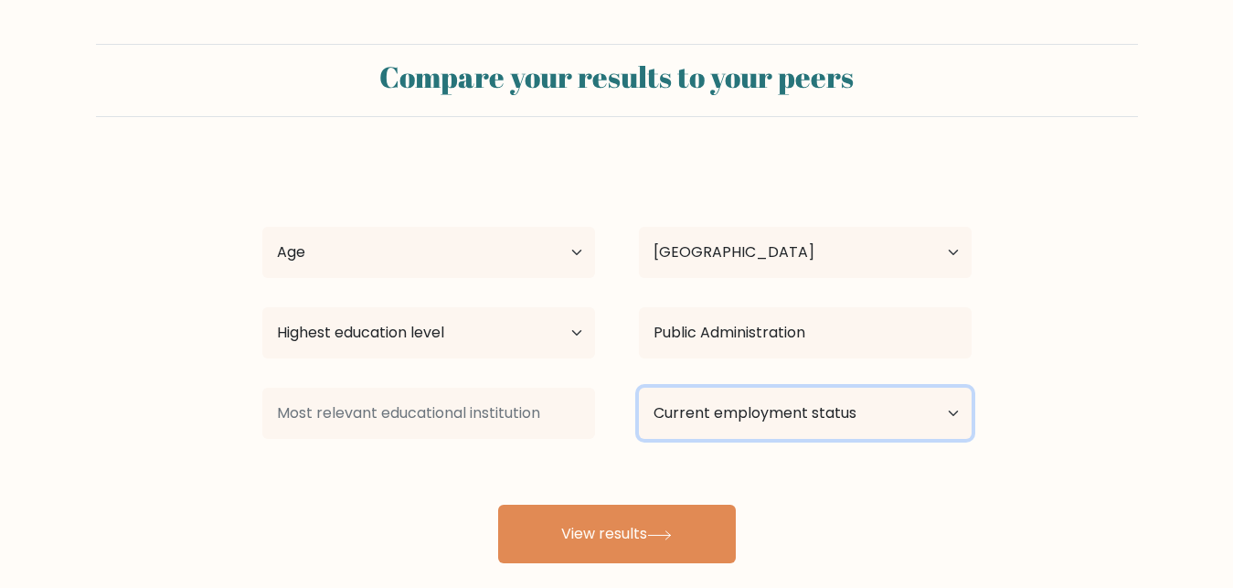
click at [676, 431] on select "Current employment status Employed Student Retired Other / prefer not to answer" at bounding box center [805, 413] width 333 height 51
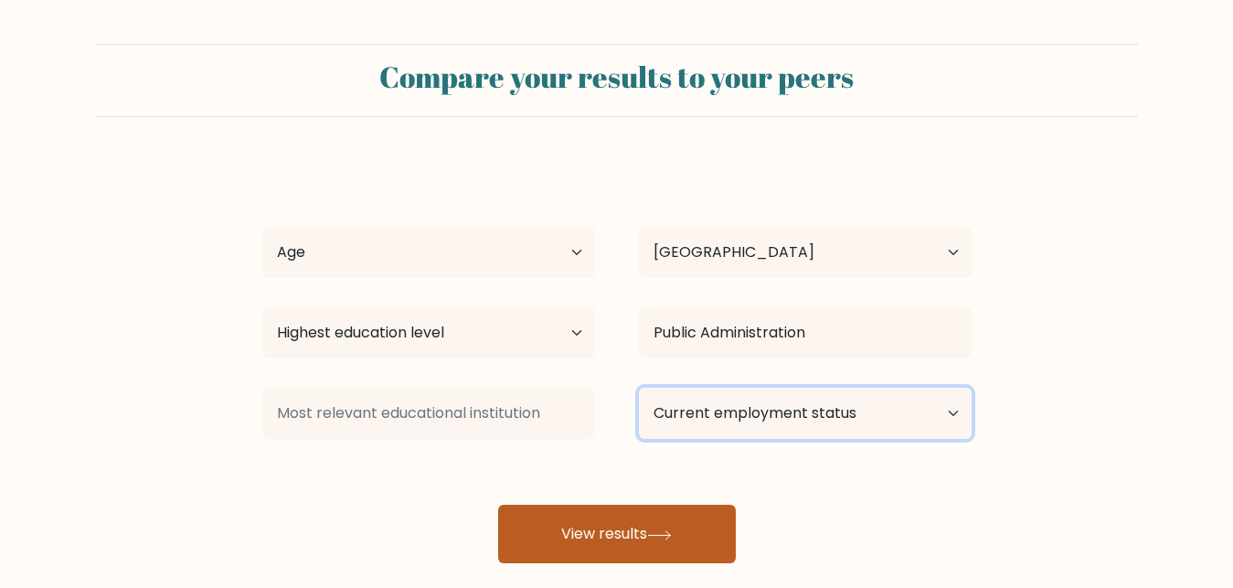
click at [725, 410] on select "Current employment status Employed Student Retired Other / prefer not to answer" at bounding box center [805, 413] width 333 height 51
click at [704, 420] on select "Current employment status Employed Student Retired Other / prefer not to answer" at bounding box center [805, 413] width 333 height 51
click at [656, 534] on icon at bounding box center [659, 535] width 25 height 10
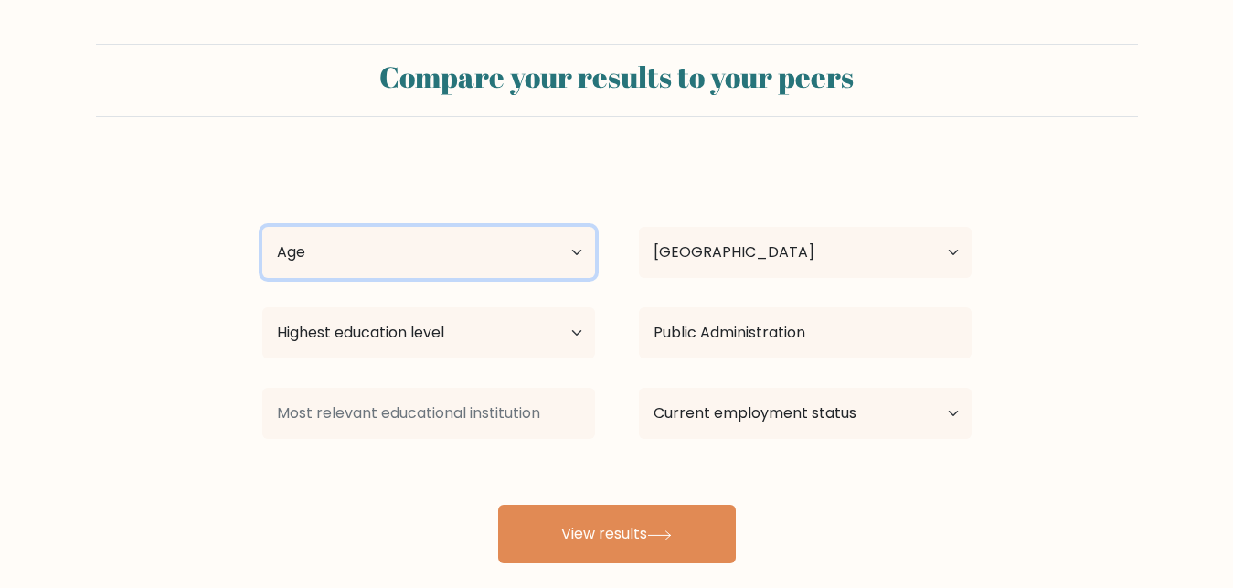
select select "25_34"
click option "[DEMOGRAPHIC_DATA]" at bounding box center [0, 0] width 0 height 0
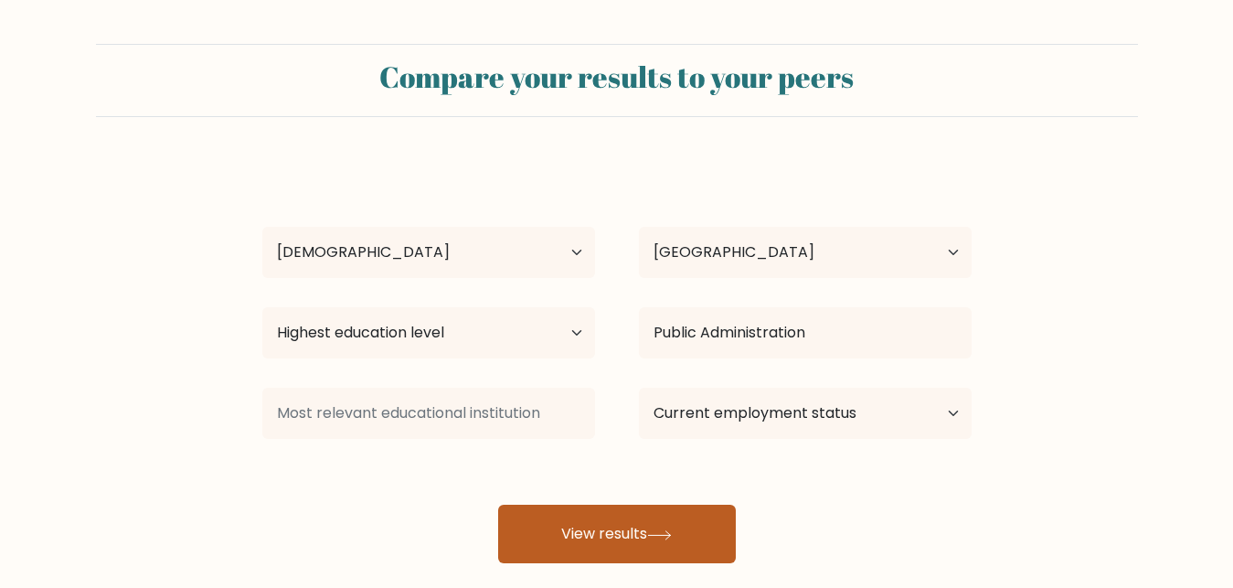
click at [625, 532] on button "View results" at bounding box center [617, 534] width 238 height 58
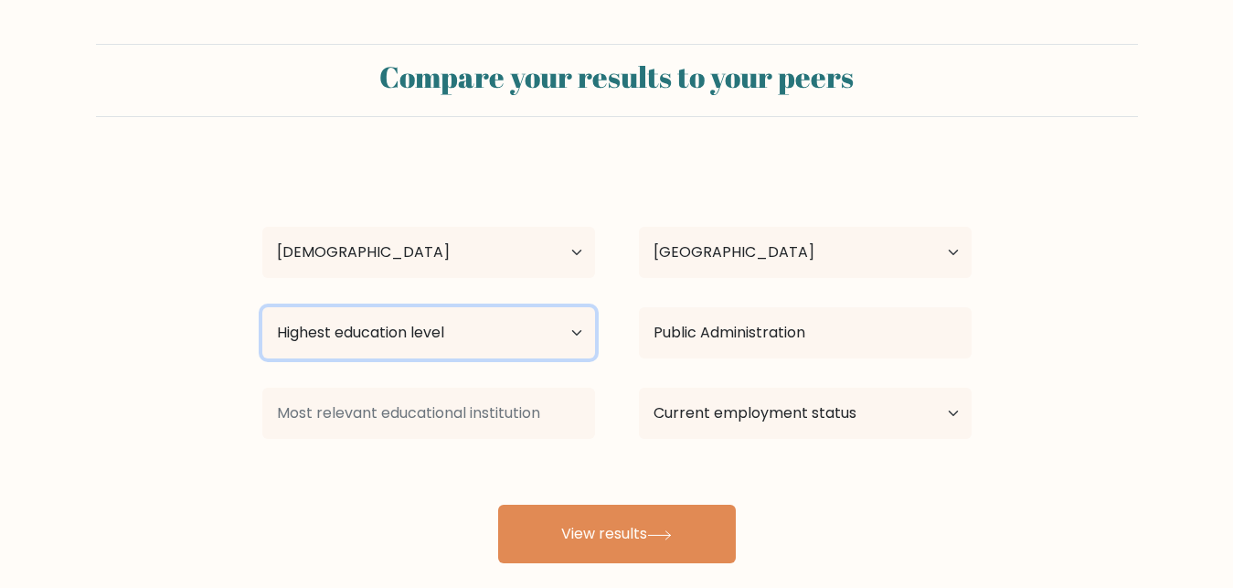
click at [262, 307] on select "Highest education level No schooling Primary Lower Secondary Upper Secondary Oc…" at bounding box center [428, 332] width 333 height 51
select select "bachelors_degree"
click option "Bachelor's degree" at bounding box center [0, 0] width 0 height 0
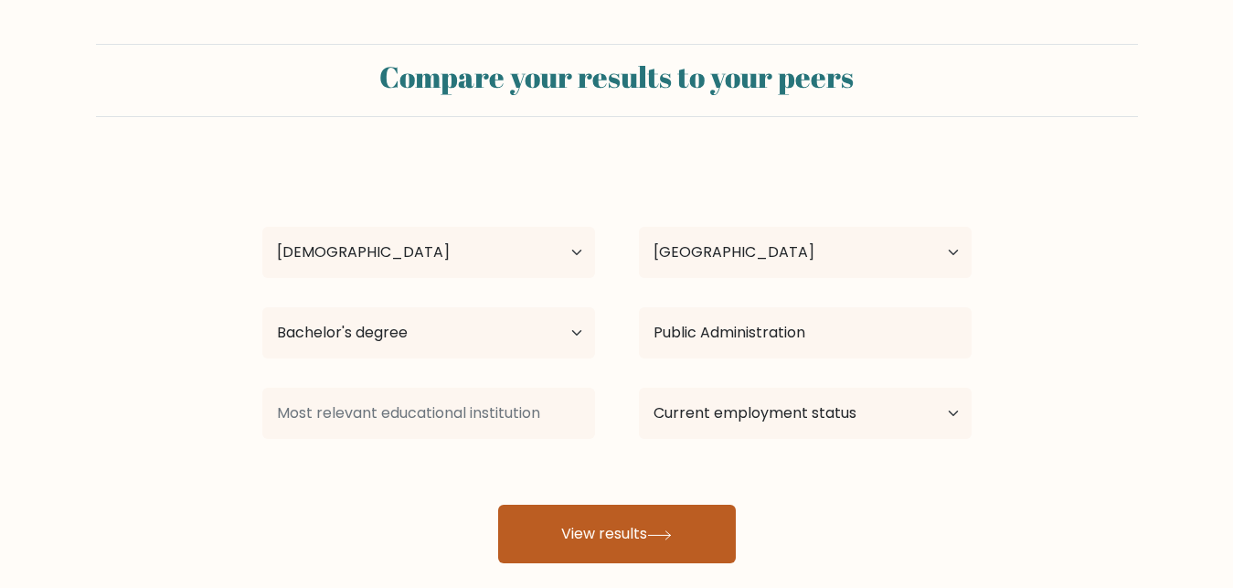
click at [622, 530] on button "View results" at bounding box center [617, 534] width 238 height 58
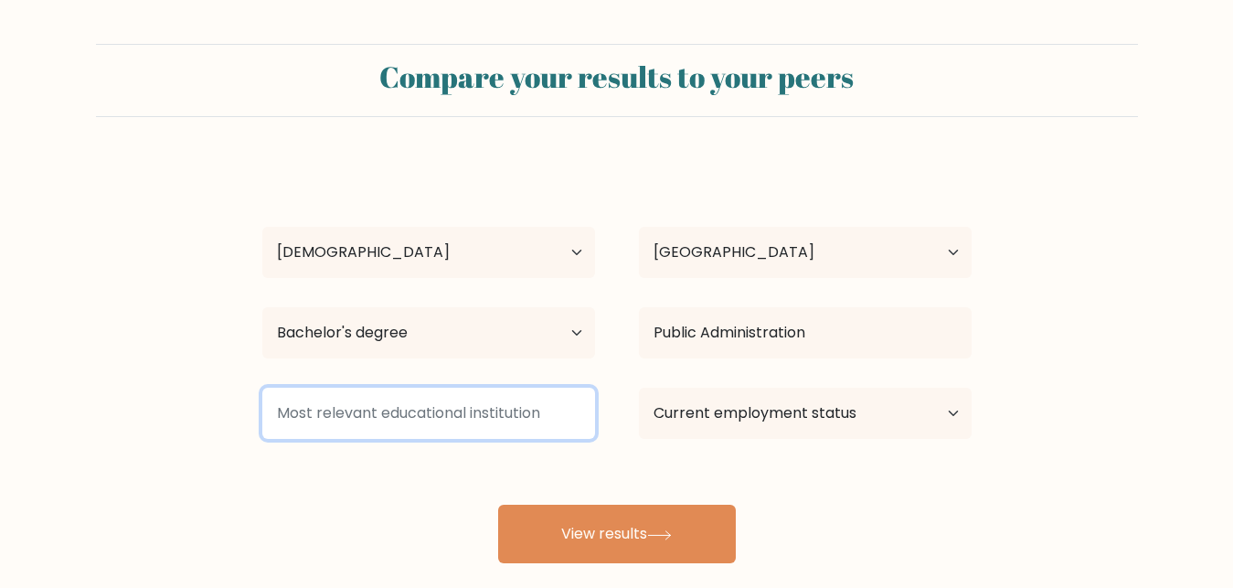
click at [420, 423] on input at bounding box center [428, 413] width 333 height 51
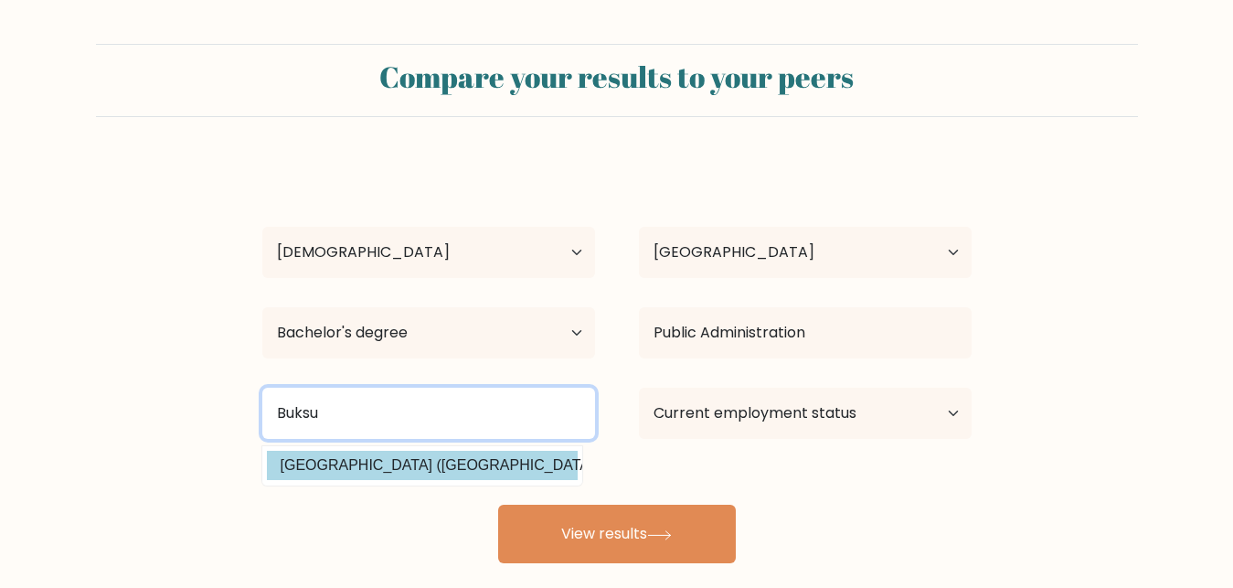
type input "Buksu"
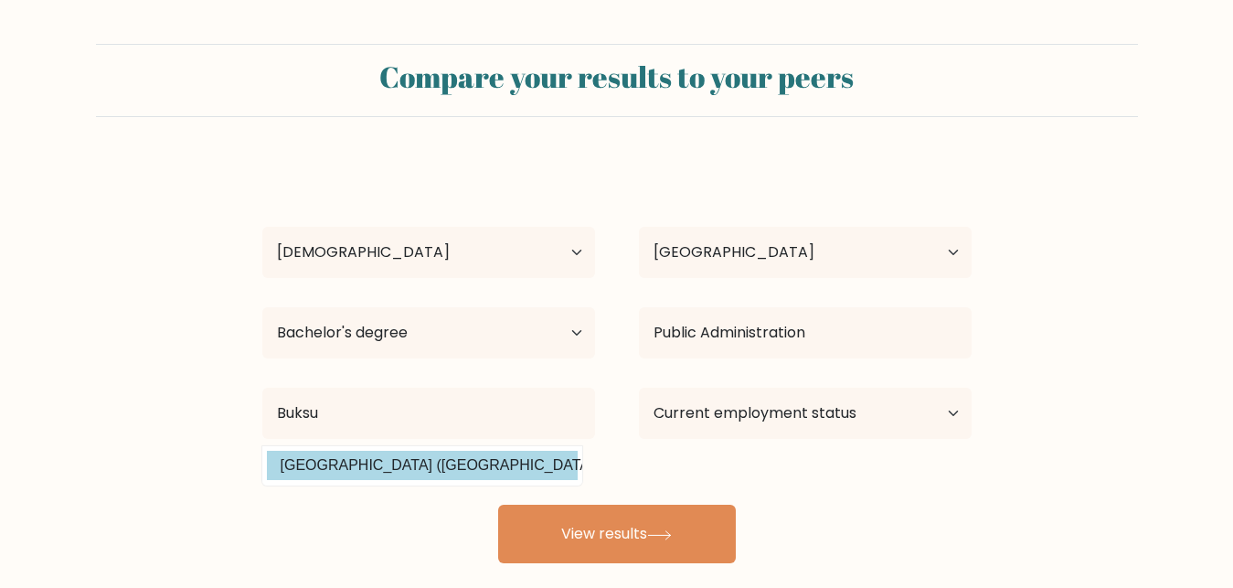
click at [433, 460] on div "[PERSON_NAME] Age Under [DEMOGRAPHIC_DATA] [DEMOGRAPHIC_DATA] [DEMOGRAPHIC_DATA…" at bounding box center [616, 362] width 731 height 402
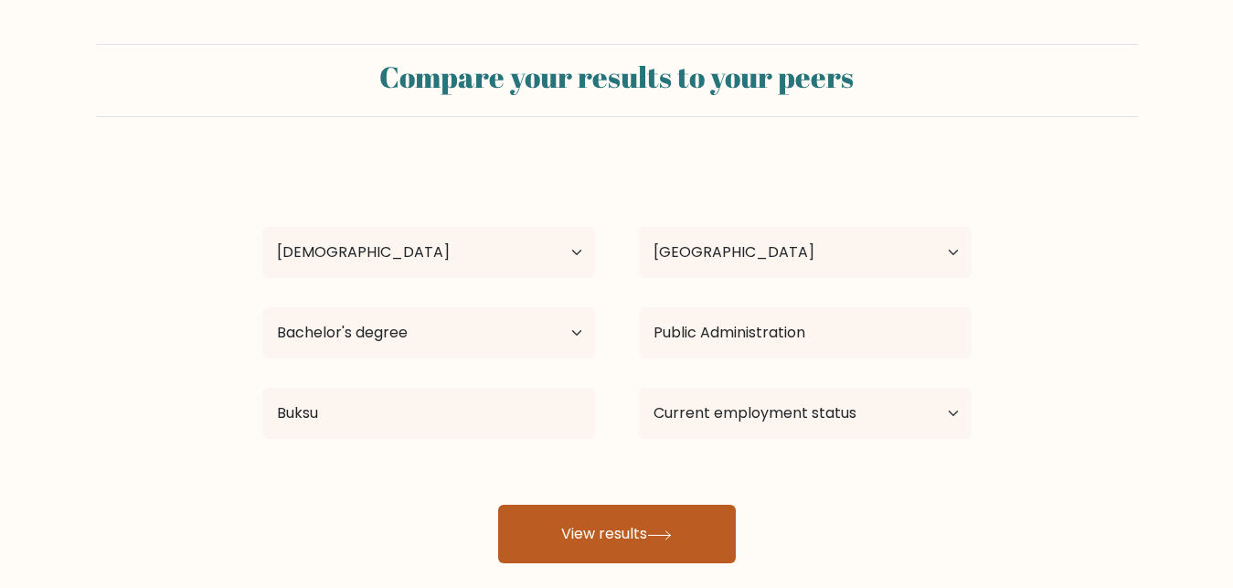
click at [618, 536] on button "View results" at bounding box center [617, 534] width 238 height 58
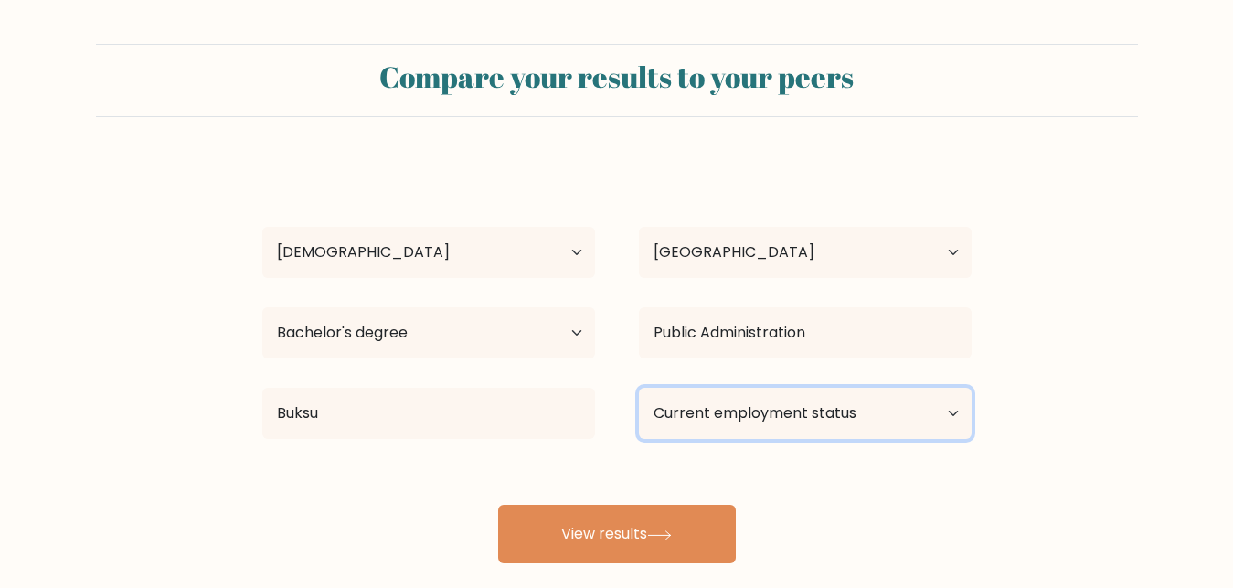
click at [639, 388] on select "Current employment status Employed Student Retired Other / prefer not to answer" at bounding box center [805, 413] width 333 height 51
select select "employed"
click option "Employed" at bounding box center [0, 0] width 0 height 0
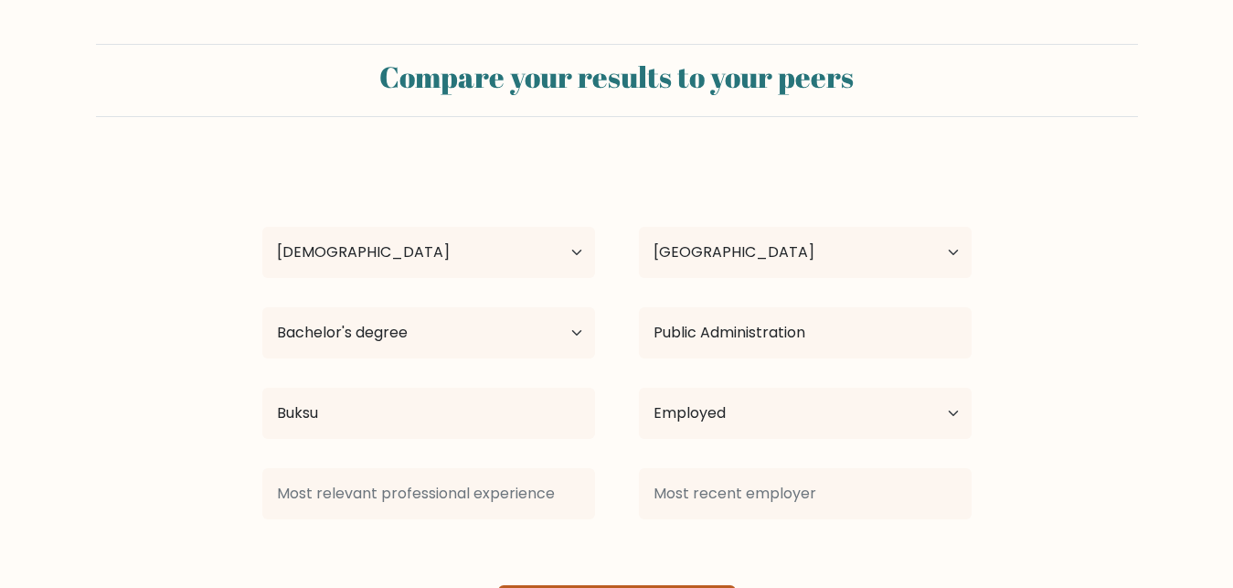
click at [676, 532] on div "Merry Ann Arado Age Under 18 years old 18-24 years old 25-34 years old 35-44 ye…" at bounding box center [616, 402] width 731 height 483
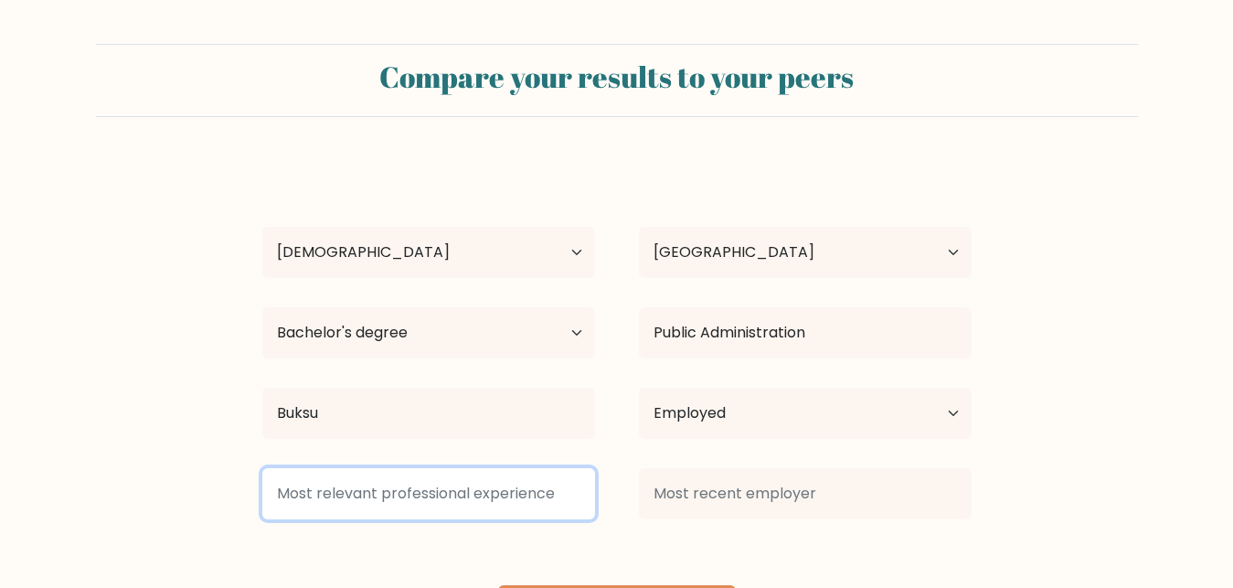
click at [459, 495] on input at bounding box center [428, 493] width 333 height 51
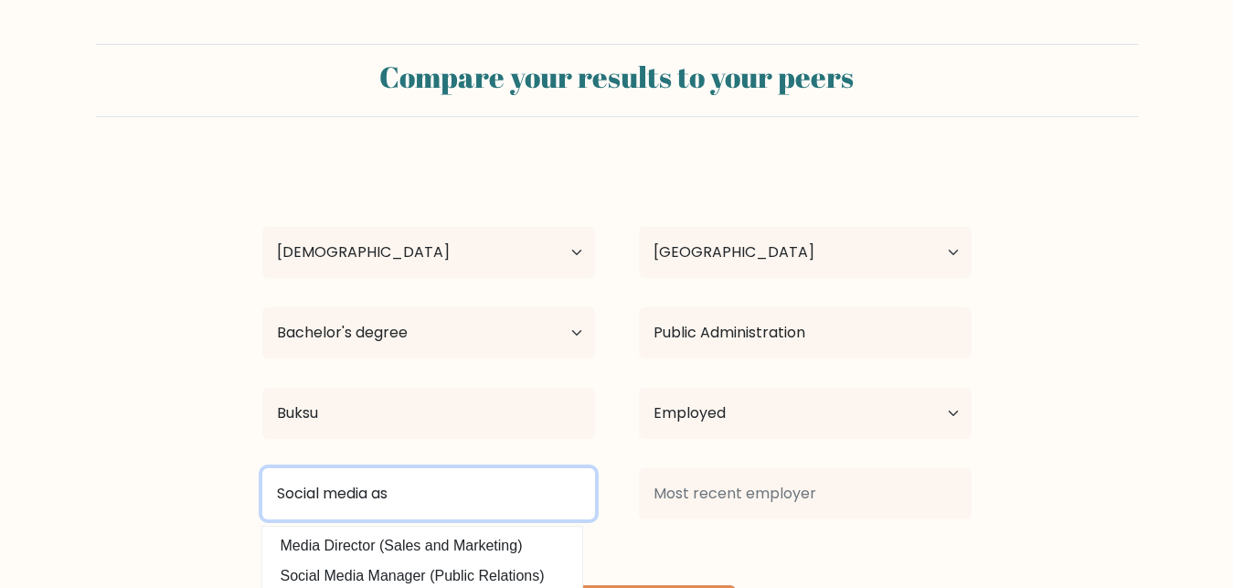
type input "Social media ass"
drag, startPoint x: 441, startPoint y: 491, endPoint x: 235, endPoint y: 501, distance: 205.9
click at [262, 501] on input "Social media ass" at bounding box center [428, 493] width 333 height 51
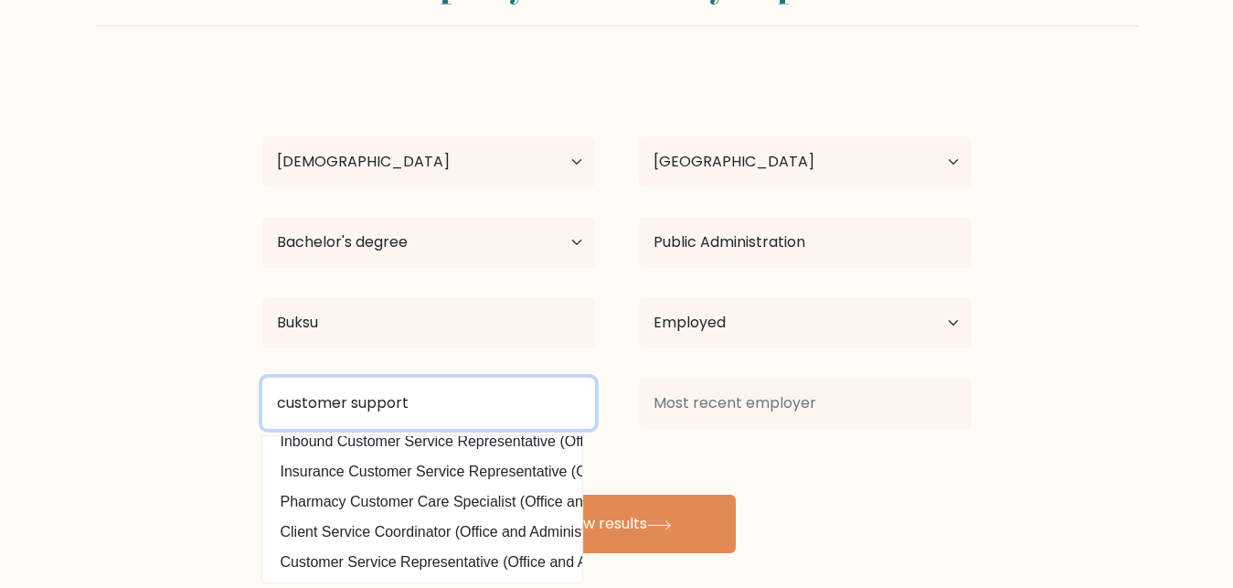
scroll to position [105, 0]
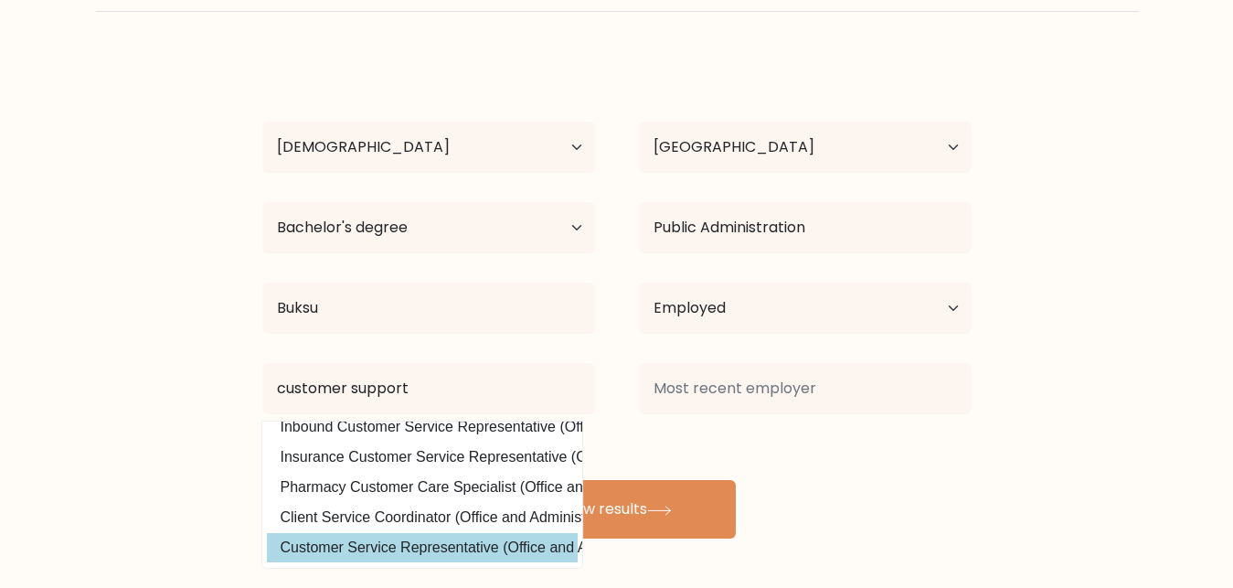
click at [421, 533] on option "Customer Service Representative (Office and Administrative Support)" at bounding box center [422, 547] width 311 height 29
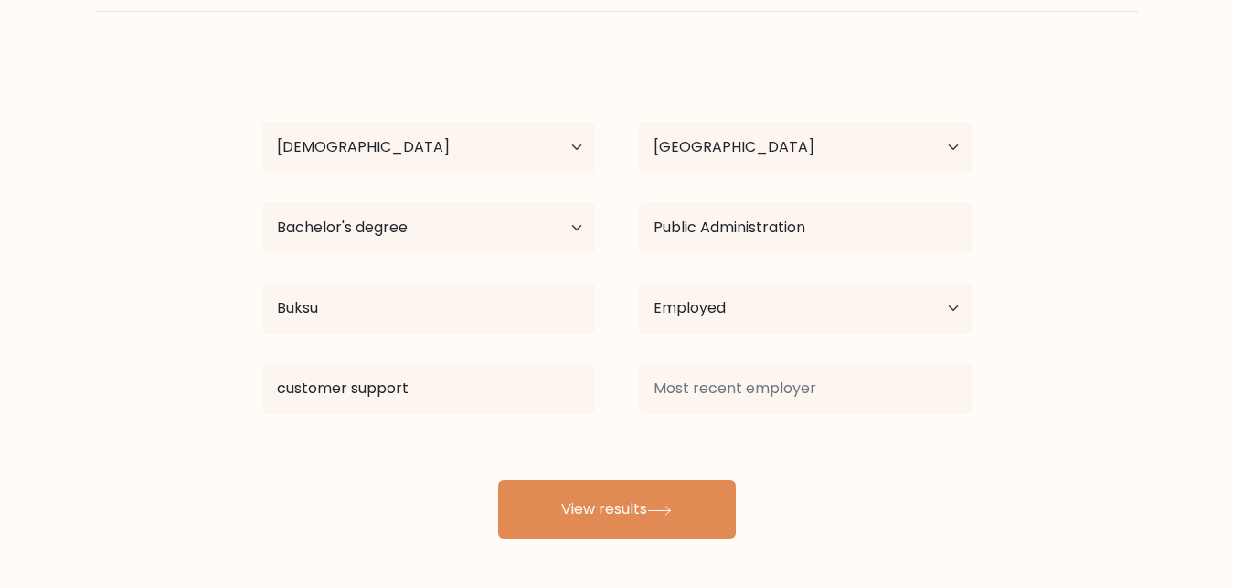
type input "Customer Service Representative"
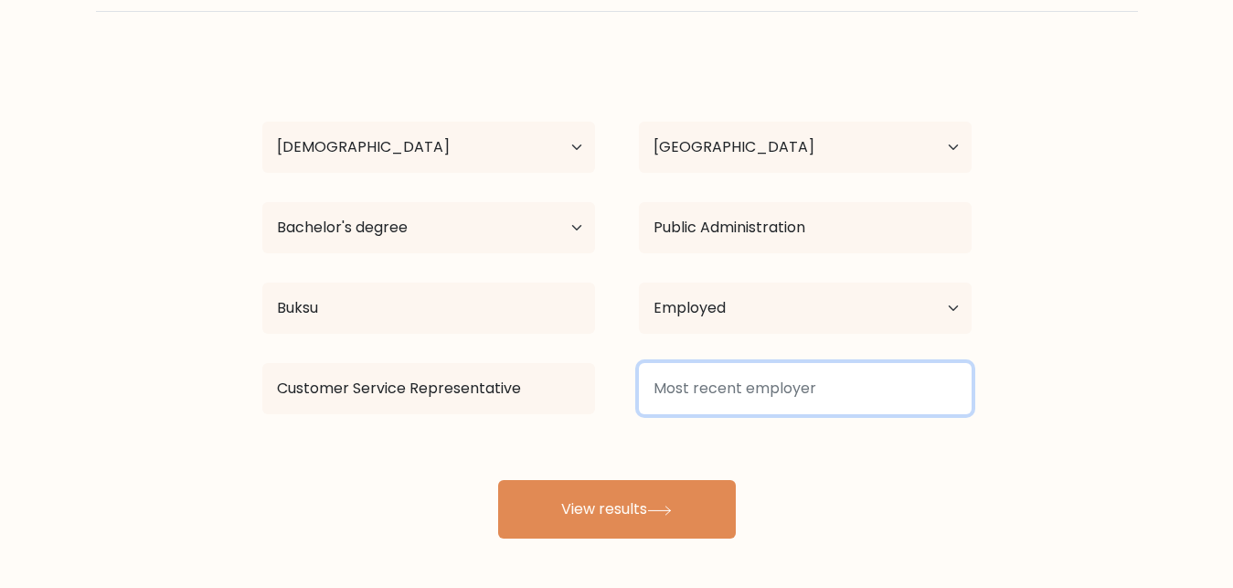
click at [765, 384] on input at bounding box center [805, 388] width 333 height 51
click at [718, 398] on input at bounding box center [805, 388] width 333 height 51
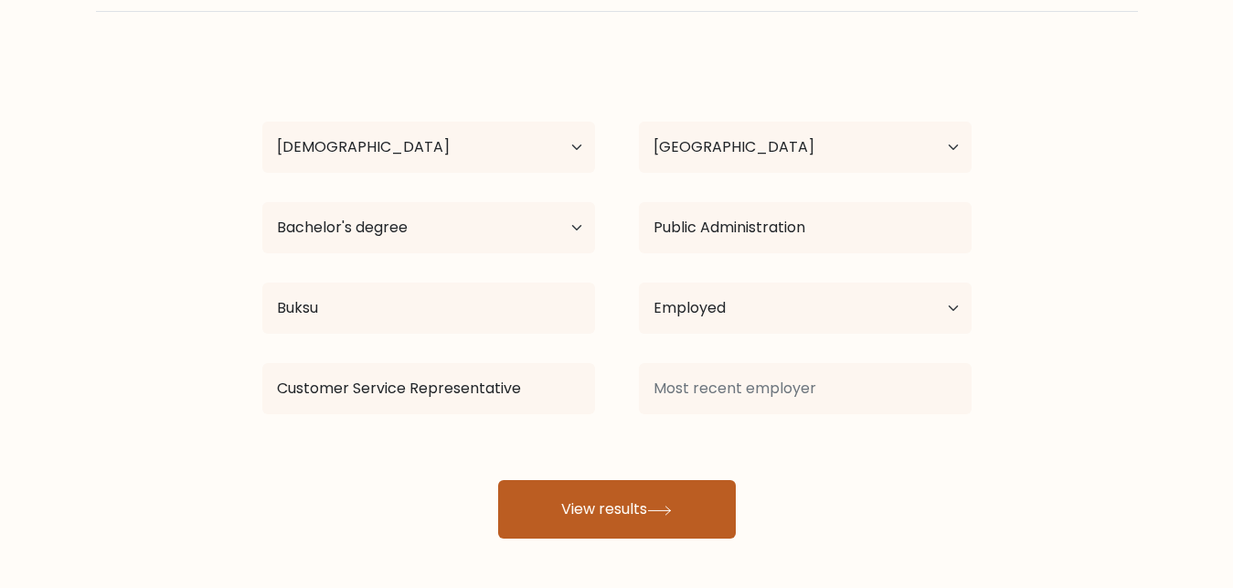
click at [644, 509] on button "View results" at bounding box center [617, 509] width 238 height 58
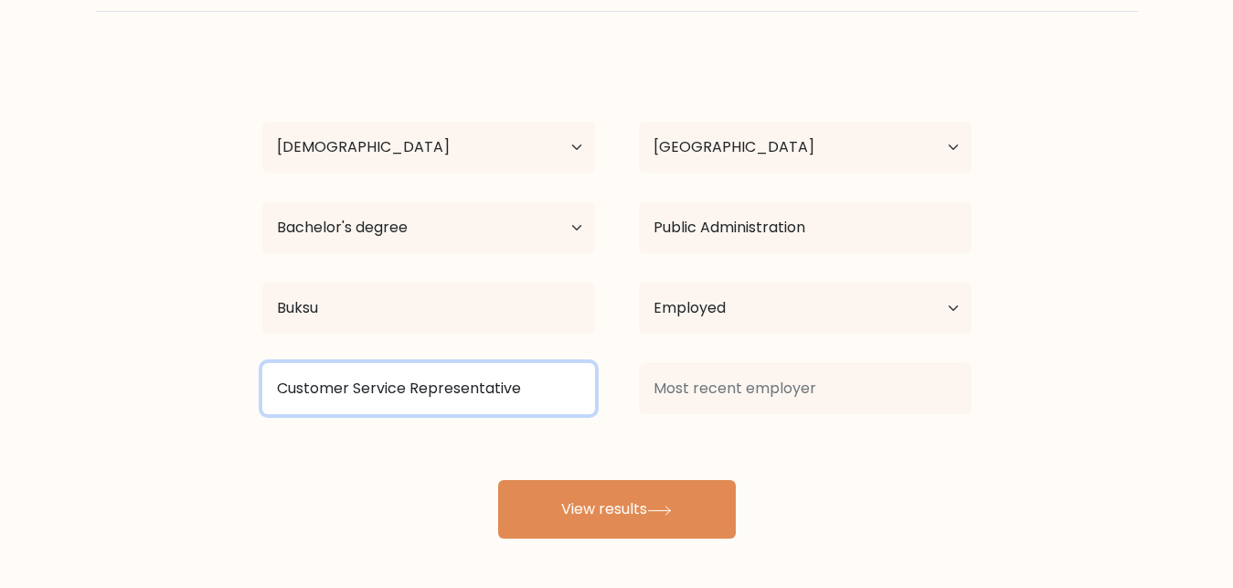
click at [457, 392] on input "Customer Service Representative" at bounding box center [428, 388] width 333 height 51
drag, startPoint x: 520, startPoint y: 392, endPoint x: 277, endPoint y: 400, distance: 243.3
click at [277, 400] on input "Customer Service Representative" at bounding box center [428, 388] width 333 height 51
type input "n/a"
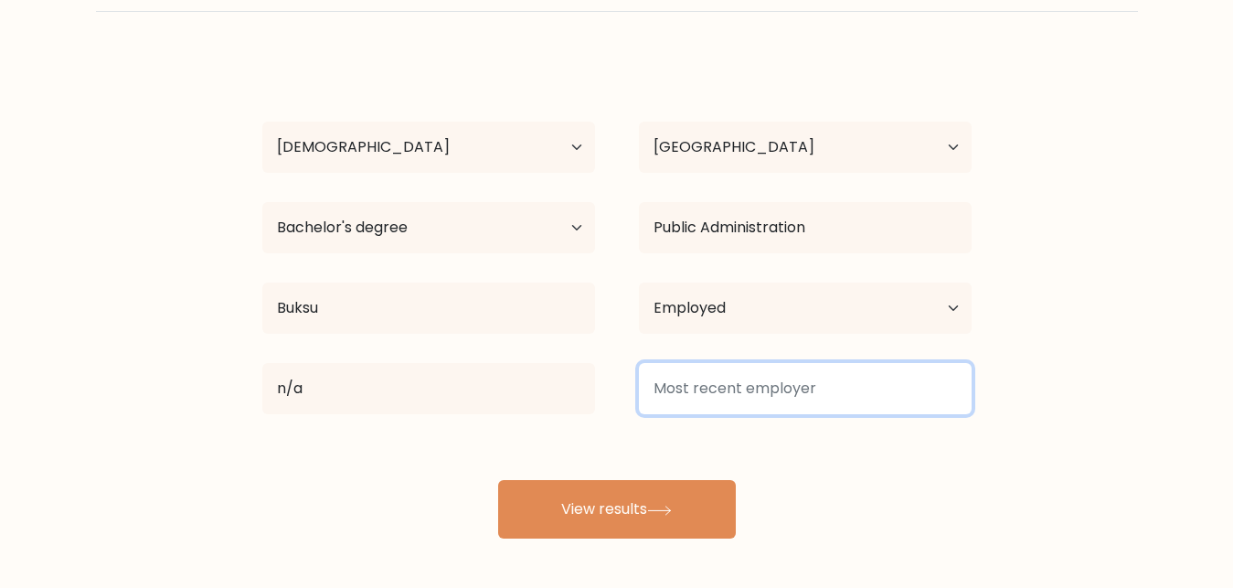
click at [673, 403] on input at bounding box center [805, 388] width 333 height 51
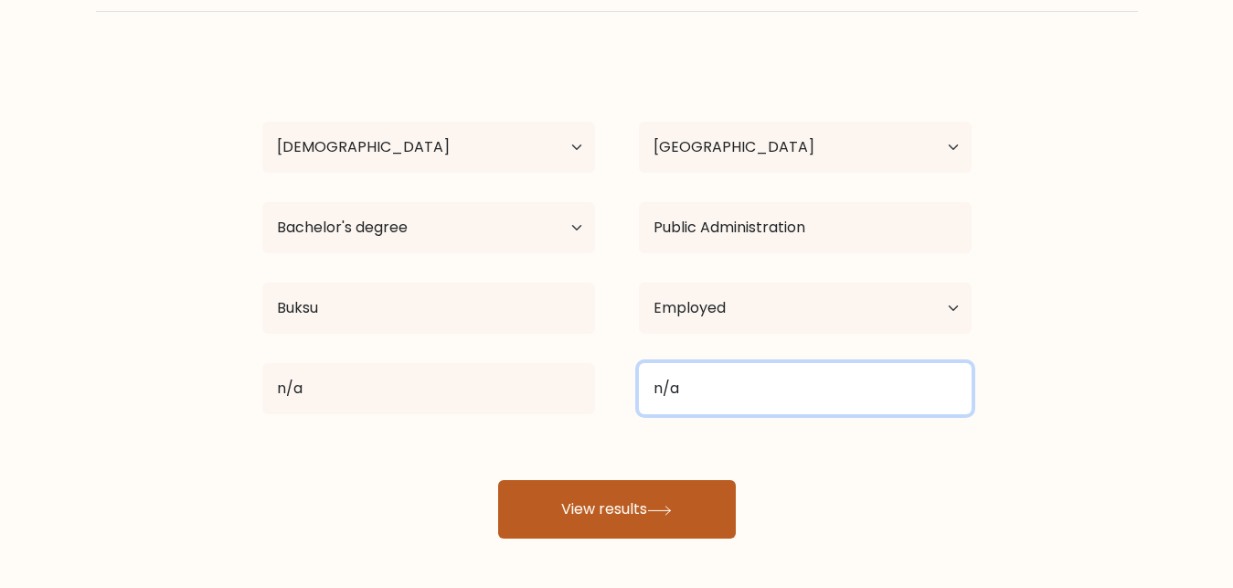
type input "n/a"
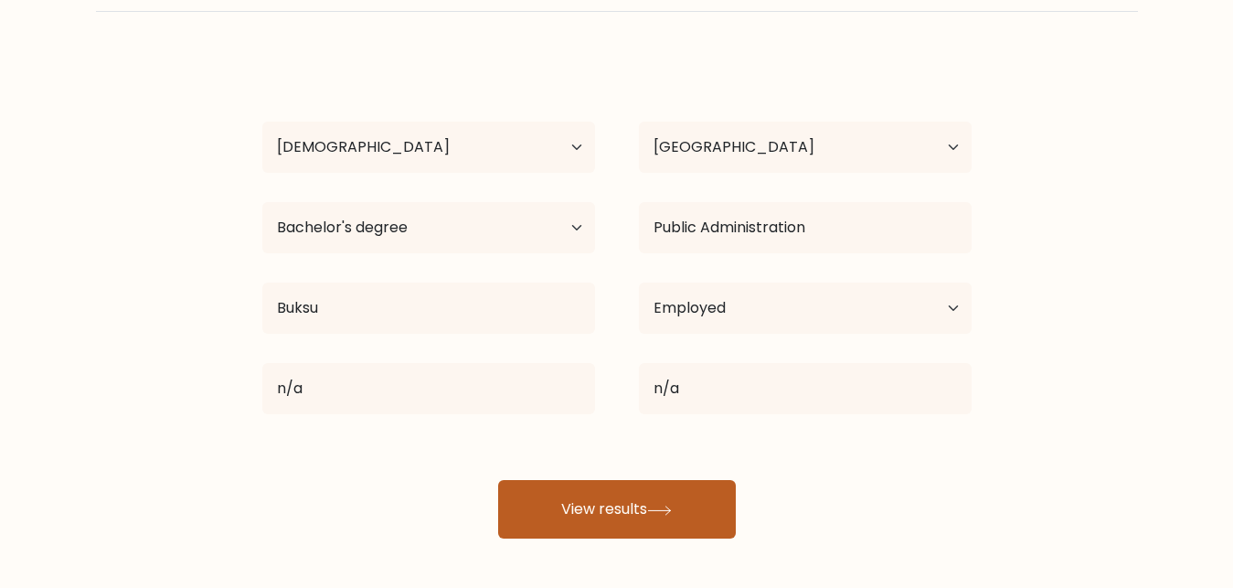
click at [650, 505] on button "View results" at bounding box center [617, 509] width 238 height 58
